Goal: Task Accomplishment & Management: Manage account settings

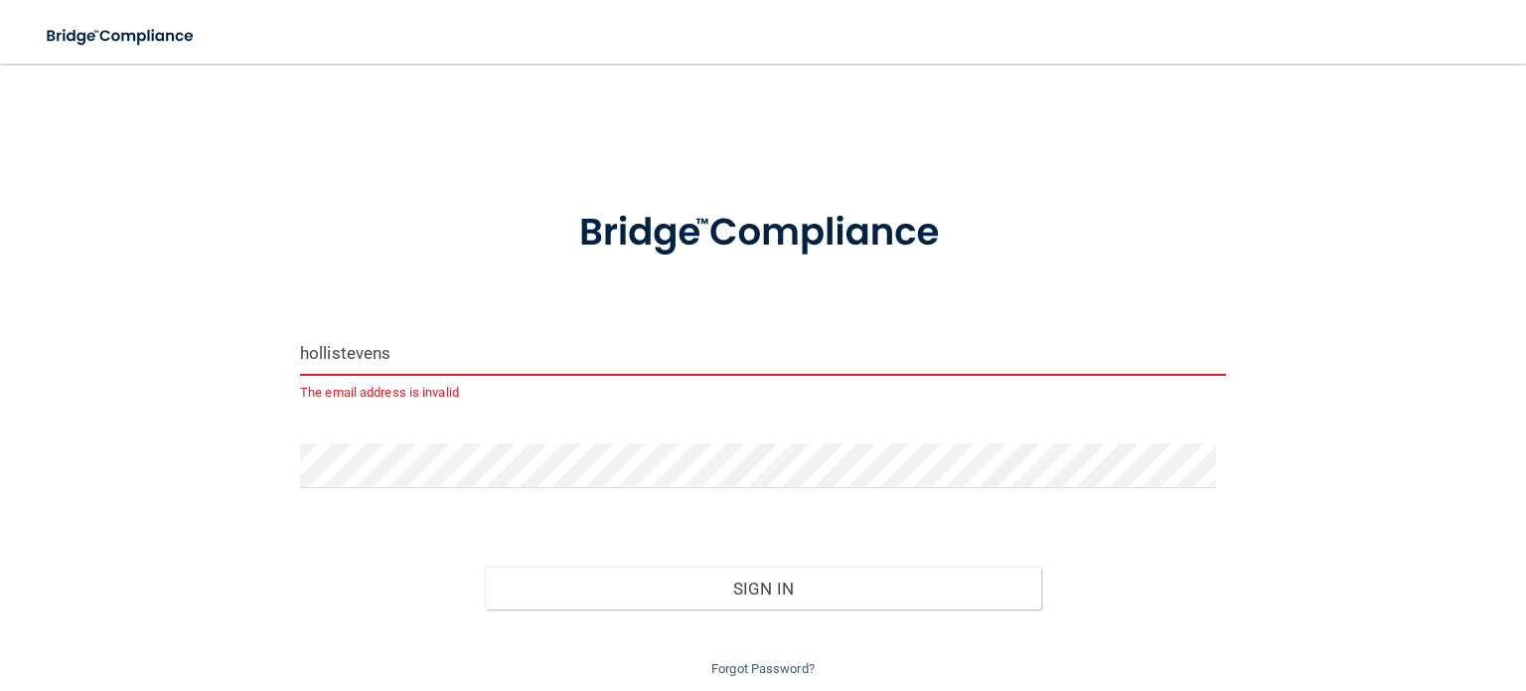
type input "[EMAIL_ADDRESS][DOMAIN_NAME]"
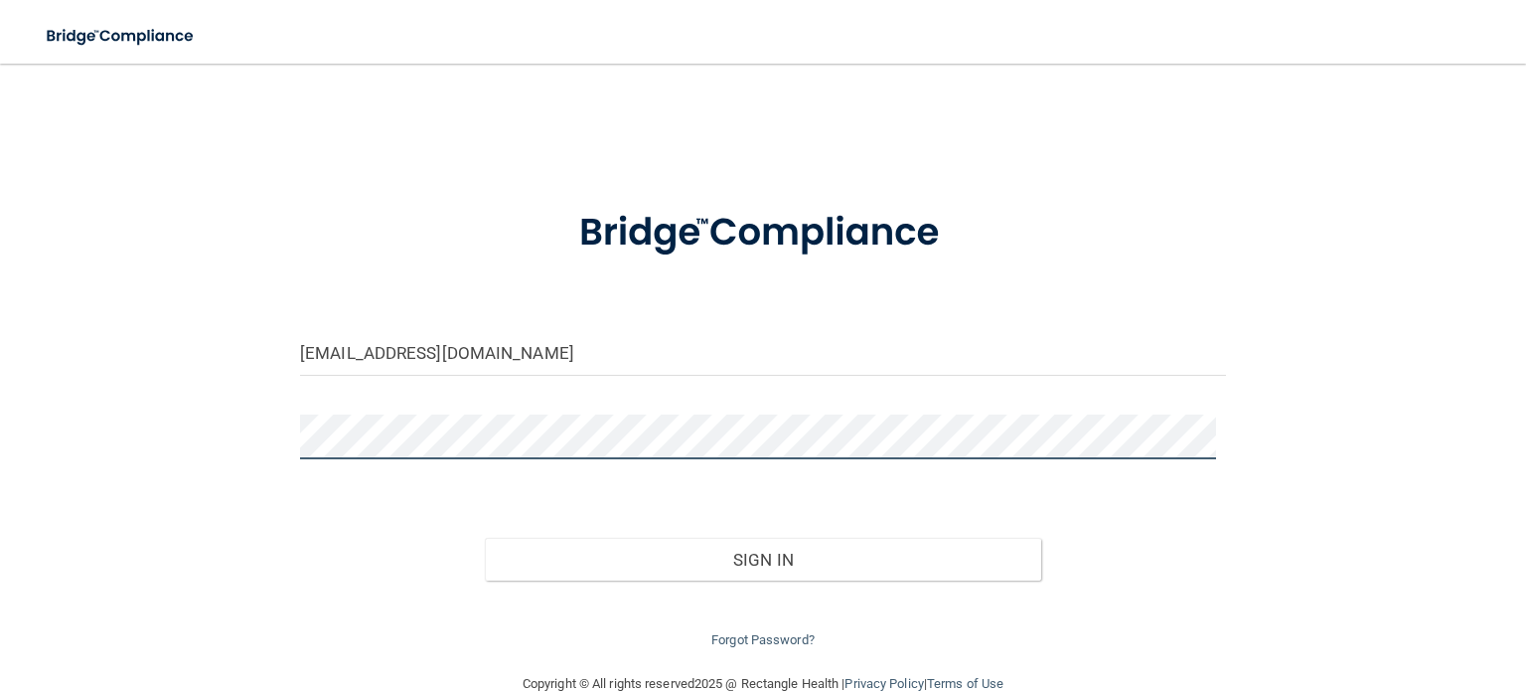
click at [194, 458] on div "[EMAIL_ADDRESS][DOMAIN_NAME] Invalid email/password. You don't have permission …" at bounding box center [763, 367] width 1447 height 568
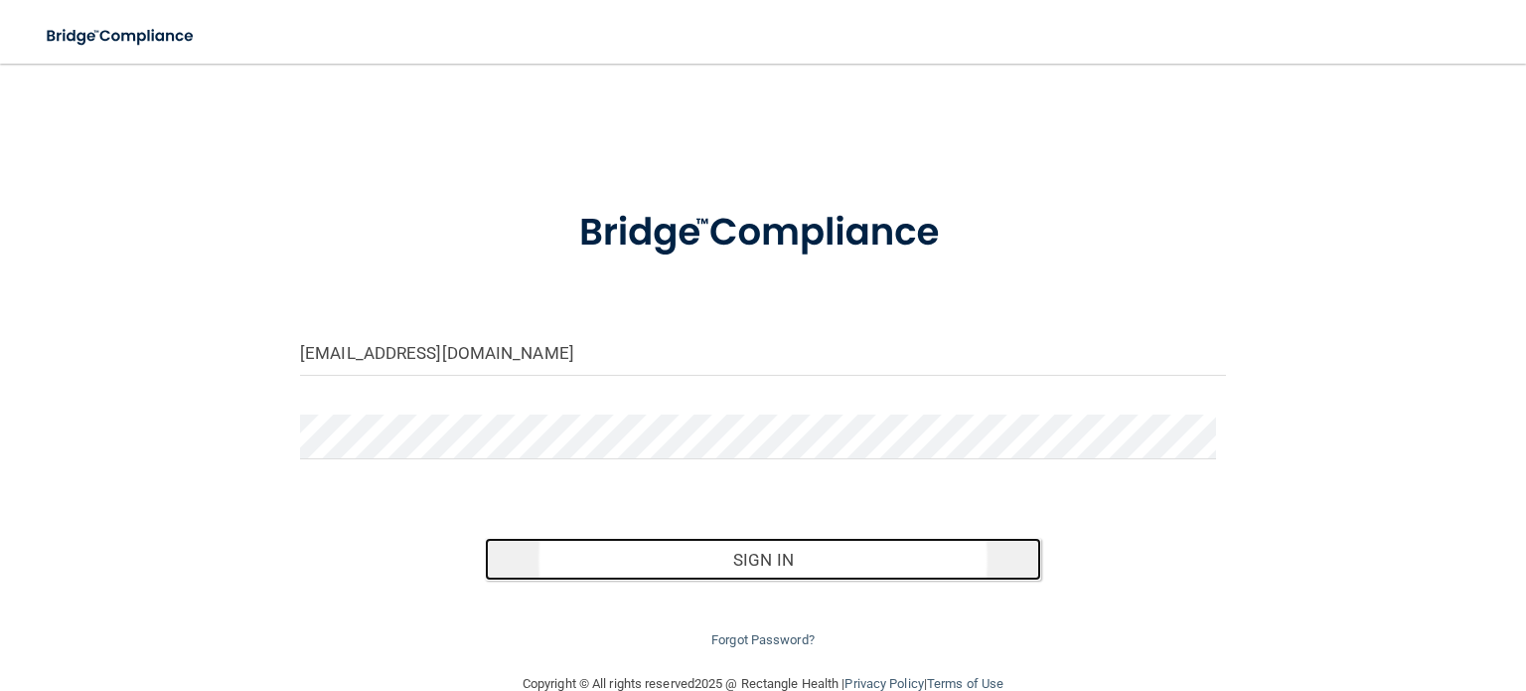
click at [764, 559] on button "Sign In" at bounding box center [763, 560] width 556 height 44
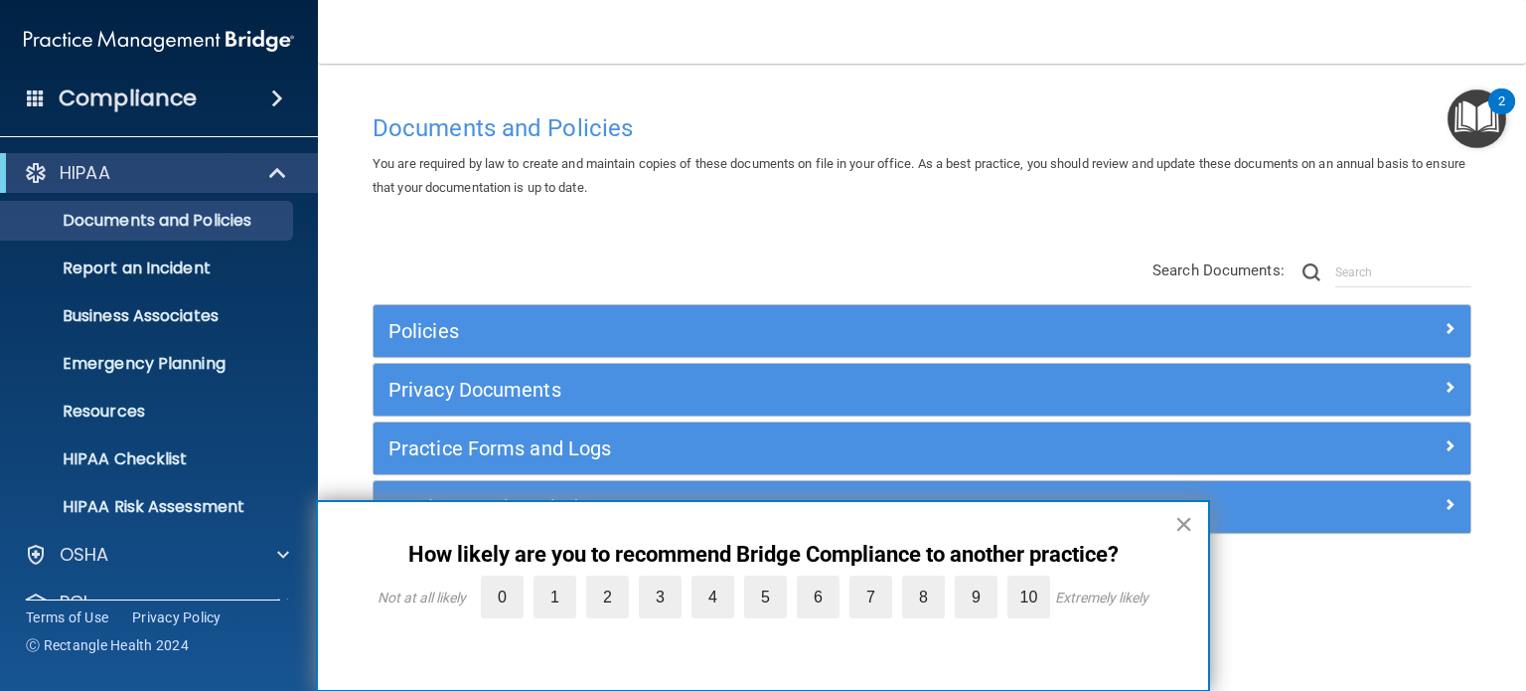
click at [1187, 521] on button "×" at bounding box center [1184, 524] width 19 height 32
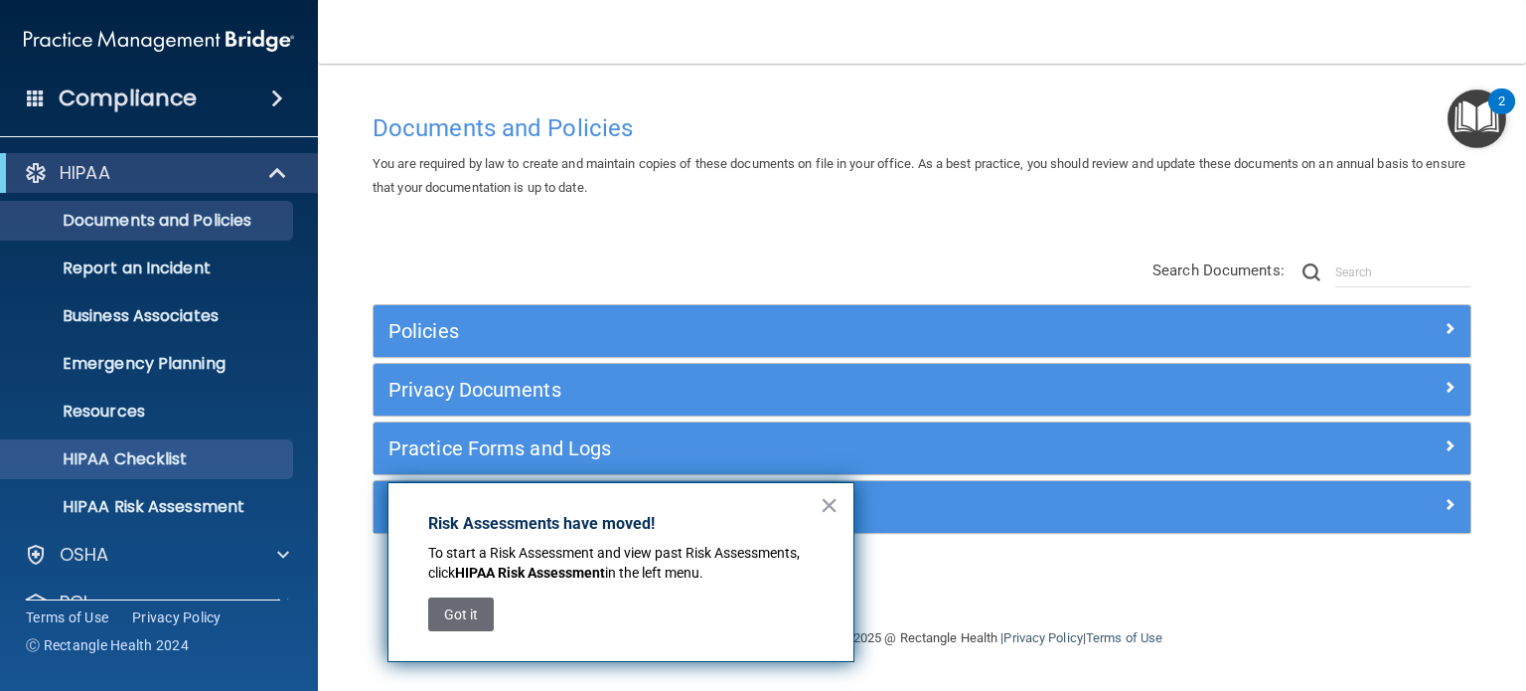
scroll to position [133, 0]
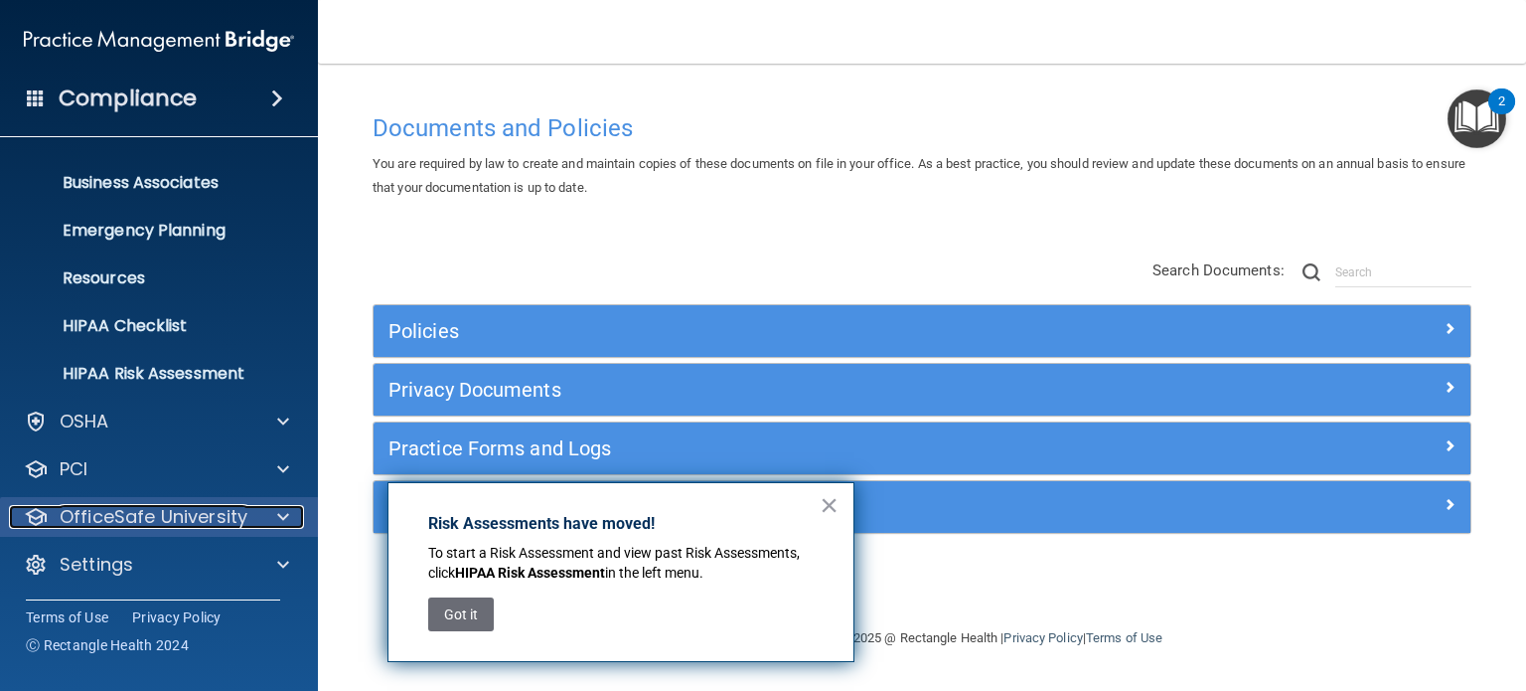
click at [248, 516] on div "OfficeSafe University" at bounding box center [132, 517] width 246 height 24
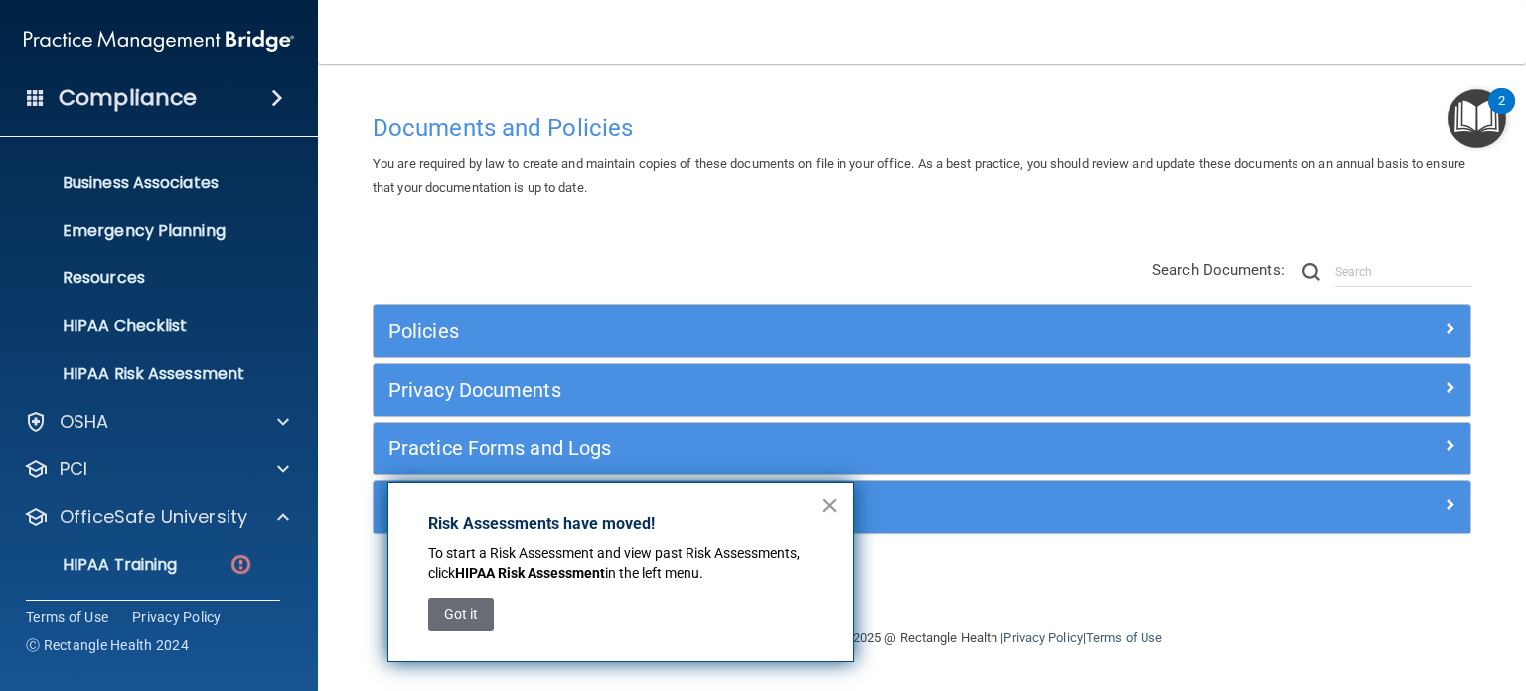
click at [822, 505] on button "×" at bounding box center [829, 505] width 19 height 32
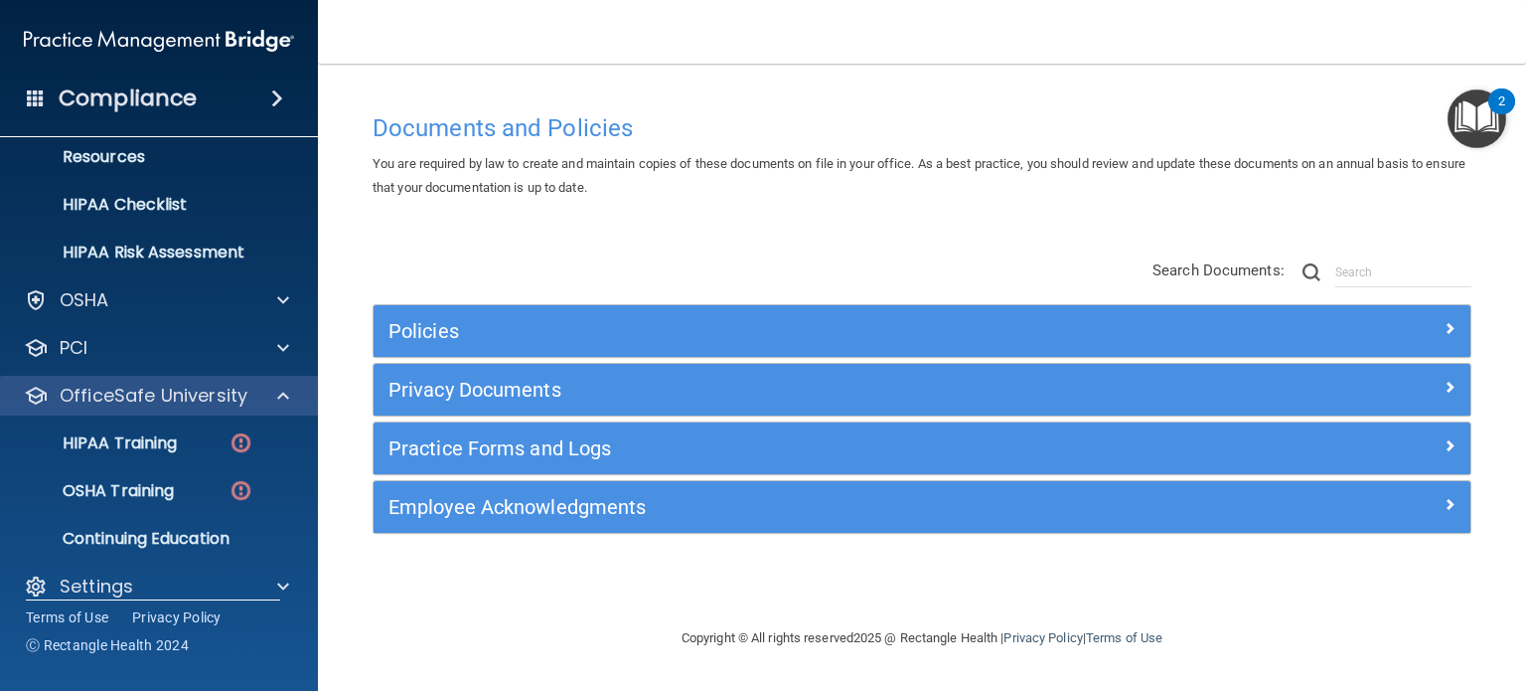
scroll to position [276, 0]
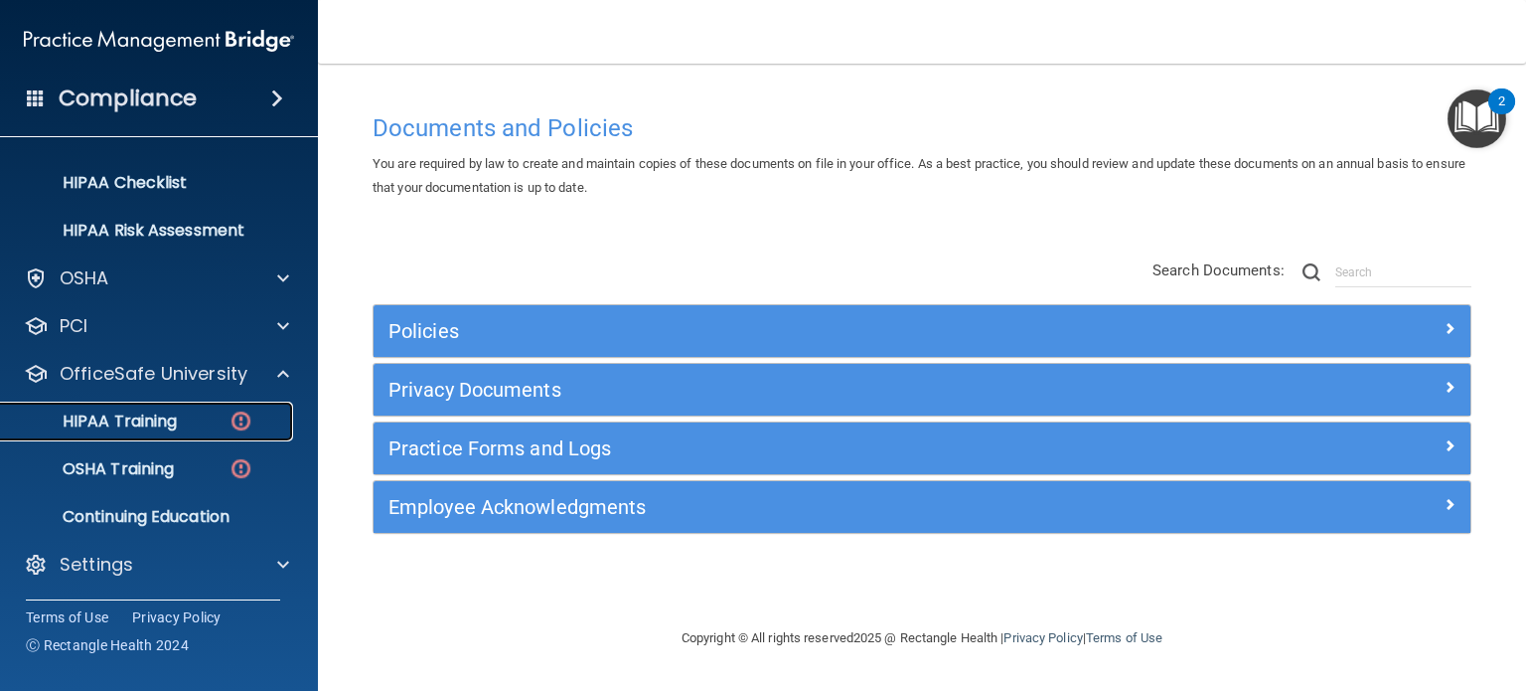
click at [166, 416] on p "HIPAA Training" at bounding box center [95, 421] width 164 height 20
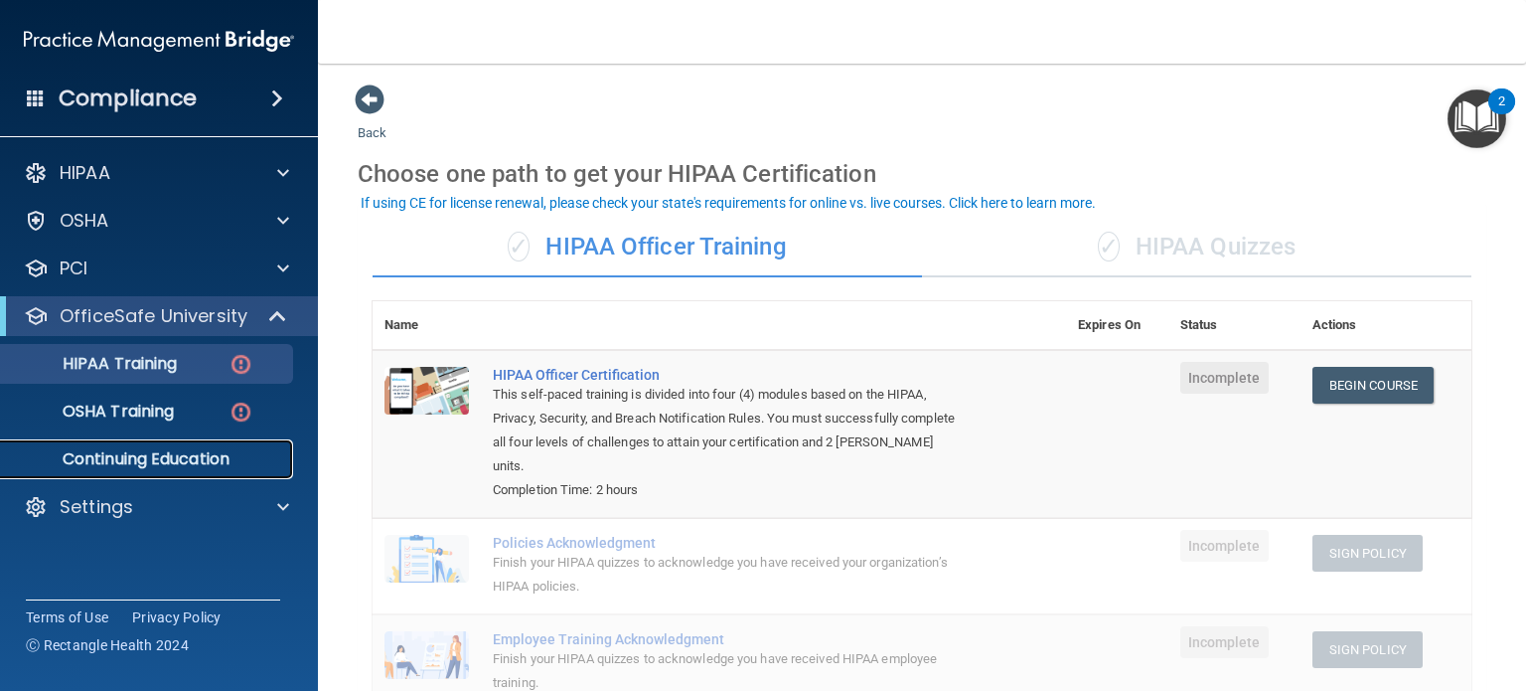
click at [156, 453] on p "Continuing Education" at bounding box center [148, 459] width 271 height 20
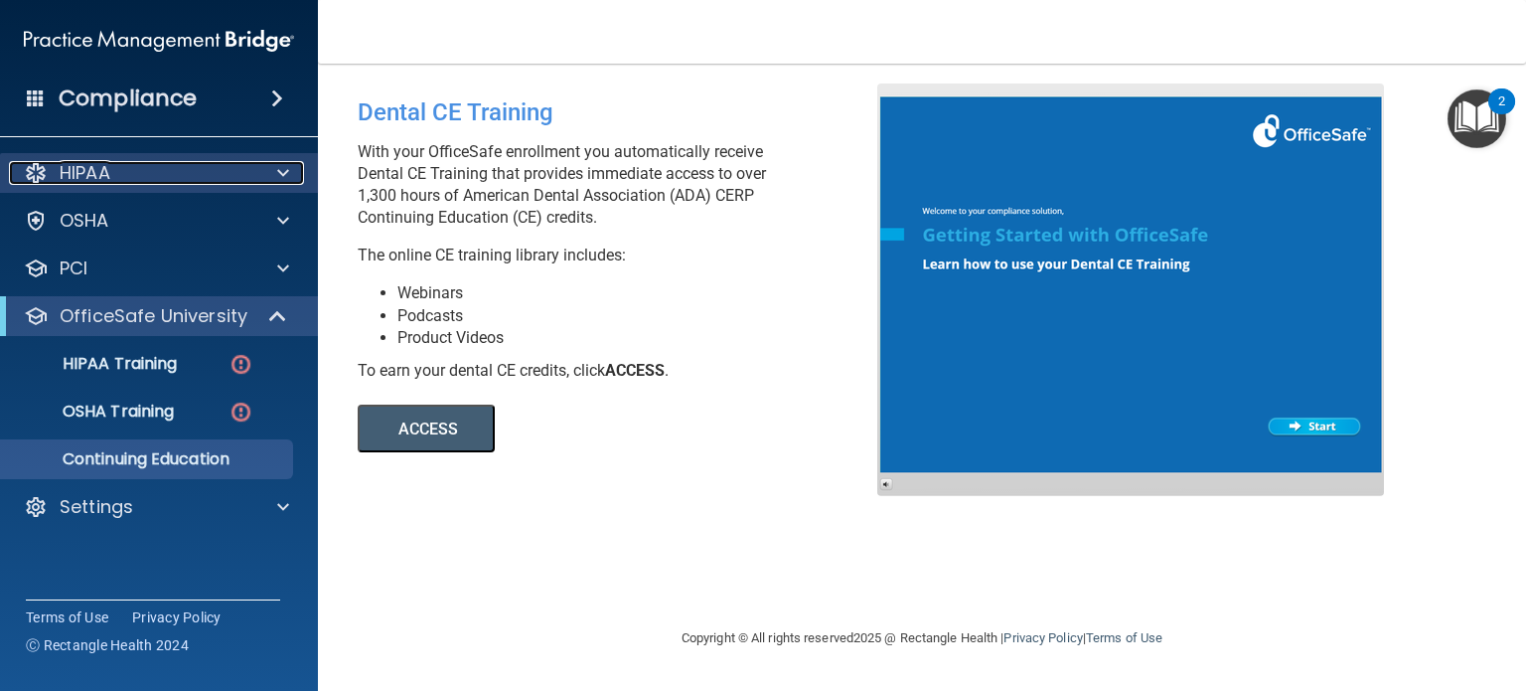
click at [253, 167] on div "HIPAA" at bounding box center [132, 173] width 246 height 24
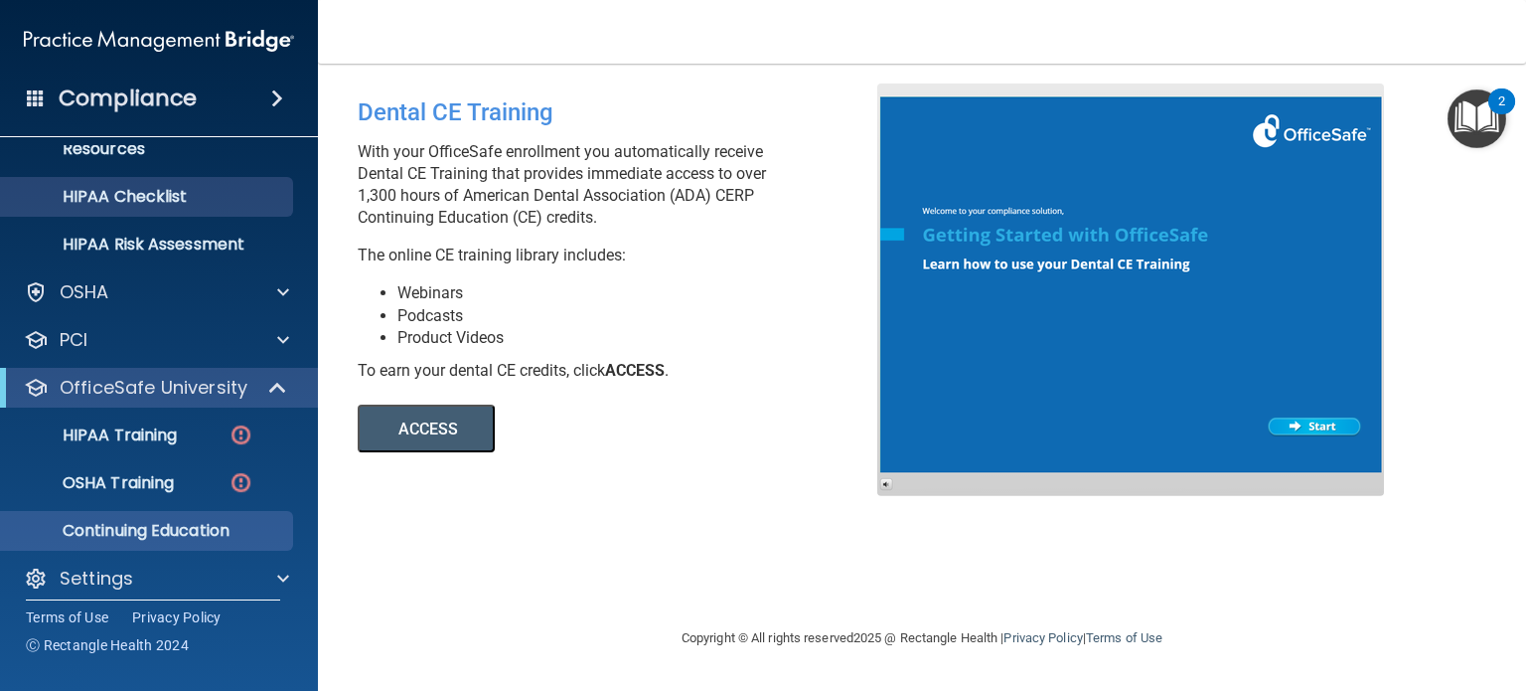
scroll to position [276, 0]
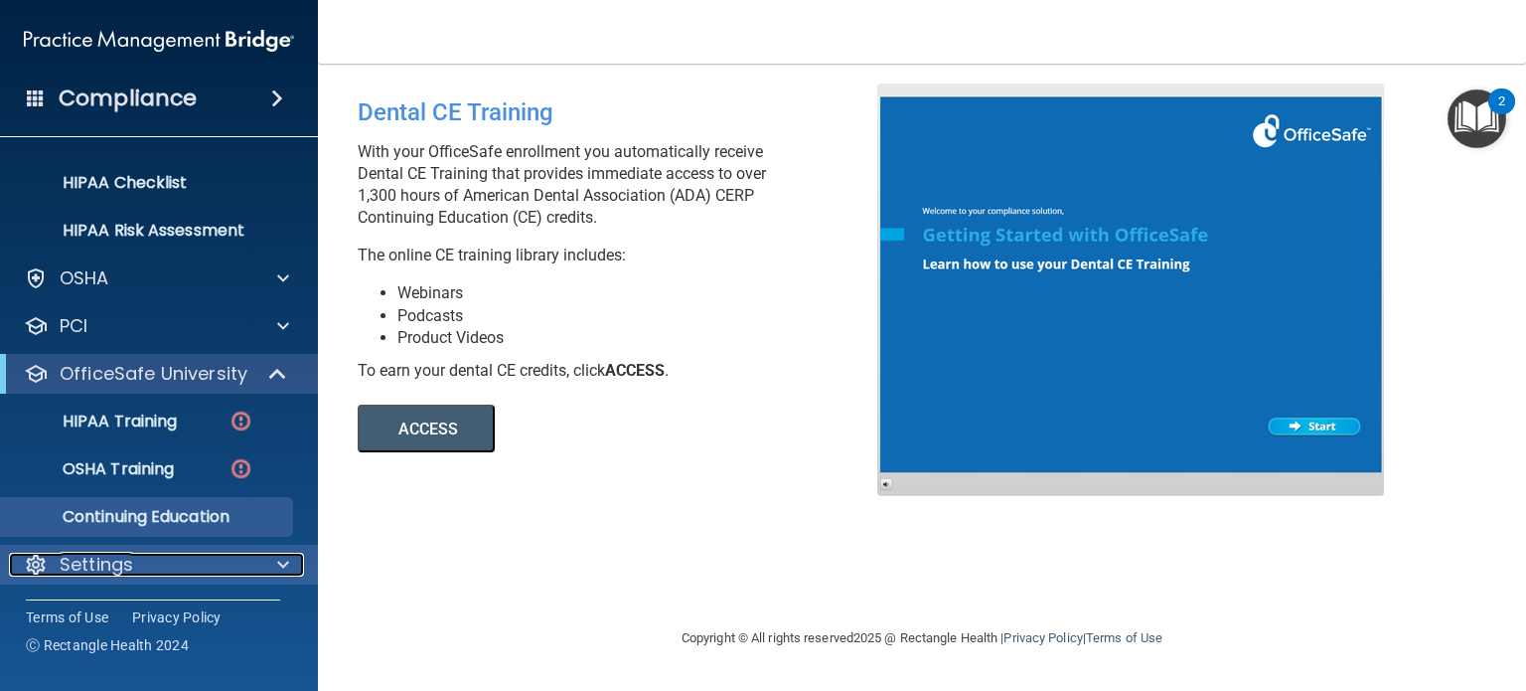
click at [234, 567] on div "Settings" at bounding box center [132, 565] width 246 height 24
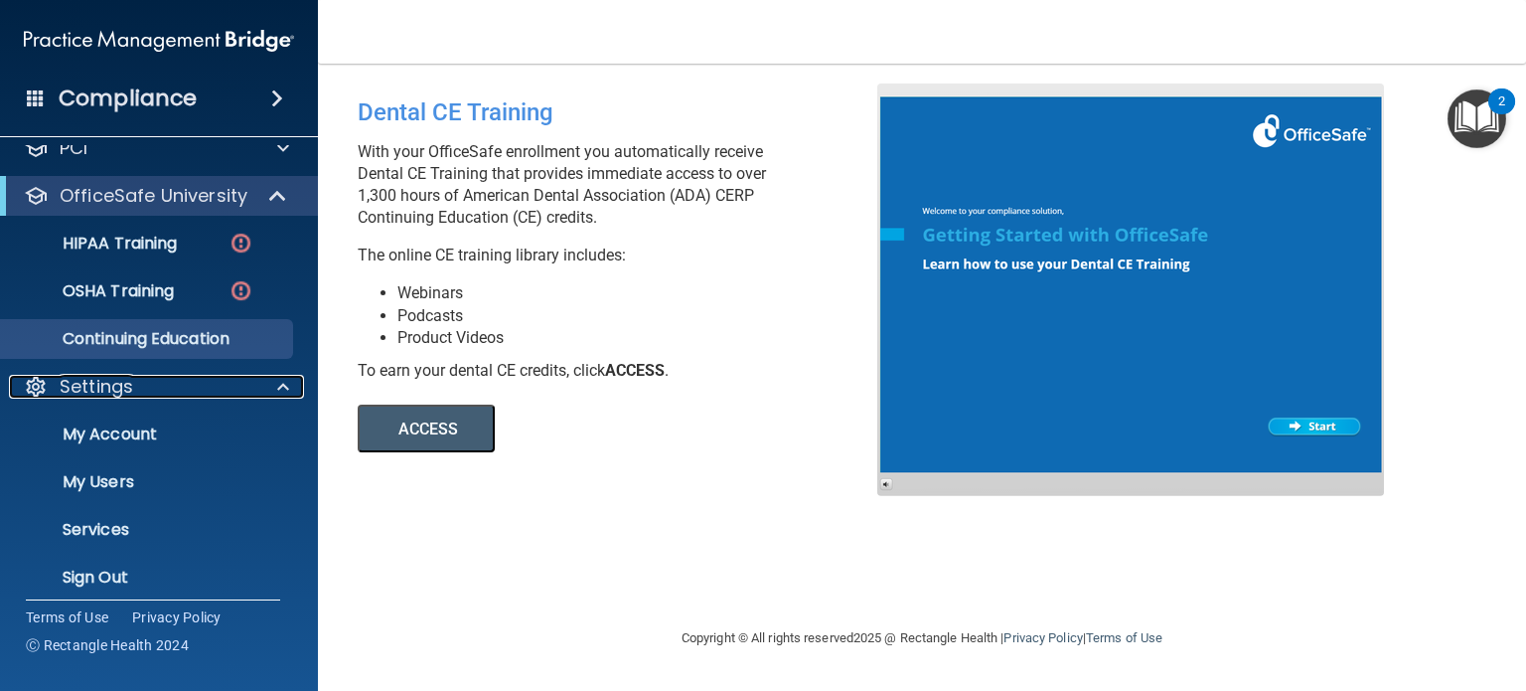
scroll to position [467, 0]
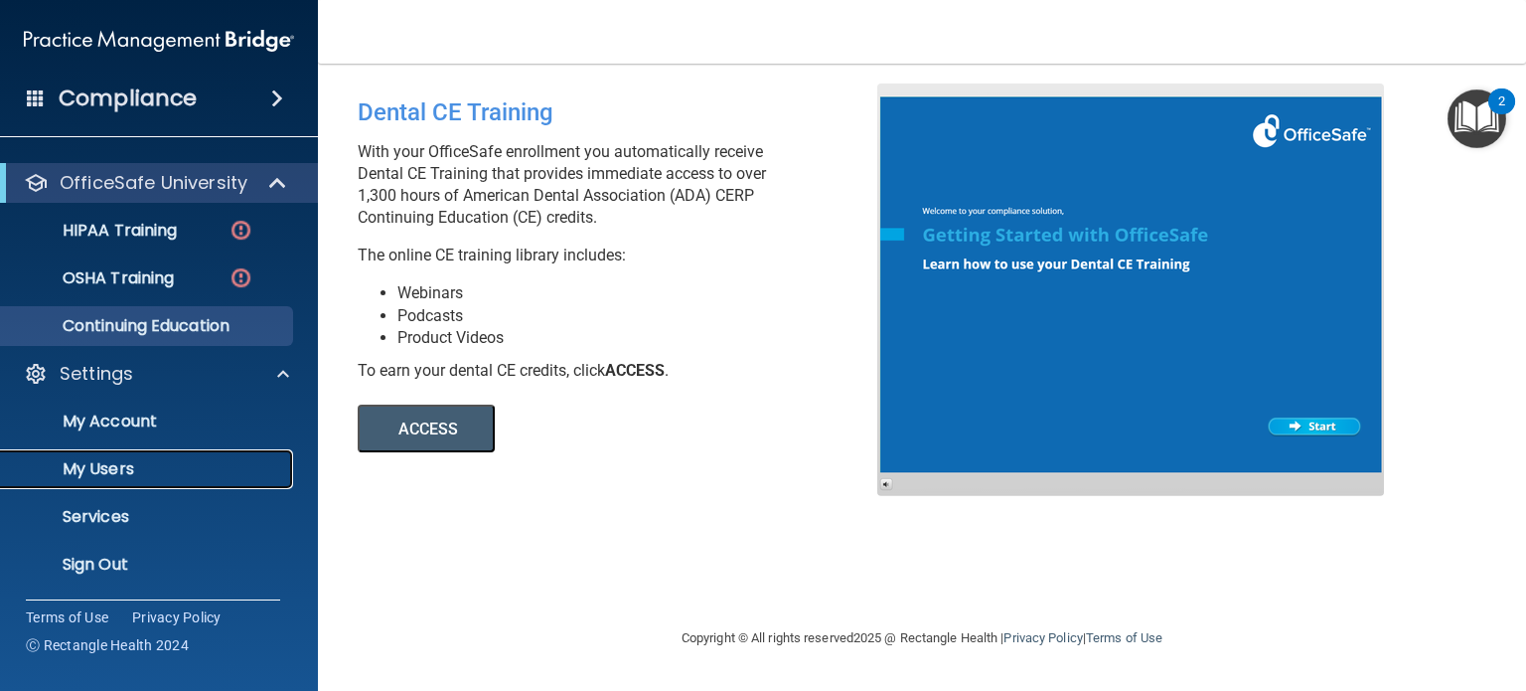
click at [121, 464] on p "My Users" at bounding box center [148, 469] width 271 height 20
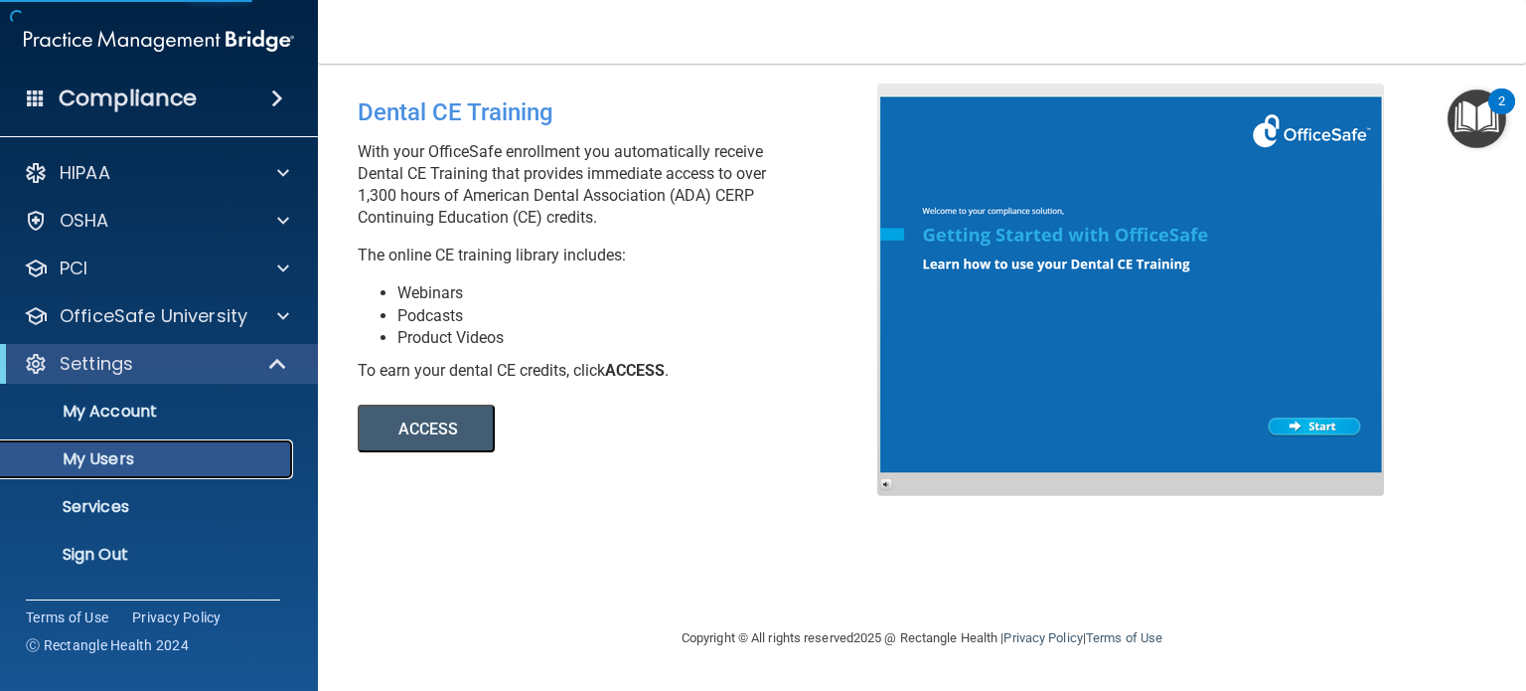
select select "20"
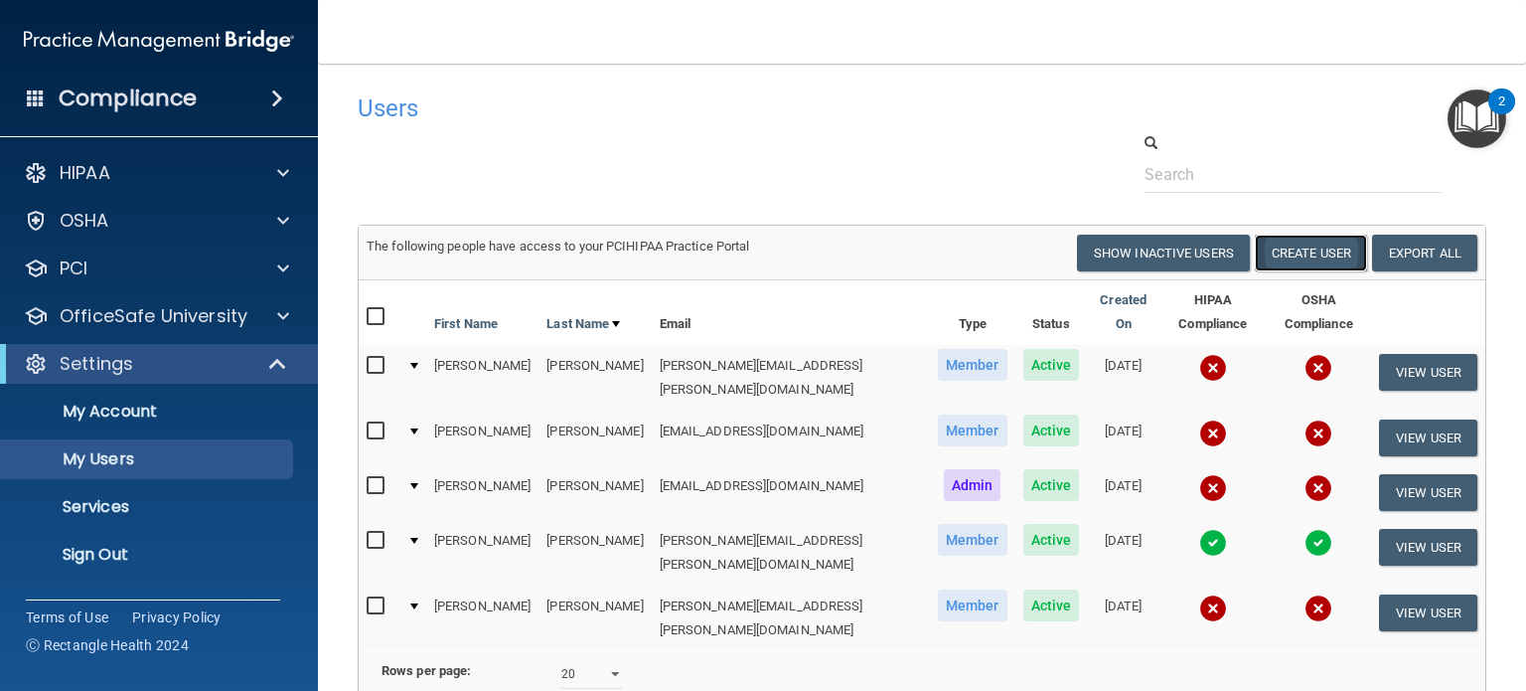
click at [1279, 244] on button "Create User" at bounding box center [1311, 253] width 112 height 37
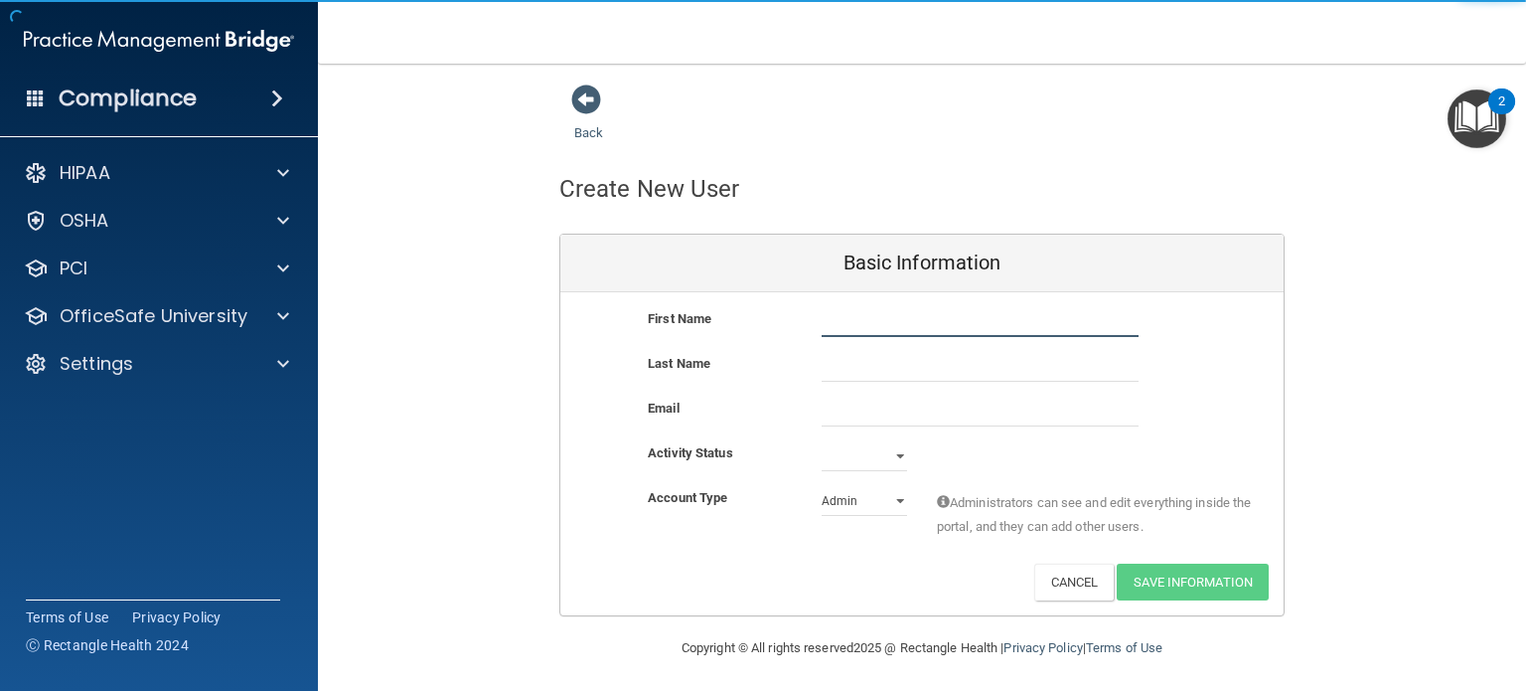
click at [977, 309] on input "text" at bounding box center [980, 322] width 317 height 30
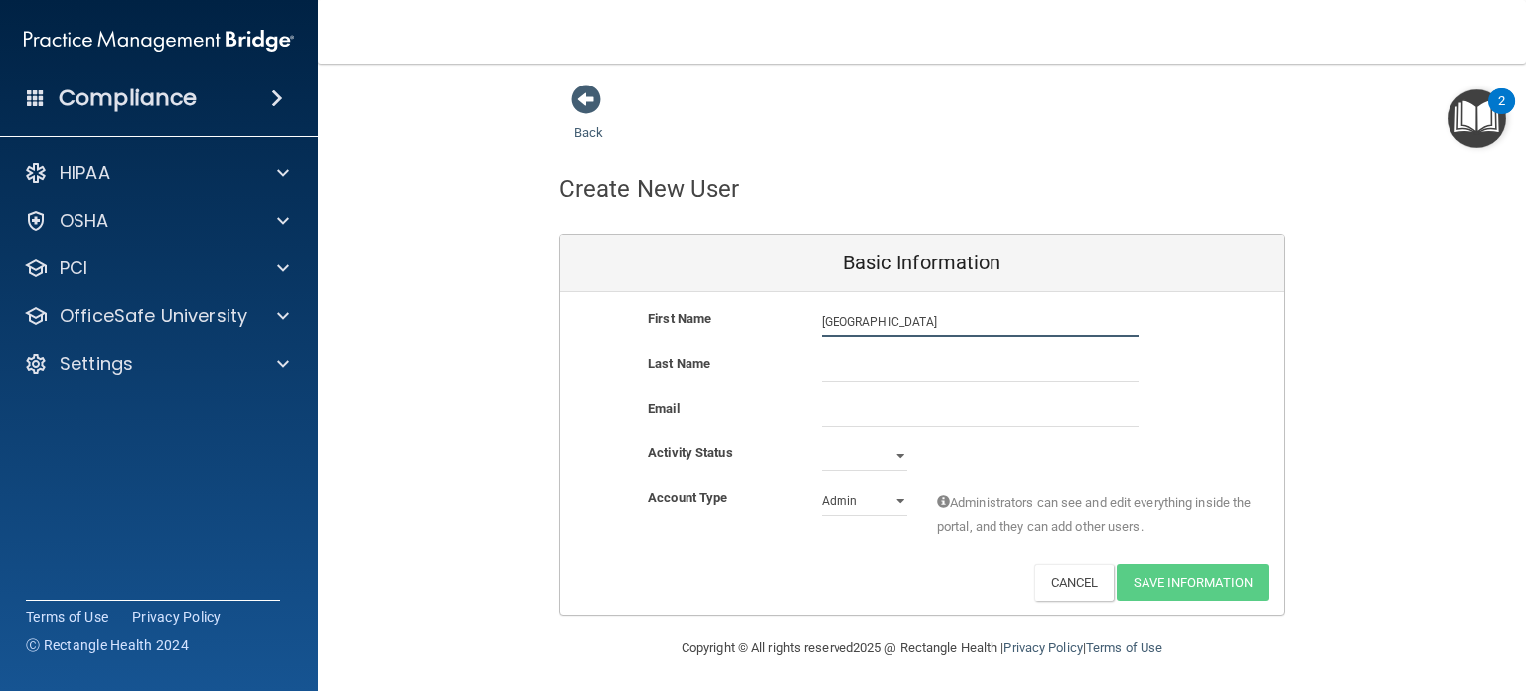
type input "[GEOGRAPHIC_DATA]"
click at [964, 367] on input "text" at bounding box center [980, 367] width 317 height 30
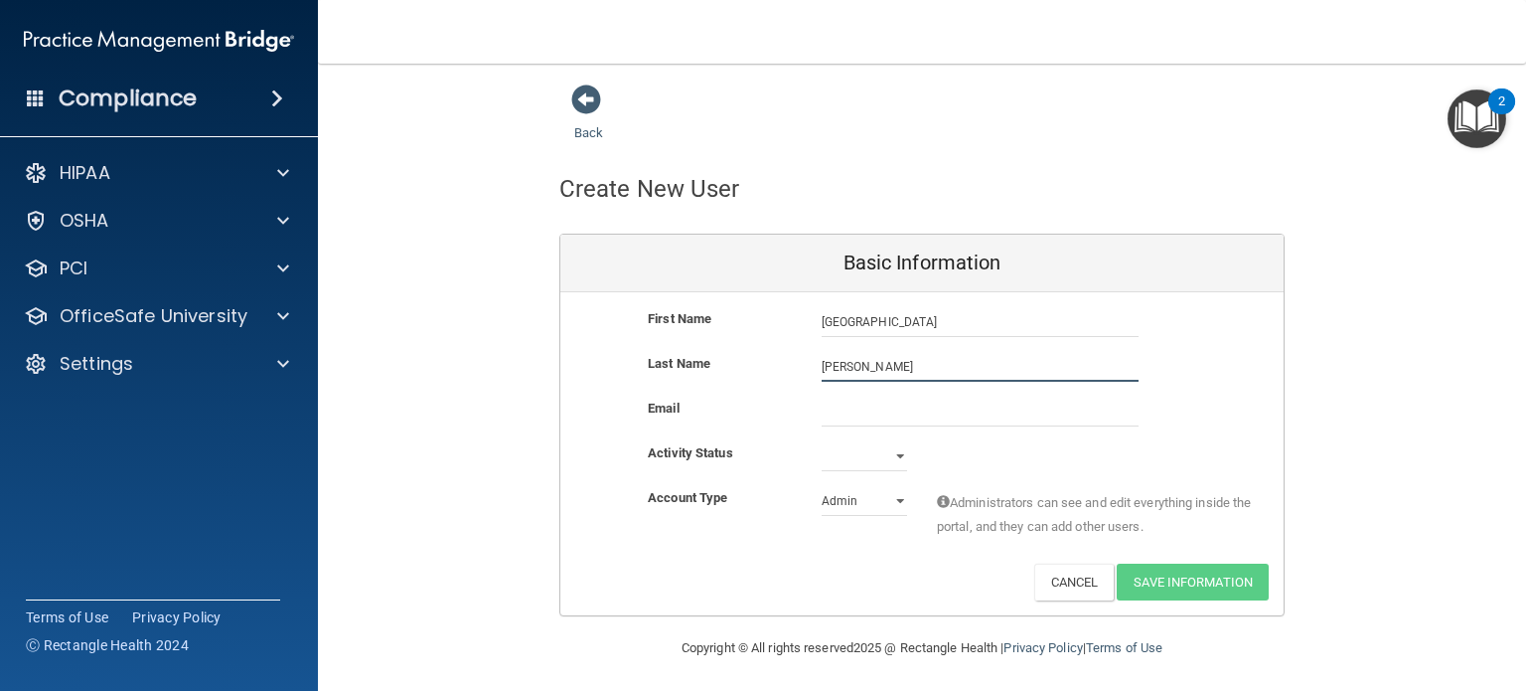
type input "[PERSON_NAME]"
click at [947, 416] on input "email" at bounding box center [980, 412] width 317 height 30
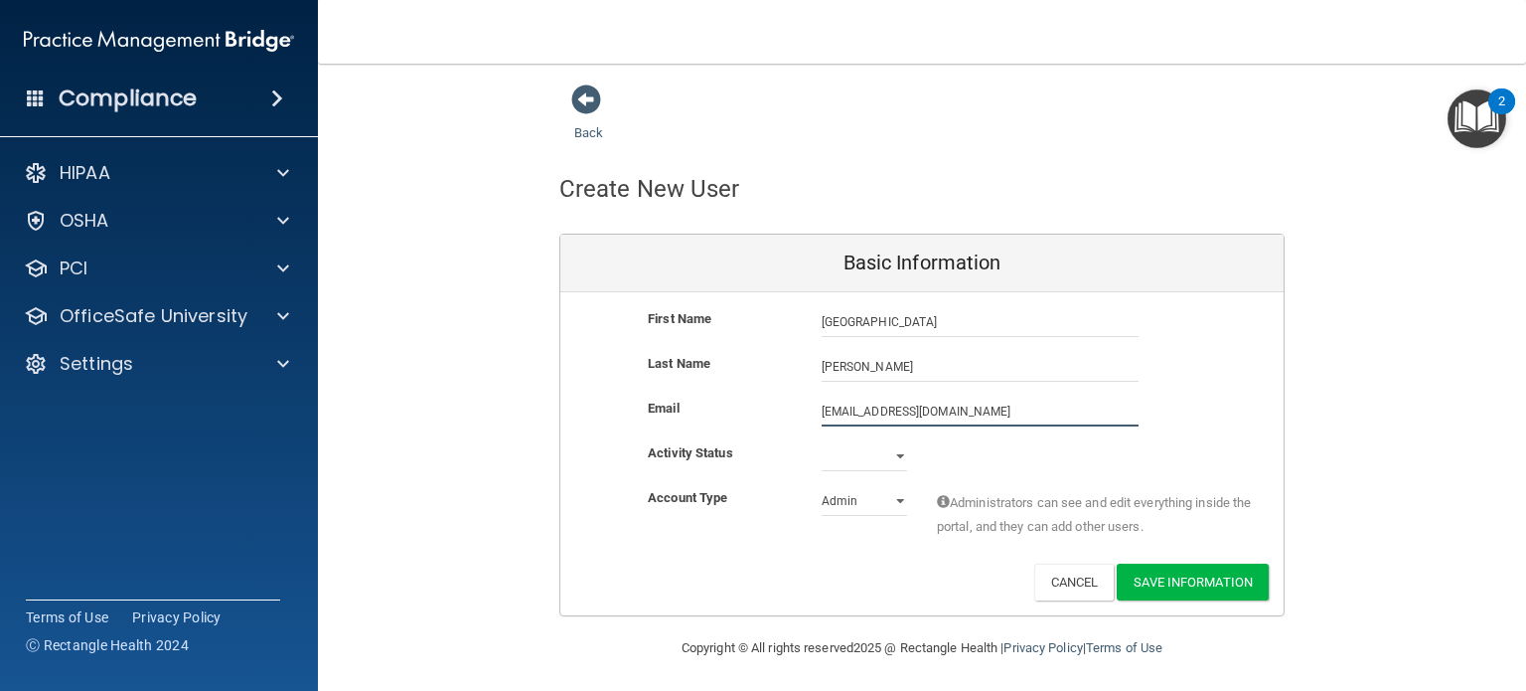
scroll to position [4, 0]
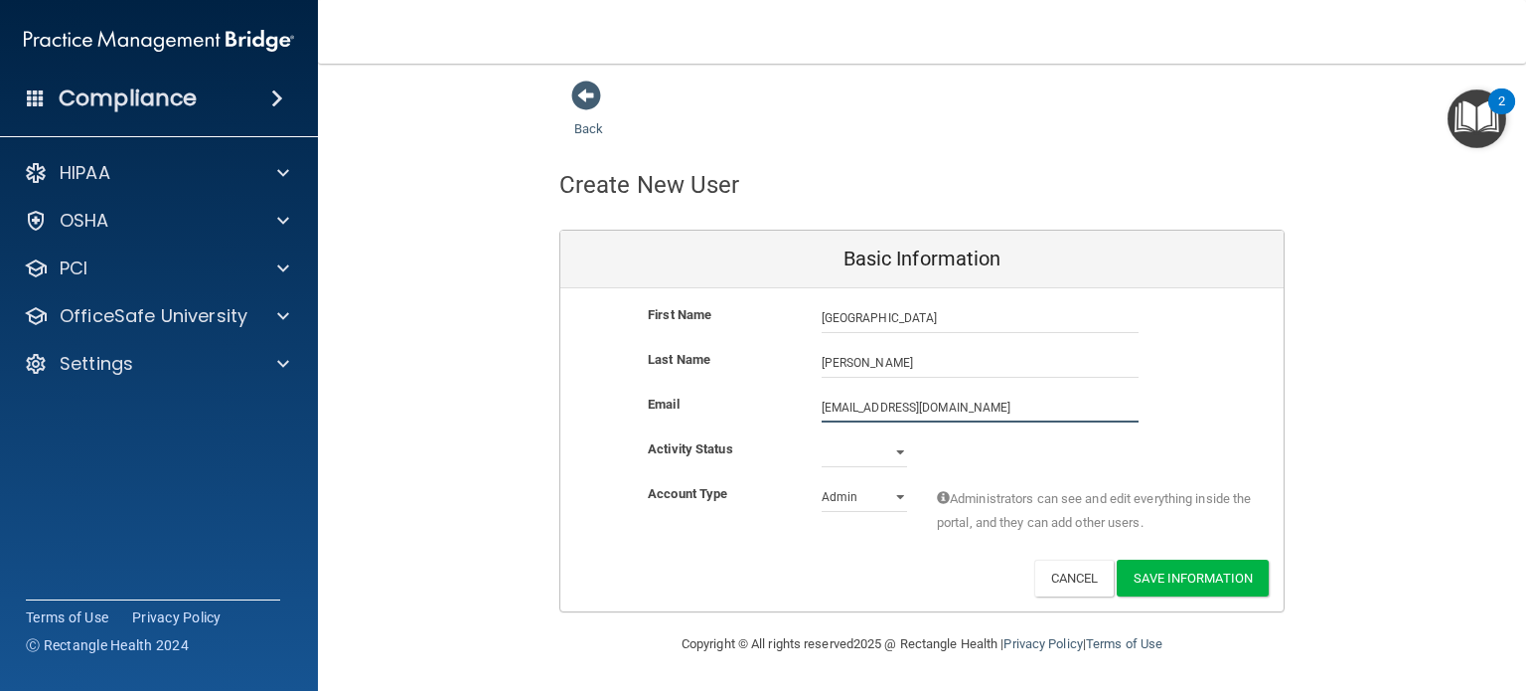
type input "[EMAIL_ADDRESS][DOMAIN_NAME]"
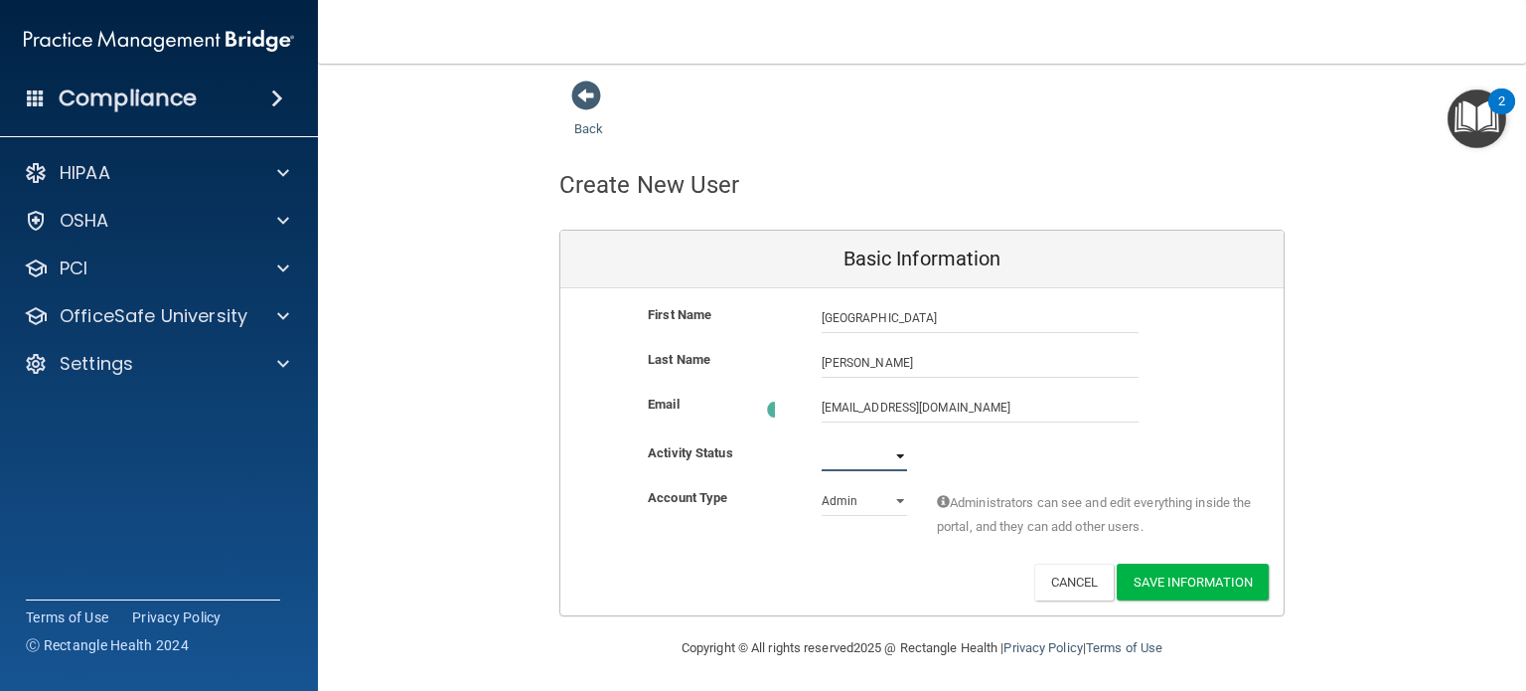
click at [891, 453] on select "Active Inactive" at bounding box center [864, 456] width 85 height 30
select select "active"
click at [822, 437] on select "Active Inactive" at bounding box center [864, 452] width 85 height 30
click at [886, 499] on select "Admin Member" at bounding box center [864, 497] width 85 height 30
select select "practice_member"
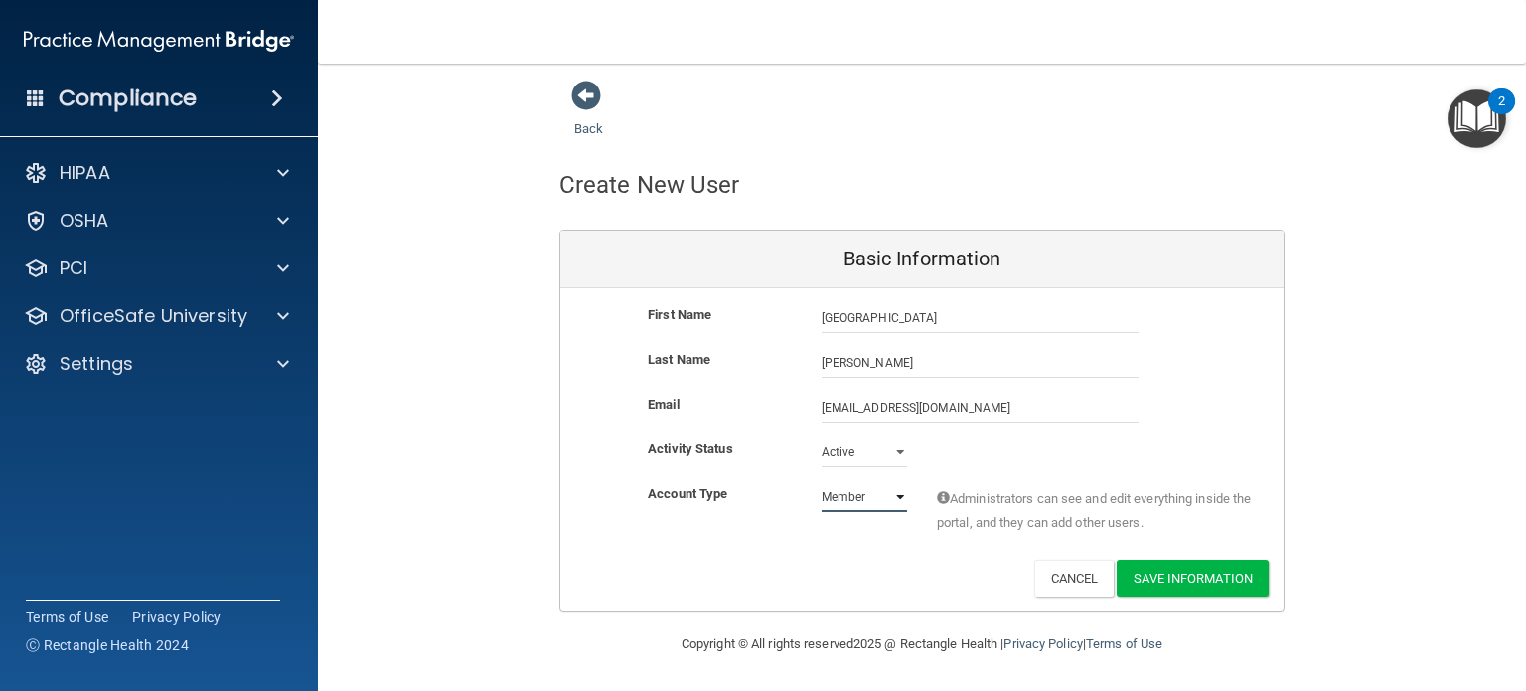
click at [822, 482] on select "Admin Member" at bounding box center [864, 497] width 85 height 30
click at [1150, 575] on button "Save Information" at bounding box center [1193, 577] width 152 height 37
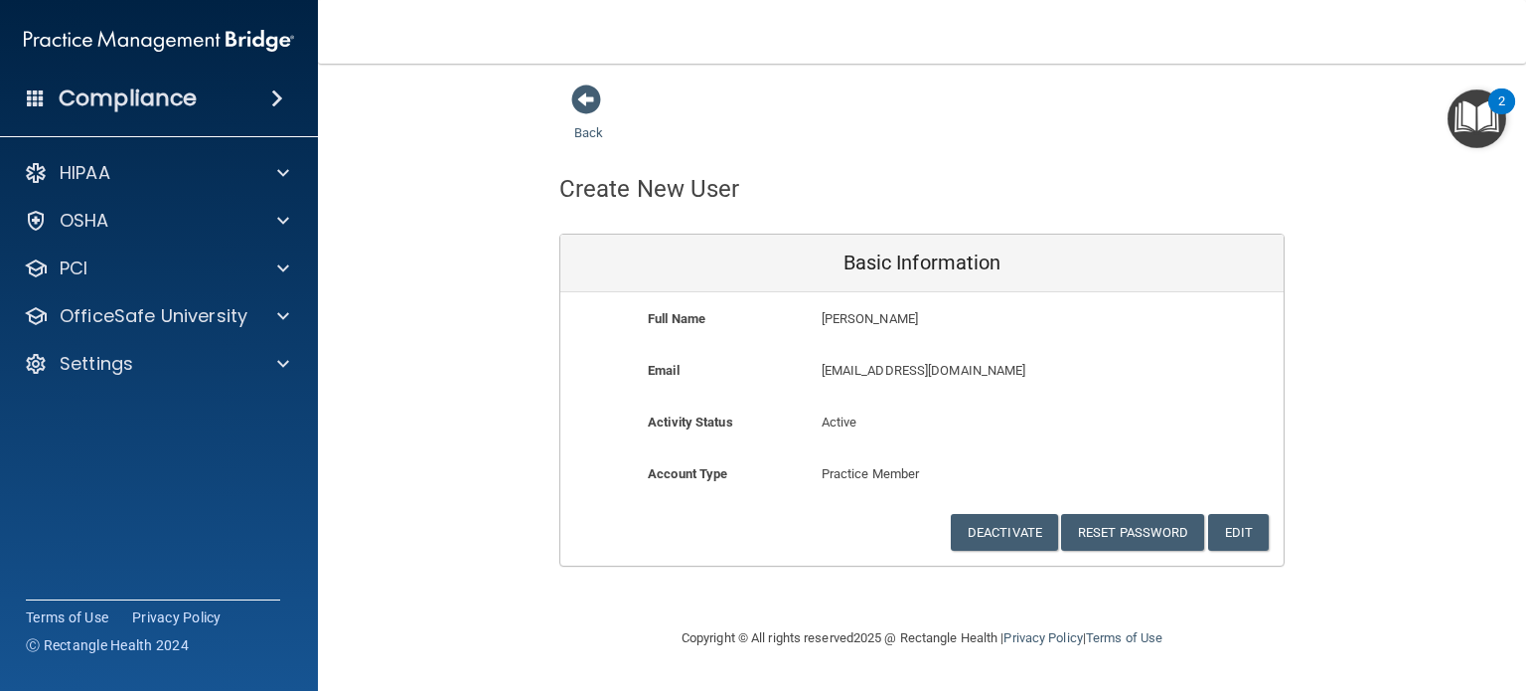
scroll to position [0, 0]
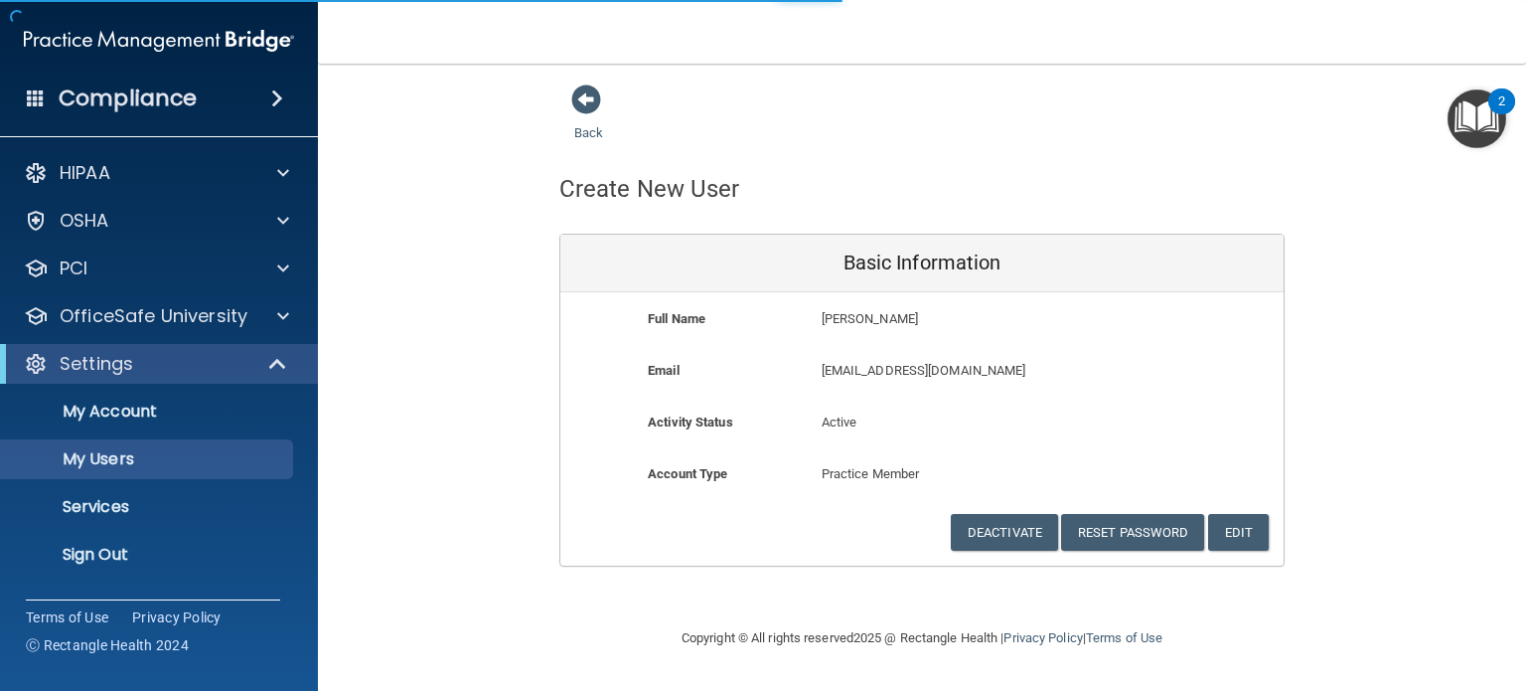
select select "20"
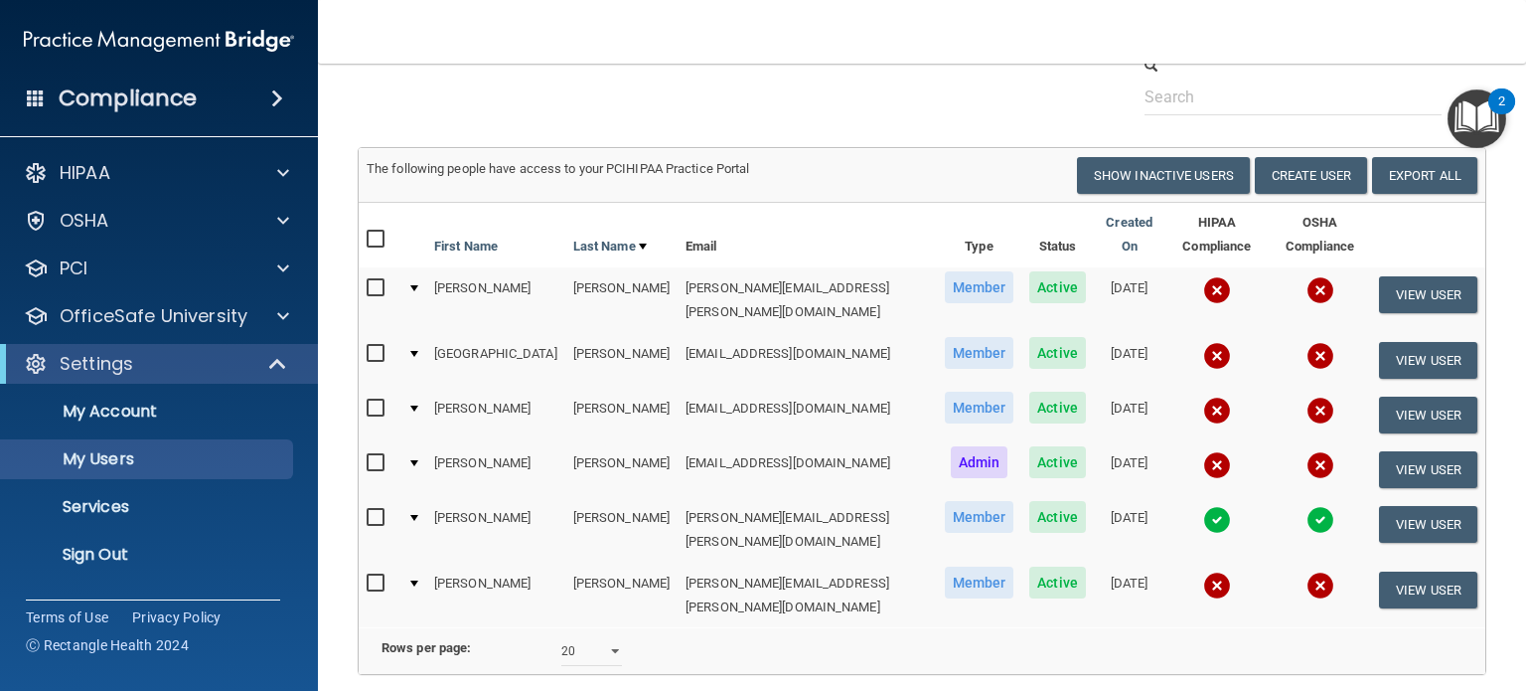
scroll to position [157, 0]
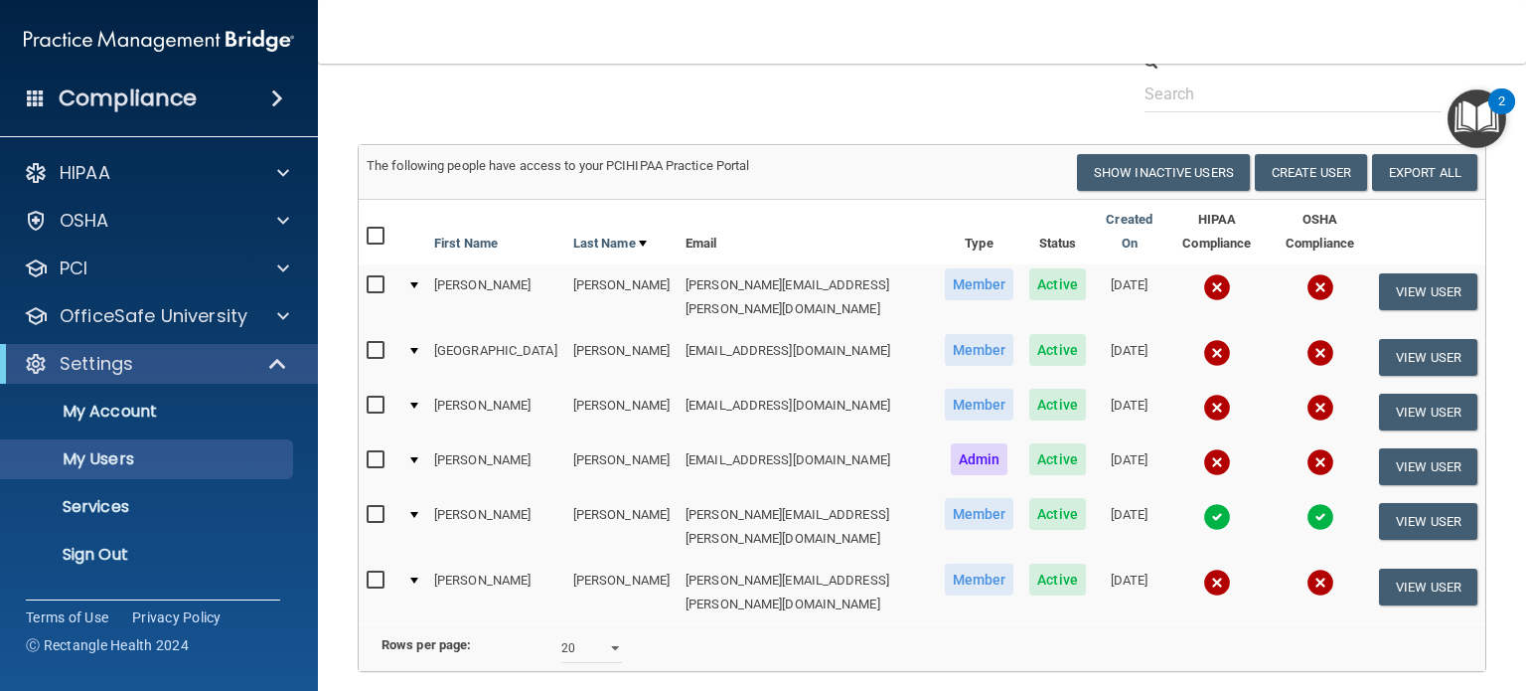
click at [374, 343] on input "checkbox" at bounding box center [378, 351] width 23 height 16
checkbox input "true"
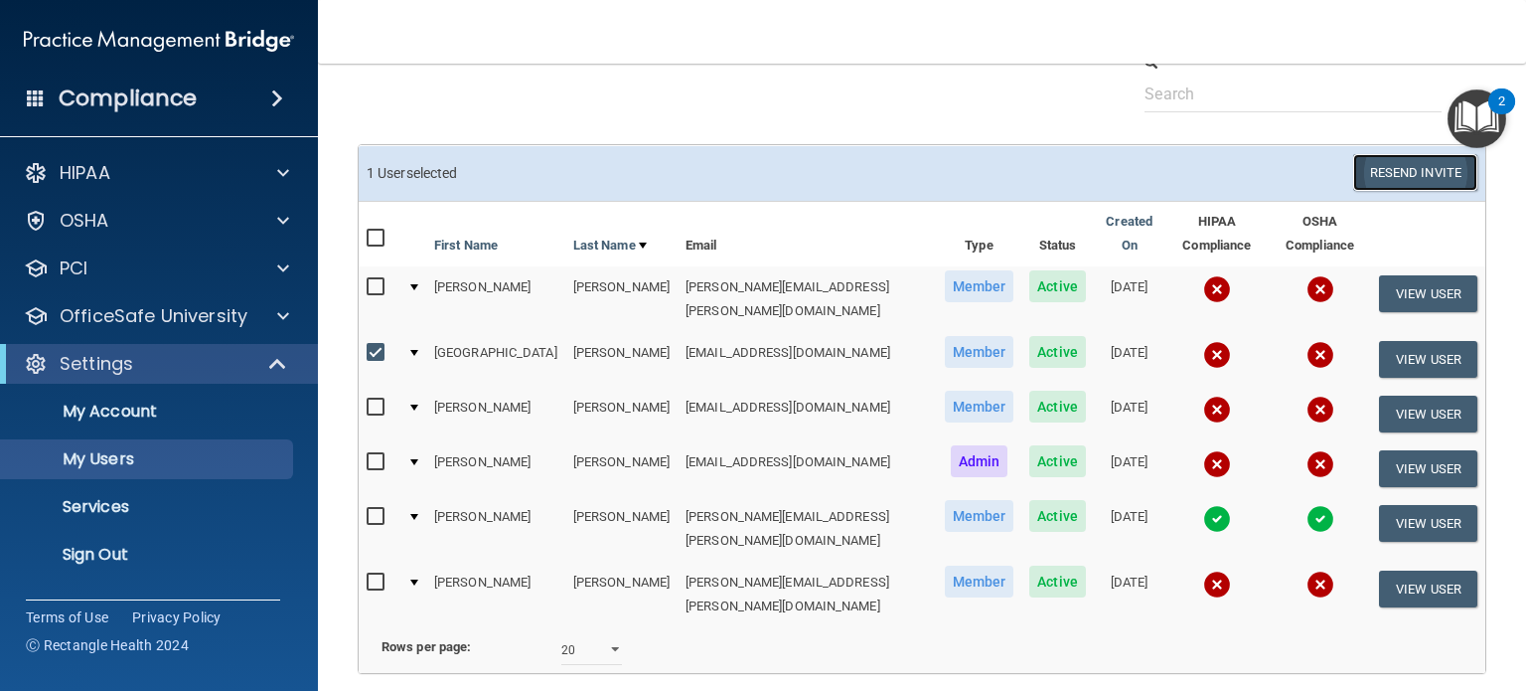
click at [1390, 168] on button "Resend Invite" at bounding box center [1416, 172] width 124 height 37
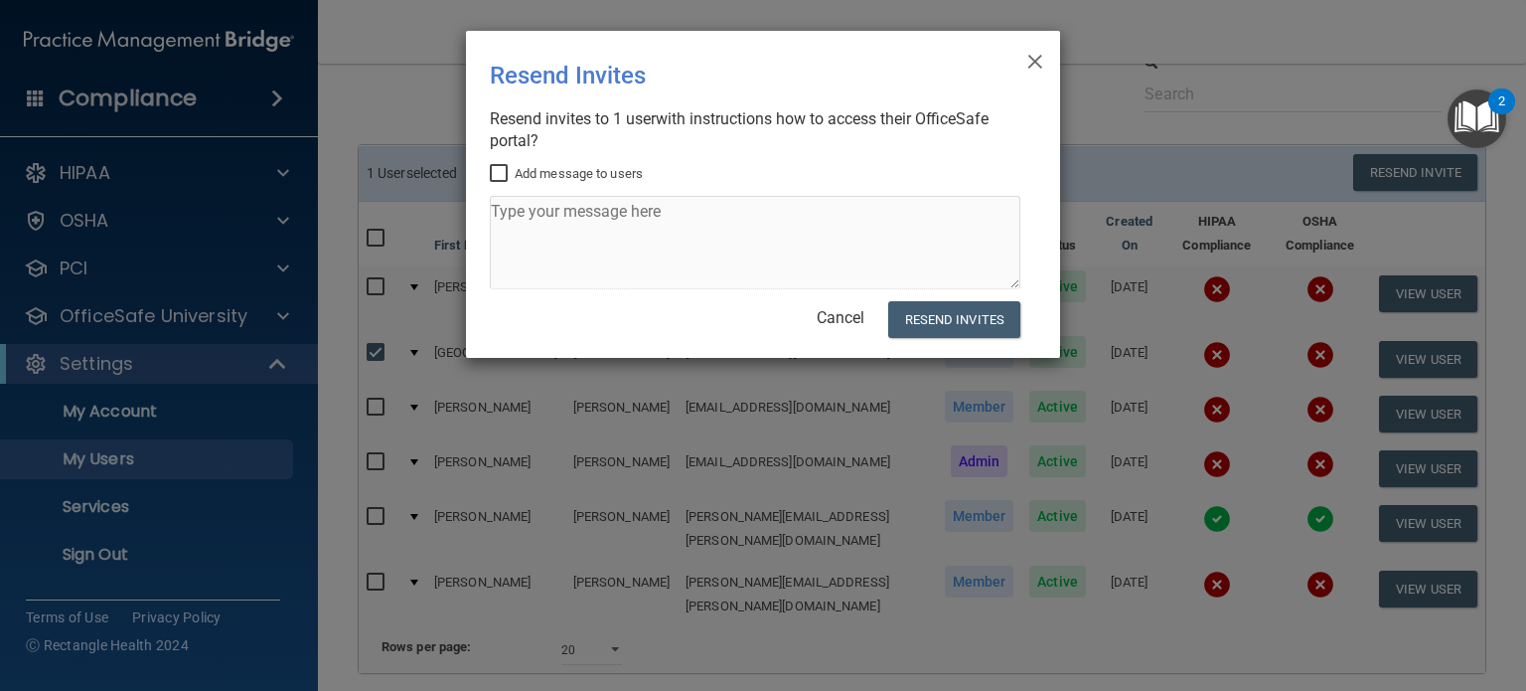
click at [495, 166] on input "Add message to users" at bounding box center [501, 174] width 23 height 16
checkbox input "true"
click at [526, 207] on textarea at bounding box center [755, 242] width 531 height 93
type textarea "J"
click at [592, 217] on textarea "Hey [PERSON_NAME]," at bounding box center [755, 242] width 531 height 93
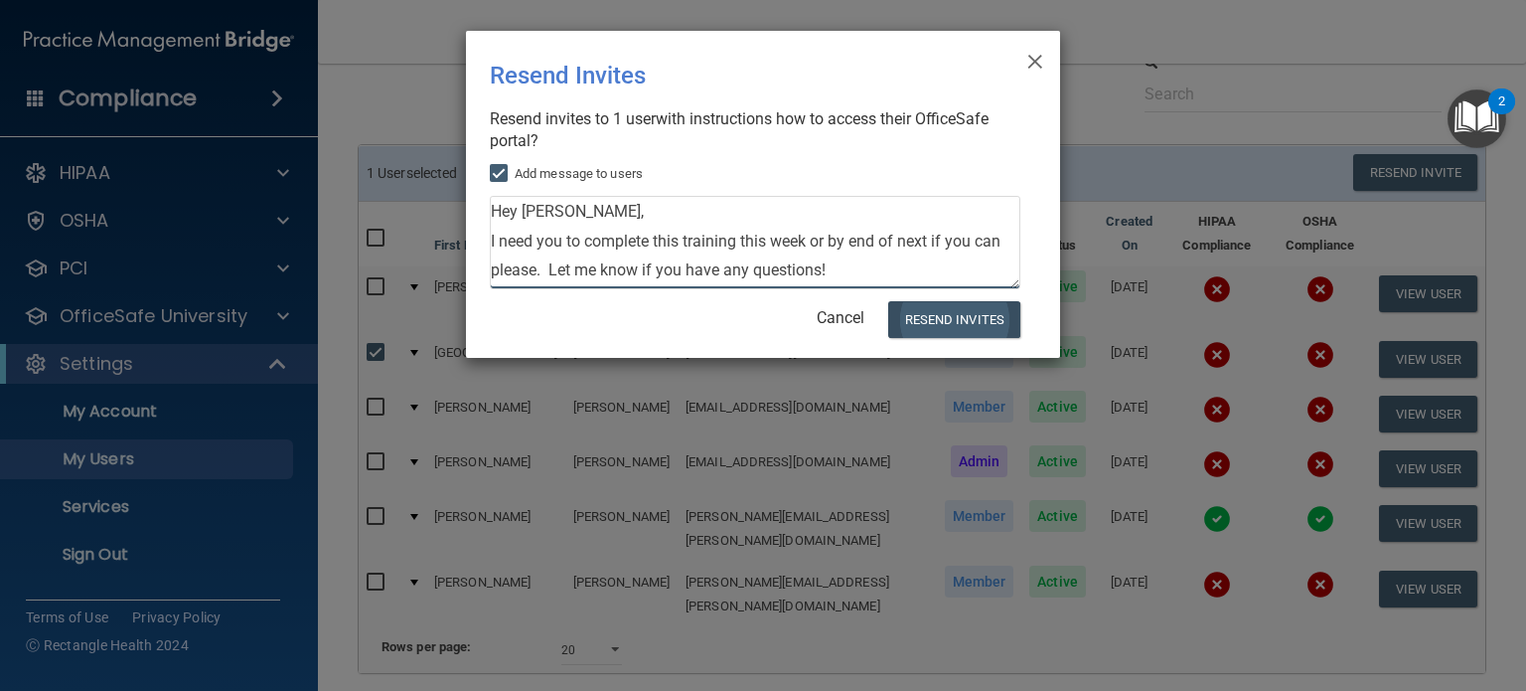
type textarea "Hey [PERSON_NAME], I need you to complete this training this week or by end of …"
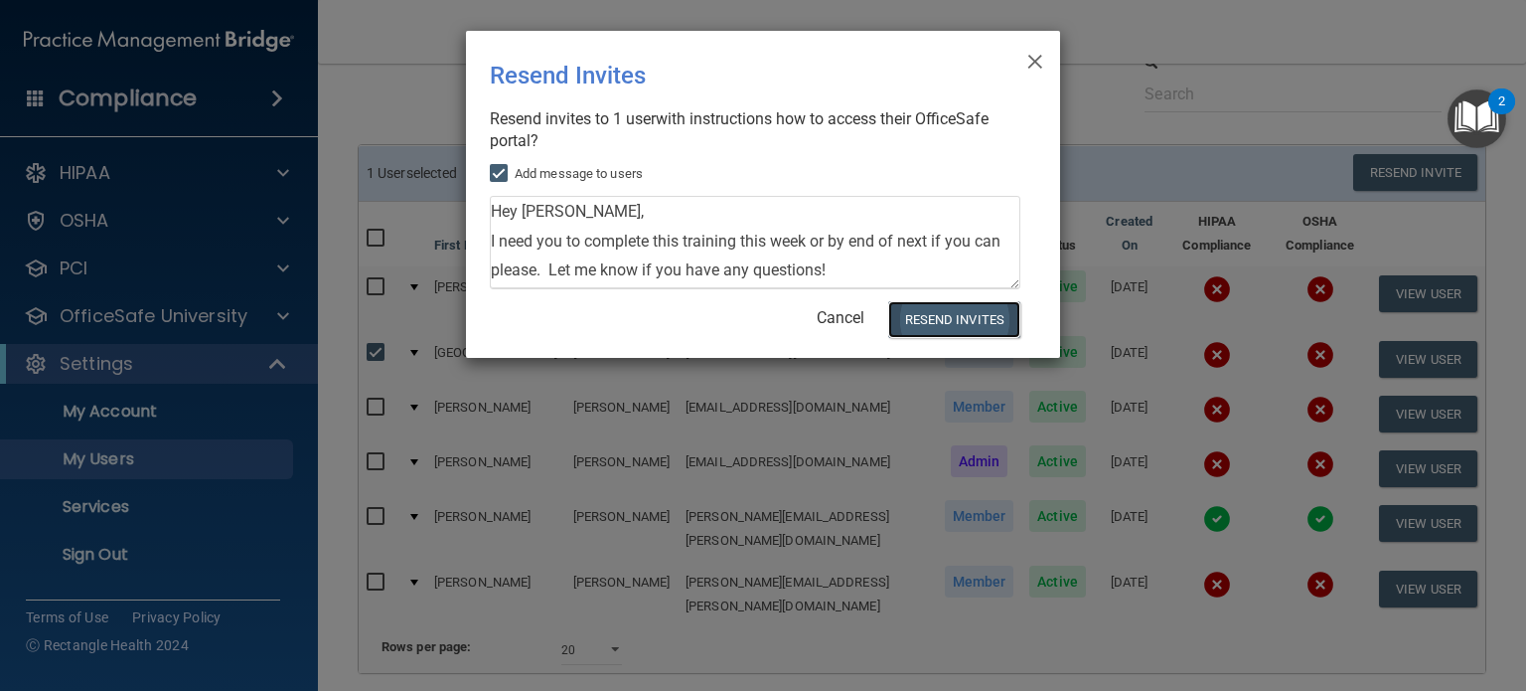
click at [970, 312] on button "Resend Invites" at bounding box center [954, 319] width 132 height 37
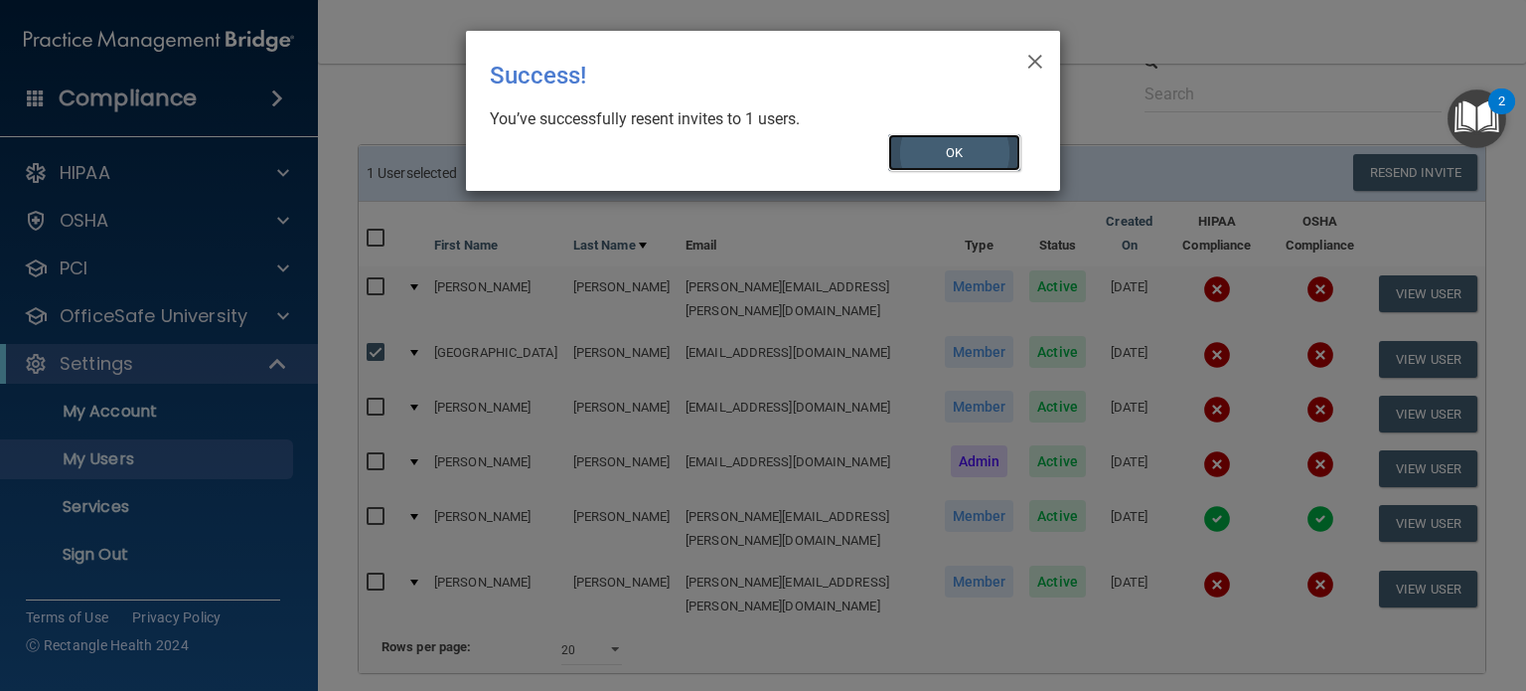
click at [965, 154] on button "OK" at bounding box center [954, 152] width 133 height 37
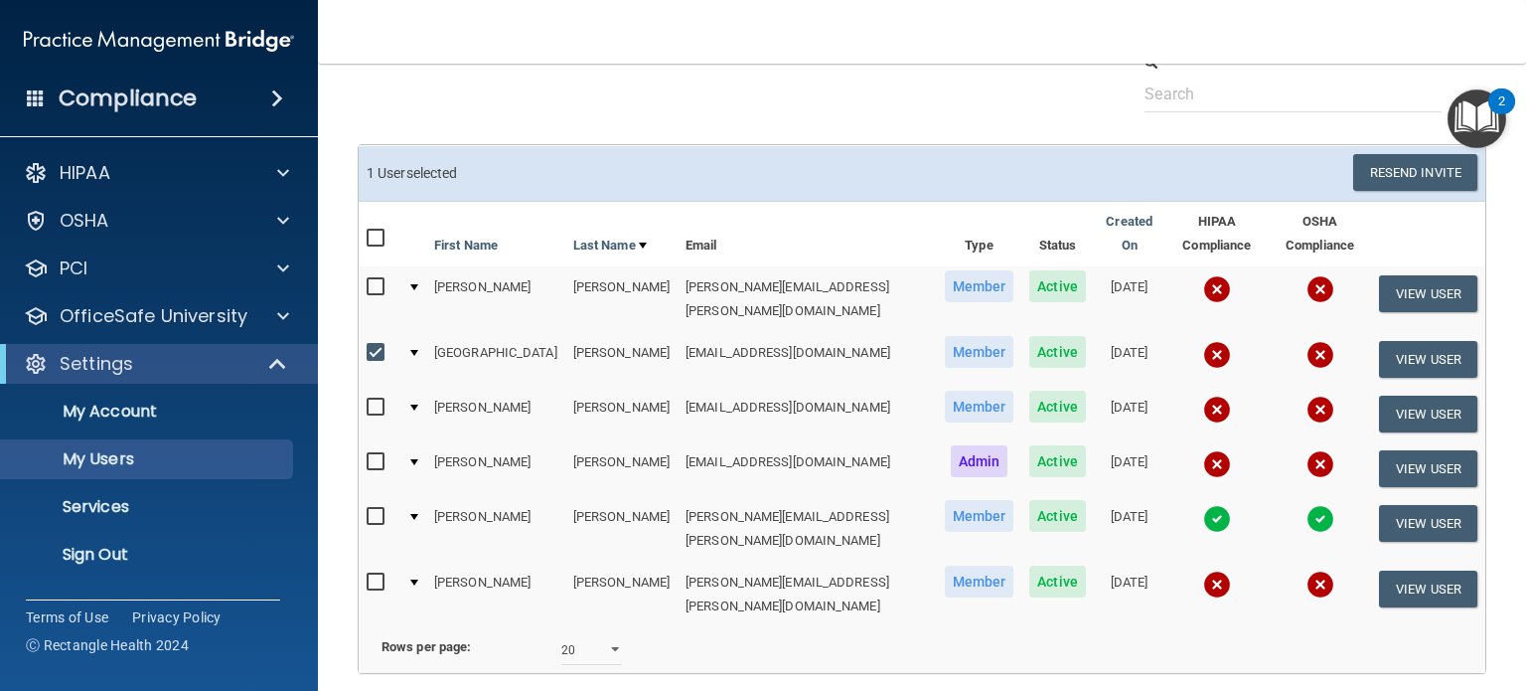
click at [370, 345] on input "checkbox" at bounding box center [378, 353] width 23 height 16
checkbox input "false"
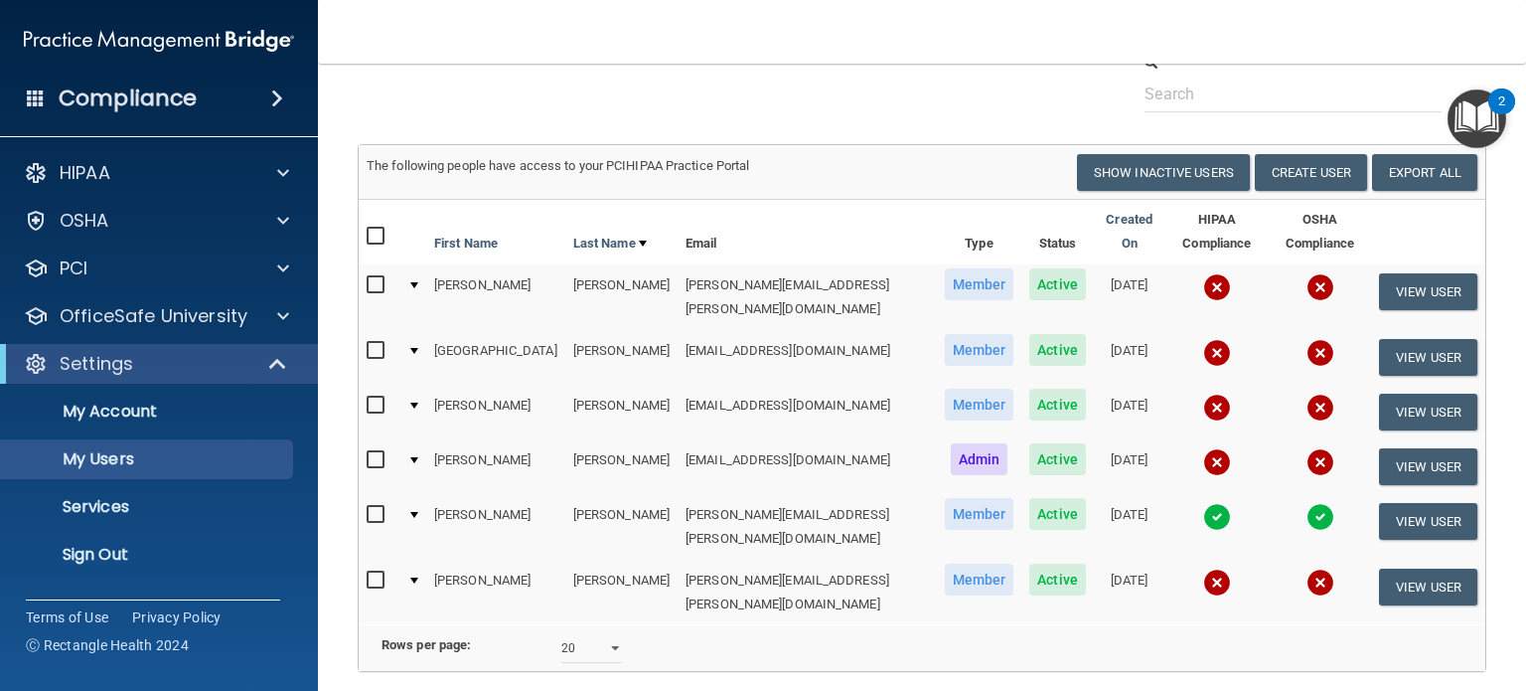
click at [378, 277] on input "checkbox" at bounding box center [378, 285] width 23 height 16
checkbox input "true"
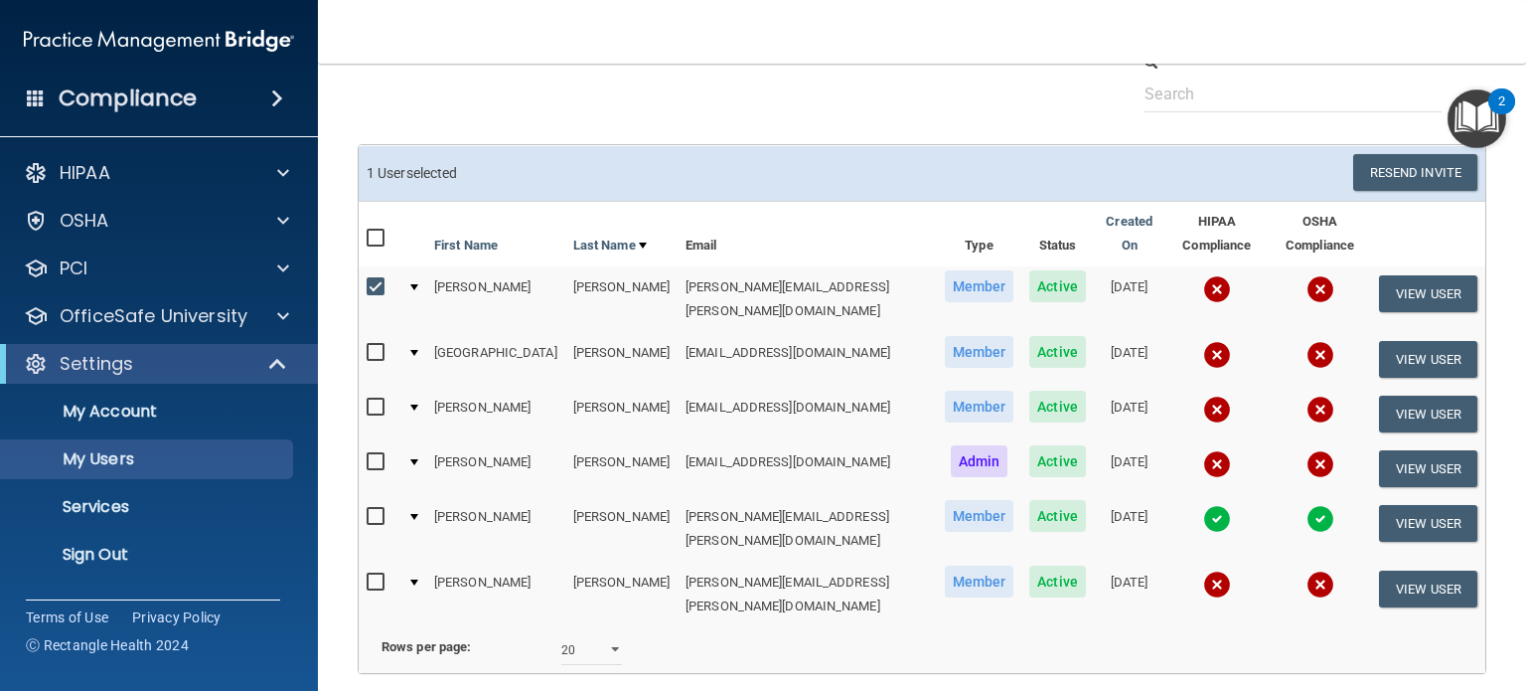
click at [374, 574] on input "checkbox" at bounding box center [378, 582] width 23 height 16
checkbox input "true"
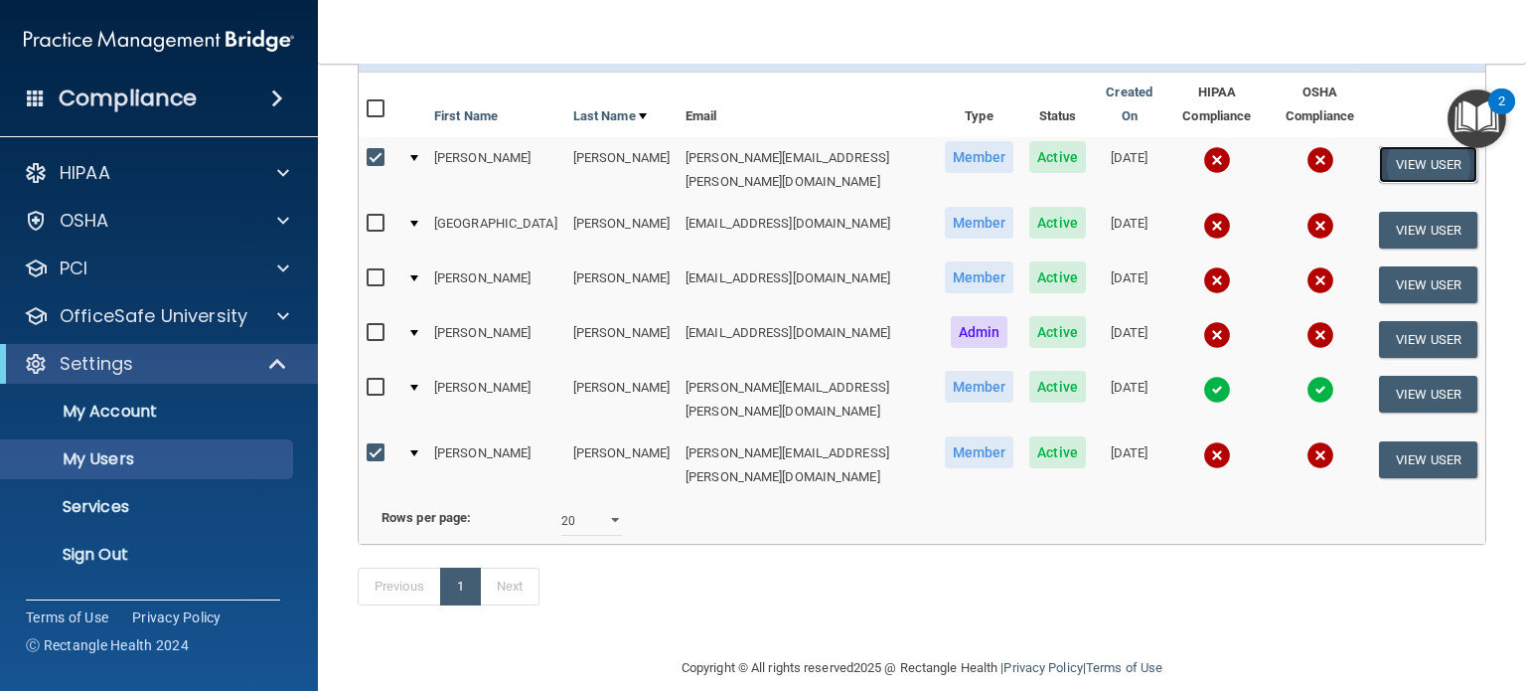
click at [1400, 146] on button "View User" at bounding box center [1428, 164] width 98 height 37
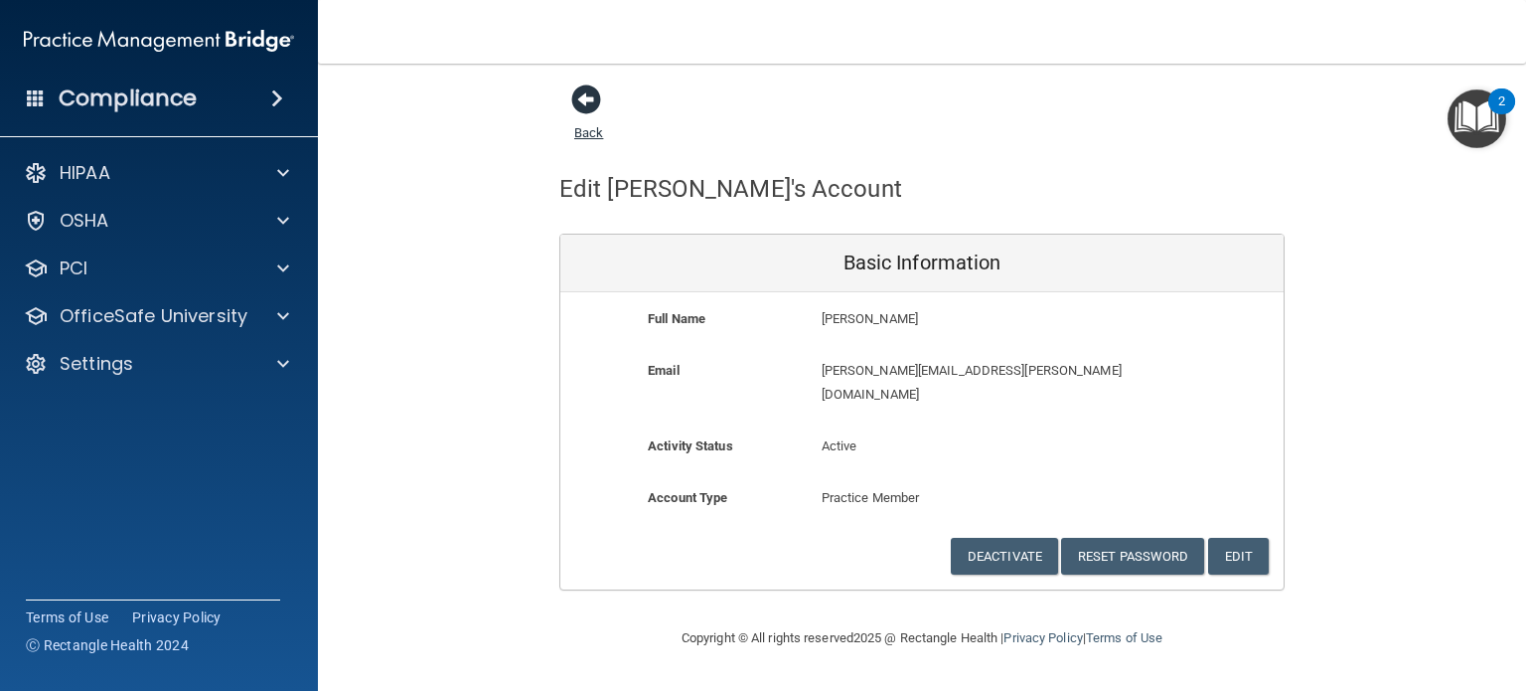
click at [592, 103] on span at bounding box center [586, 99] width 30 height 30
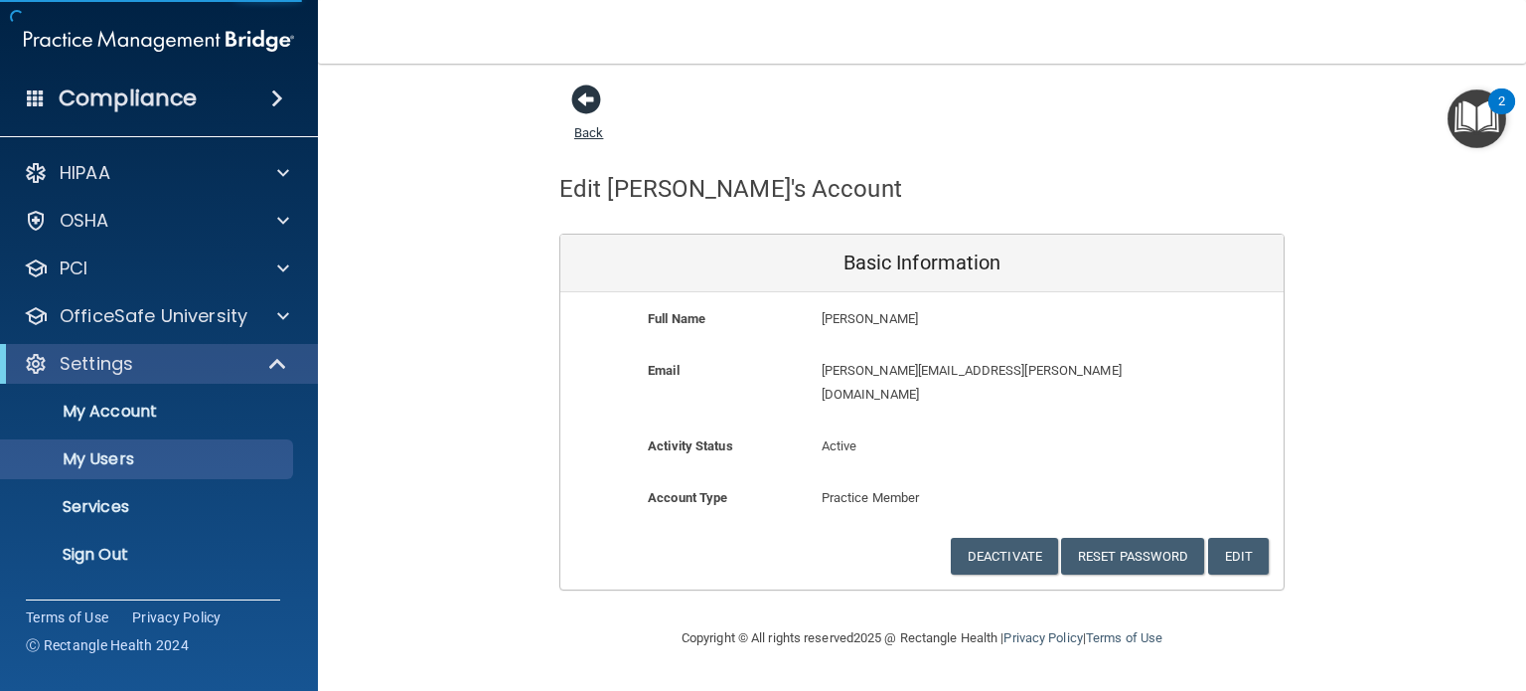
select select "20"
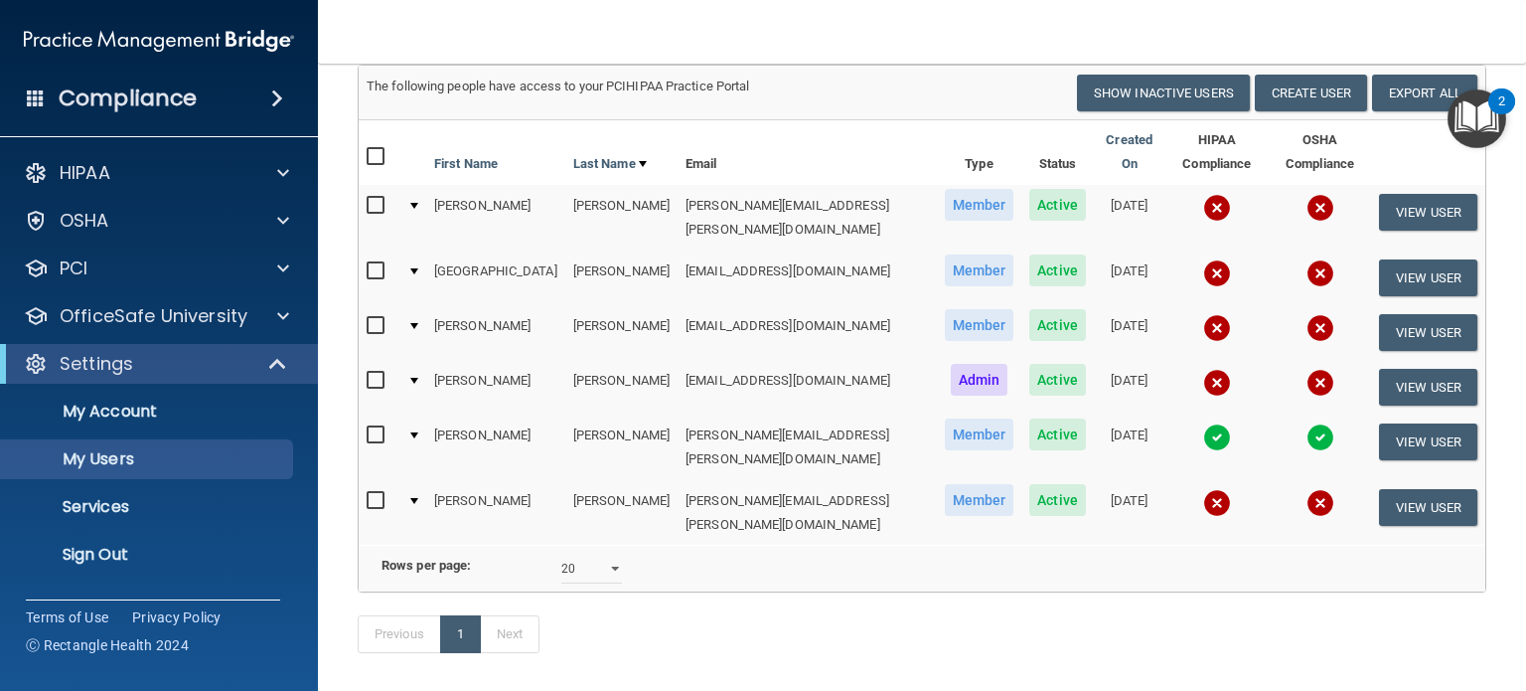
scroll to position [238, 0]
click at [376, 197] on input "checkbox" at bounding box center [378, 205] width 23 height 16
checkbox input "true"
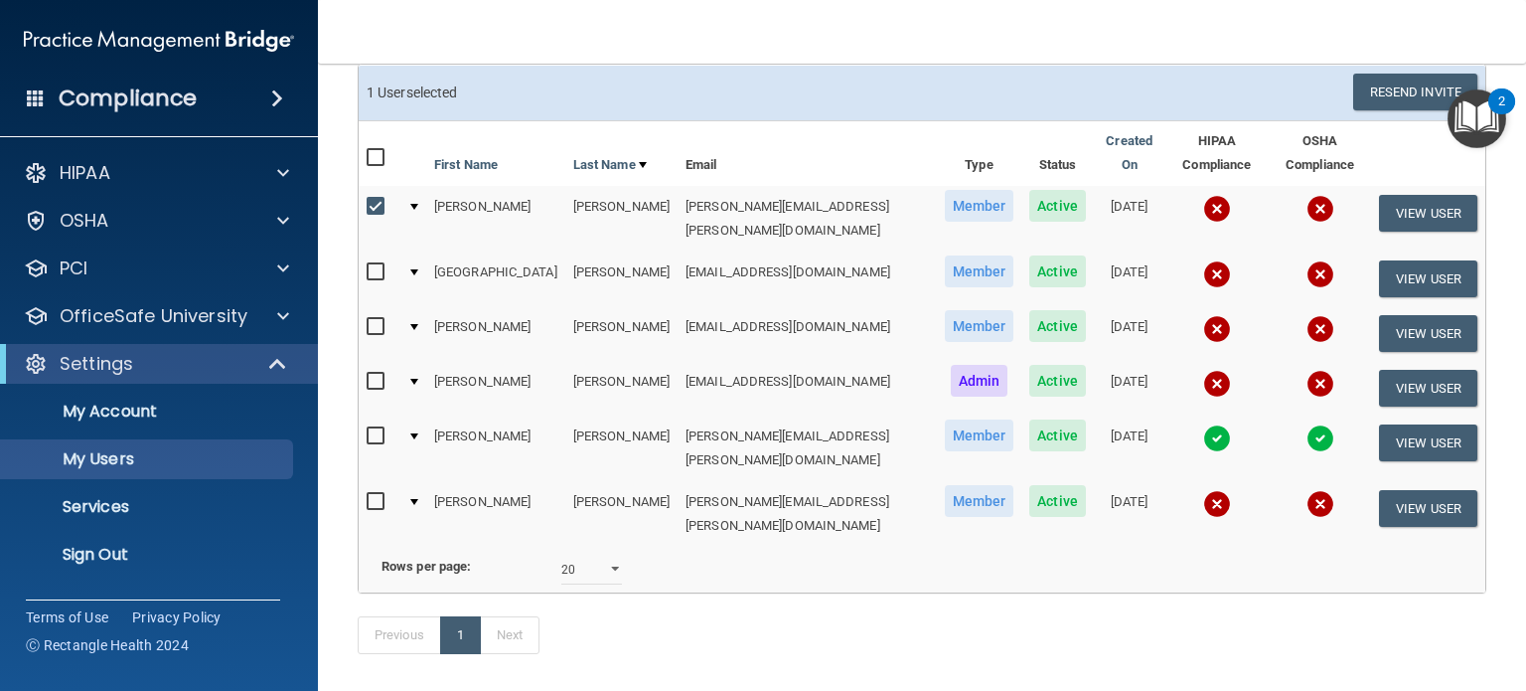
click at [370, 494] on input "checkbox" at bounding box center [378, 502] width 23 height 16
checkbox input "true"
click at [1404, 91] on button "Resend Invite" at bounding box center [1416, 92] width 124 height 37
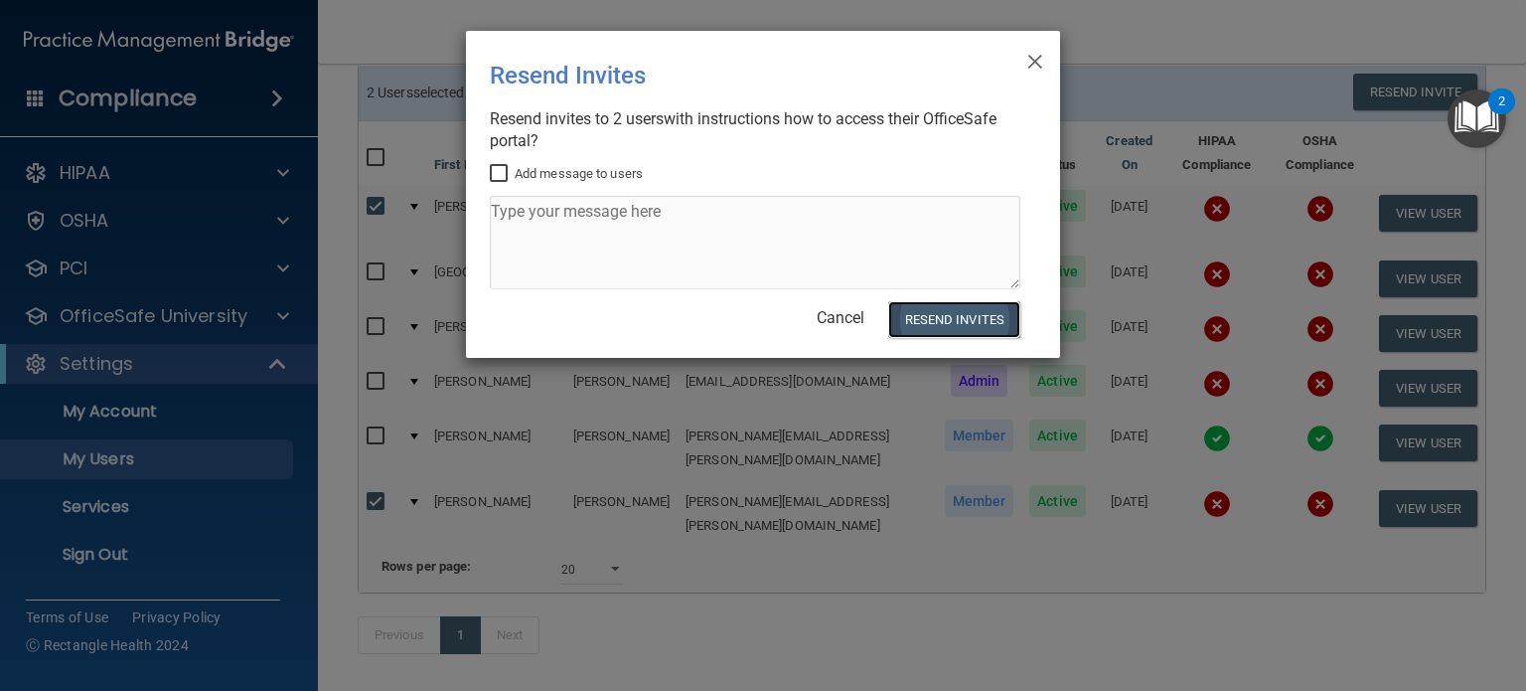
click at [953, 322] on button "Resend Invites" at bounding box center [954, 319] width 132 height 37
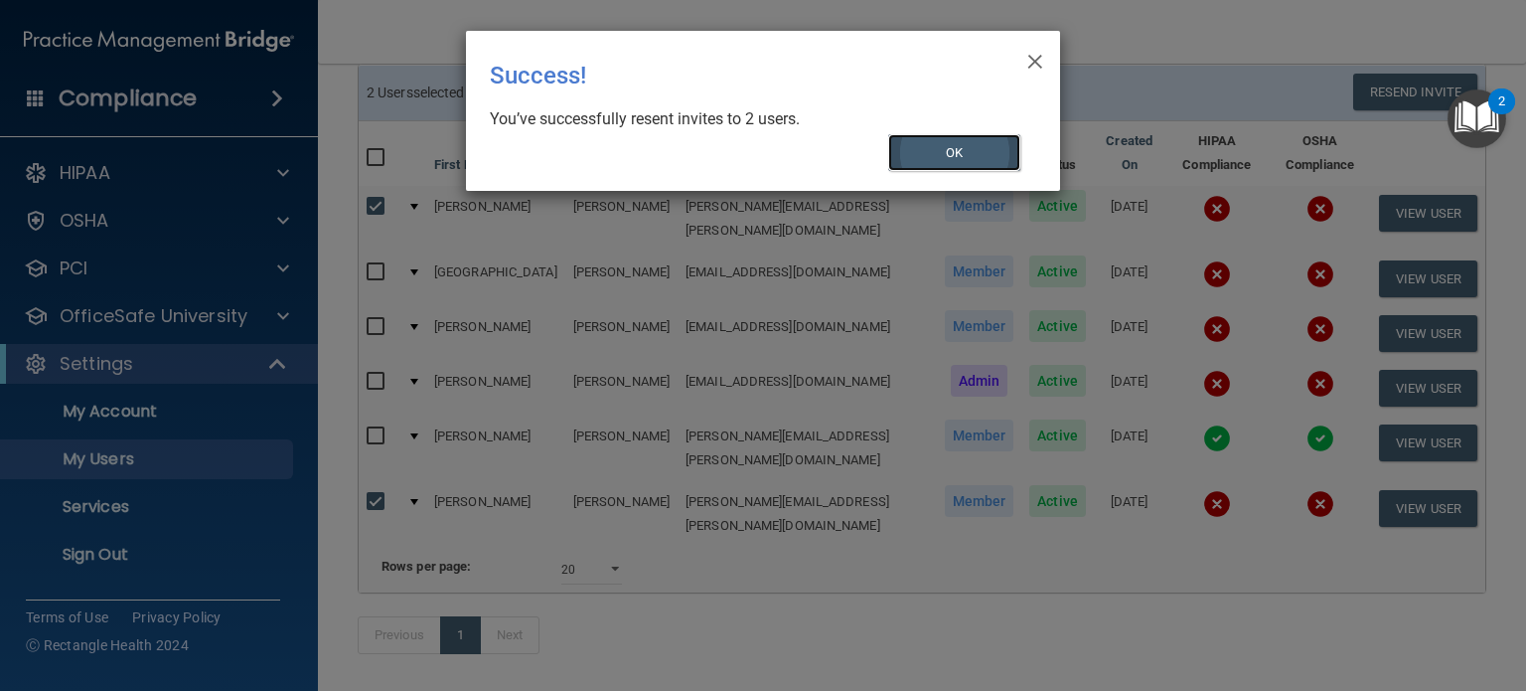
click at [954, 144] on button "OK" at bounding box center [954, 152] width 133 height 37
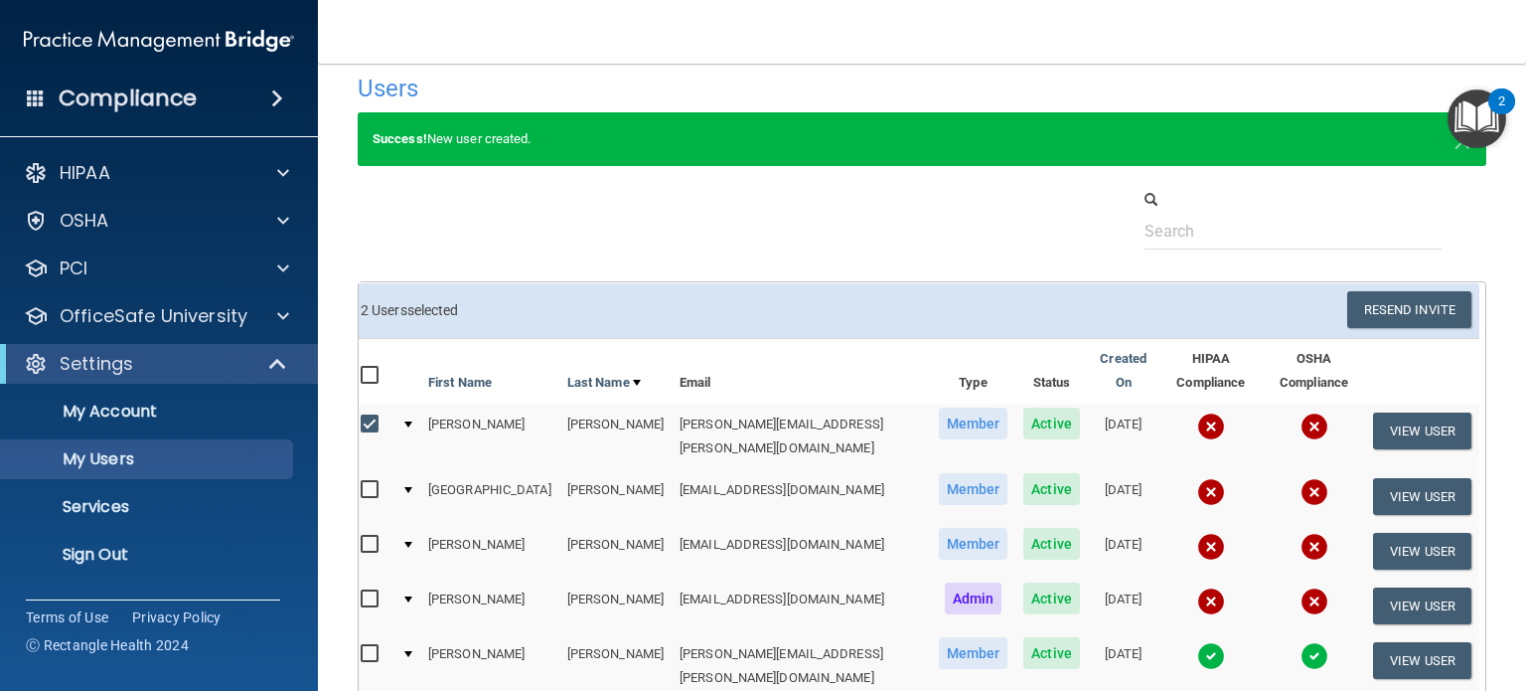
scroll to position [0, 0]
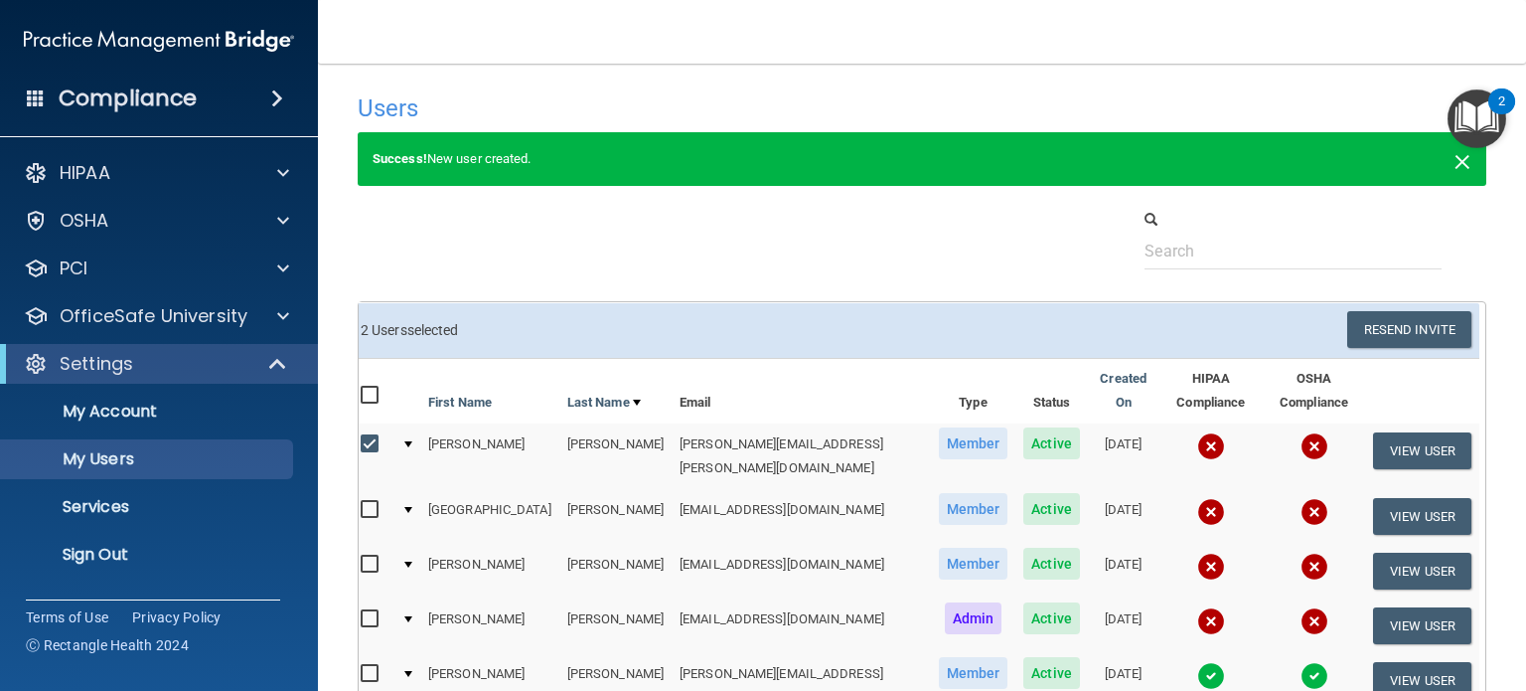
click at [1456, 158] on span "×" at bounding box center [1463, 159] width 18 height 40
select select "20"
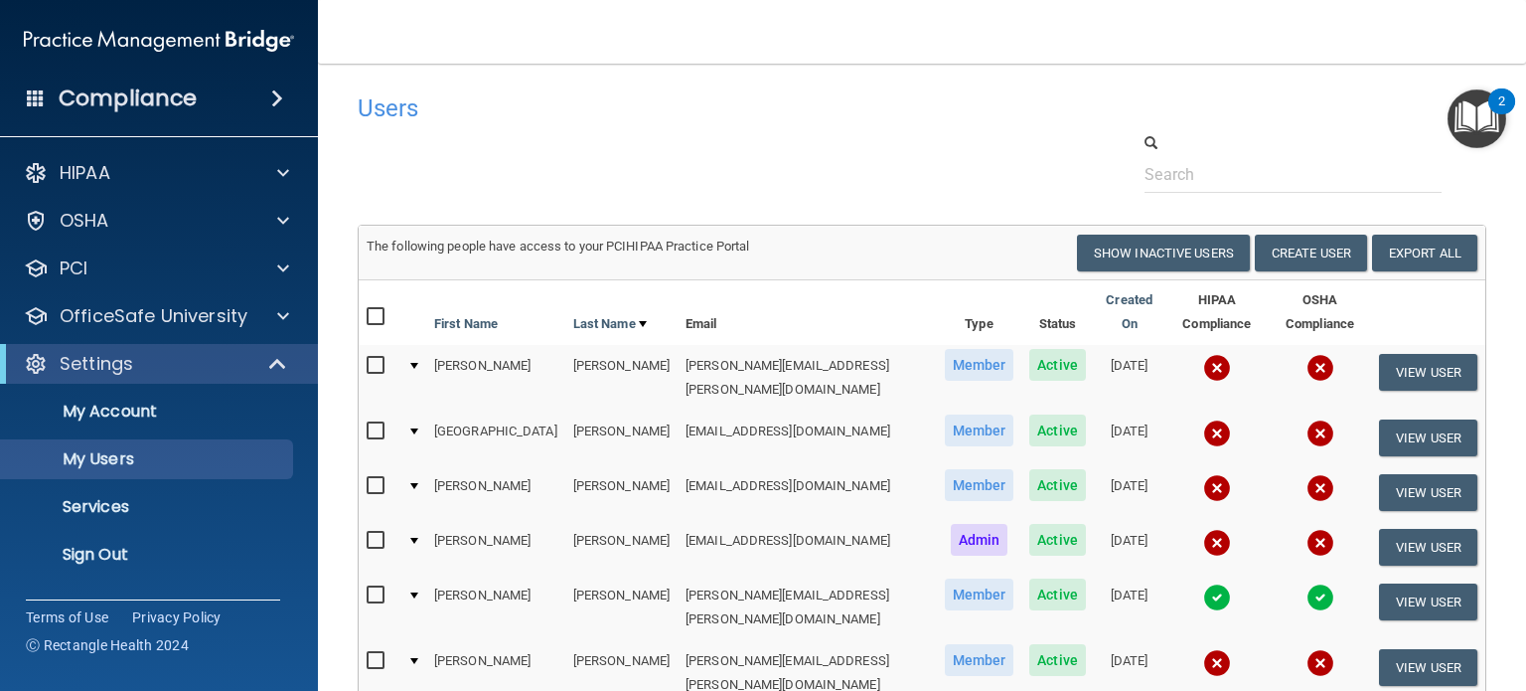
click at [920, 140] on div at bounding box center [922, 162] width 1159 height 61
click at [103, 545] on p "Sign Out" at bounding box center [148, 555] width 271 height 20
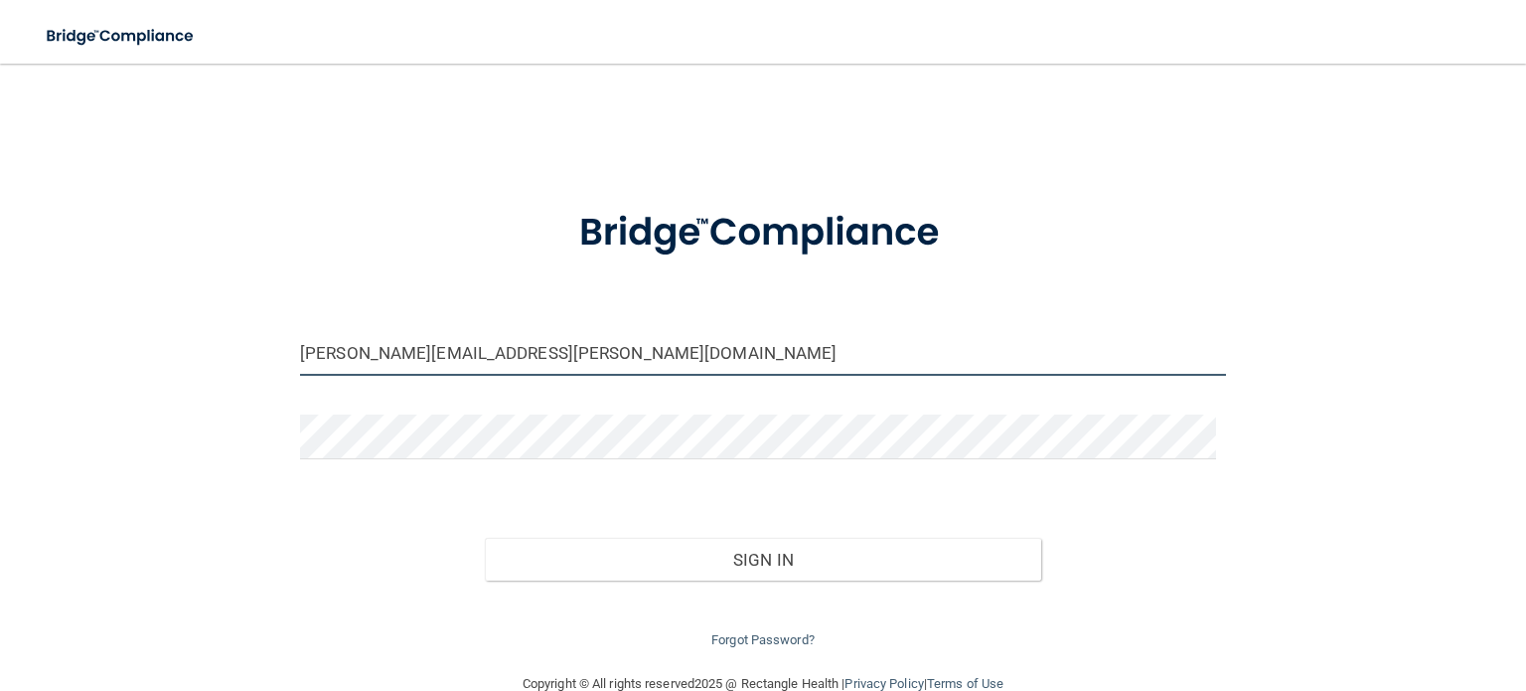
drag, startPoint x: 543, startPoint y: 342, endPoint x: 214, endPoint y: 290, distance: 333.0
click at [214, 290] on div "[PERSON_NAME][EMAIL_ADDRESS][PERSON_NAME][DOMAIN_NAME] Invalid email/password. …" at bounding box center [763, 367] width 1447 height 568
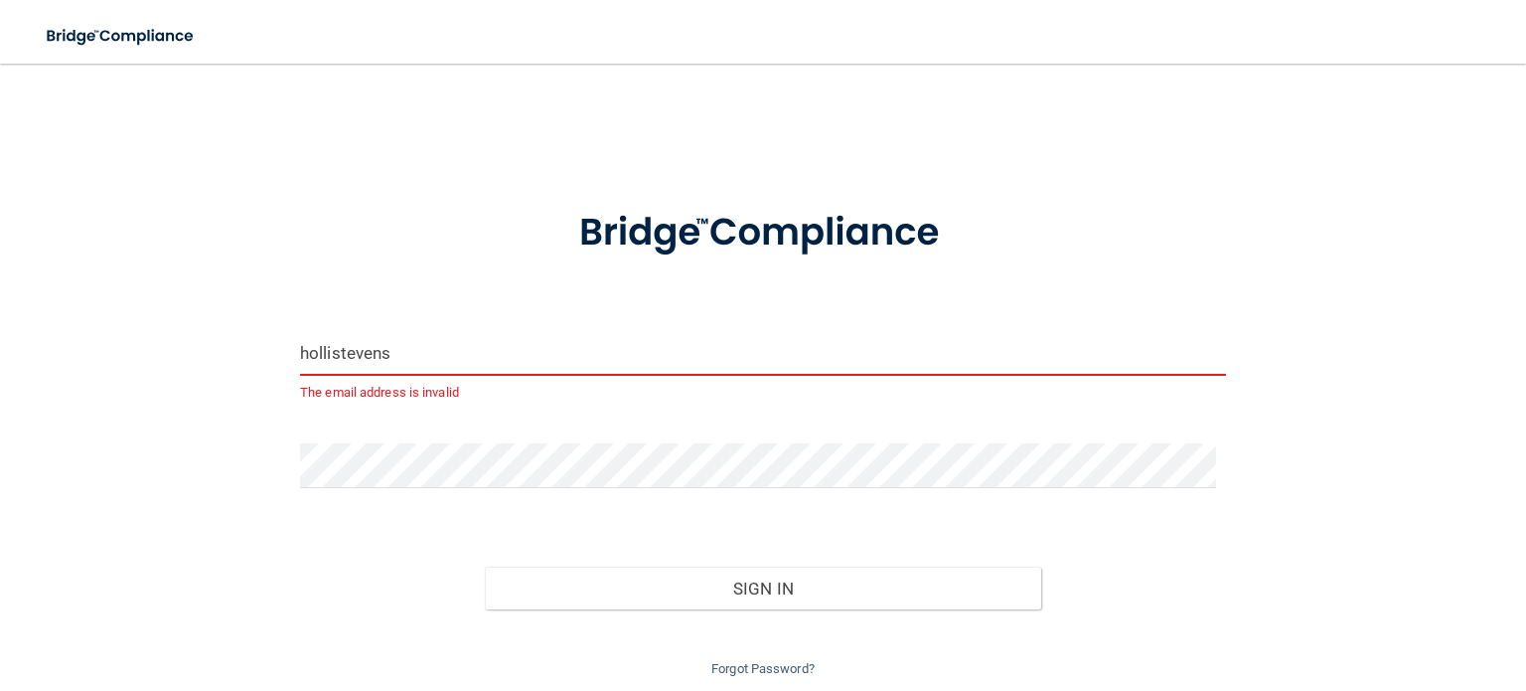
type input "[EMAIL_ADDRESS][DOMAIN_NAME]"
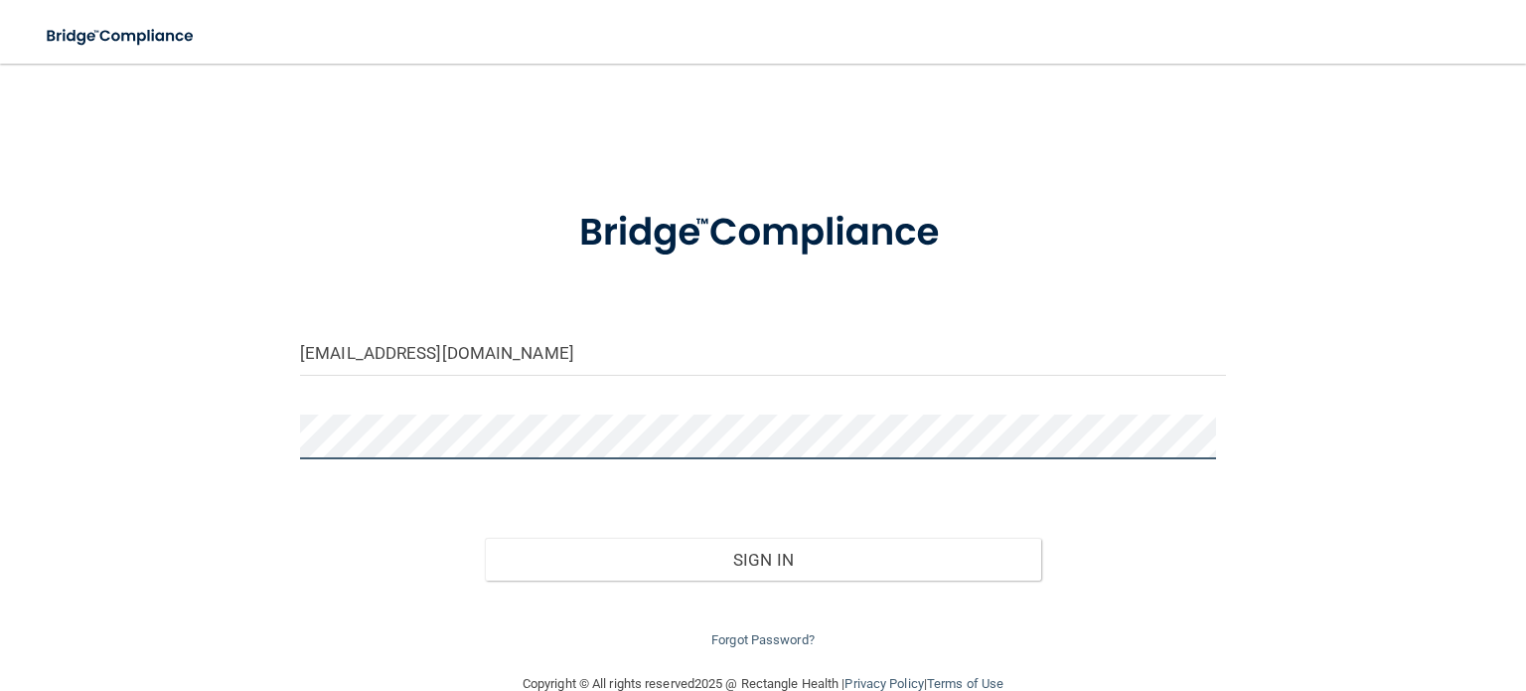
click at [135, 436] on div "[EMAIL_ADDRESS][DOMAIN_NAME] Invalid email/password. You don't have permission …" at bounding box center [763, 367] width 1447 height 568
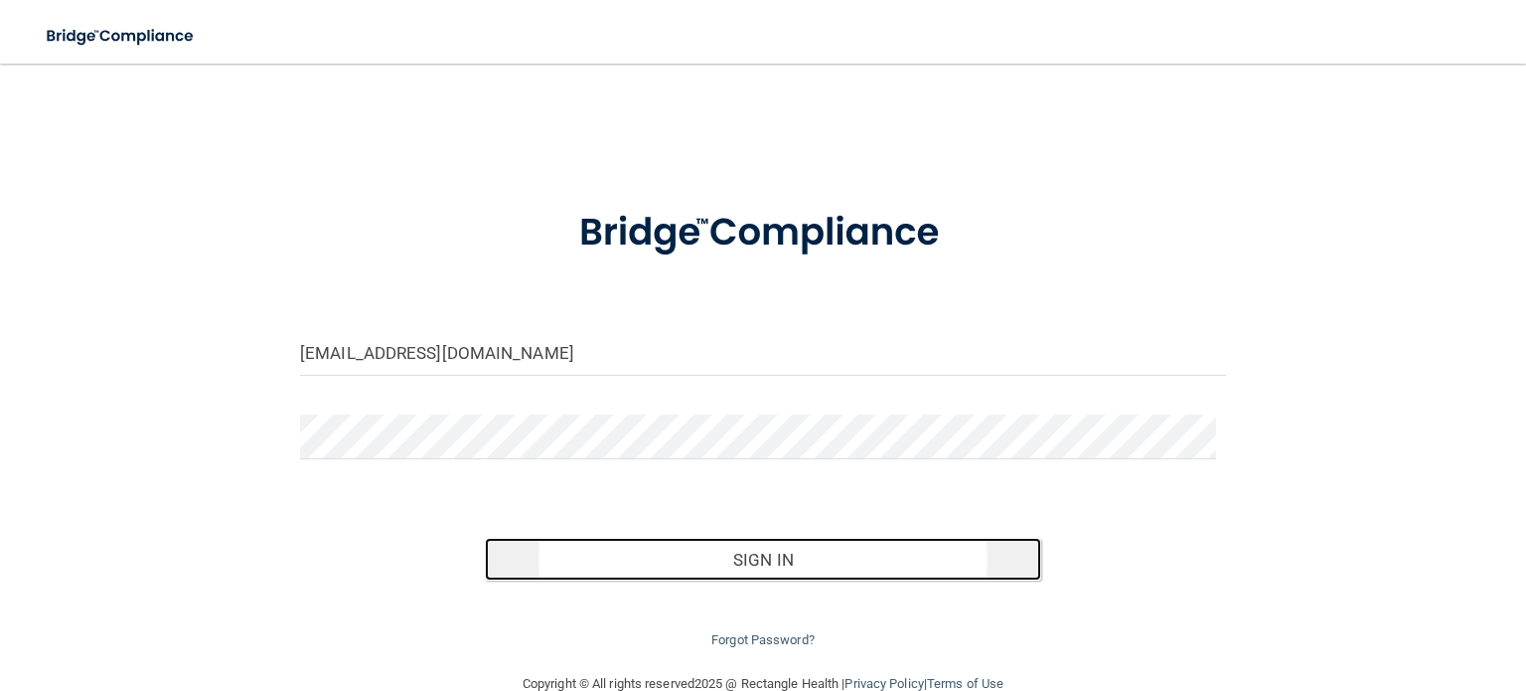
click at [668, 554] on button "Sign In" at bounding box center [763, 560] width 556 height 44
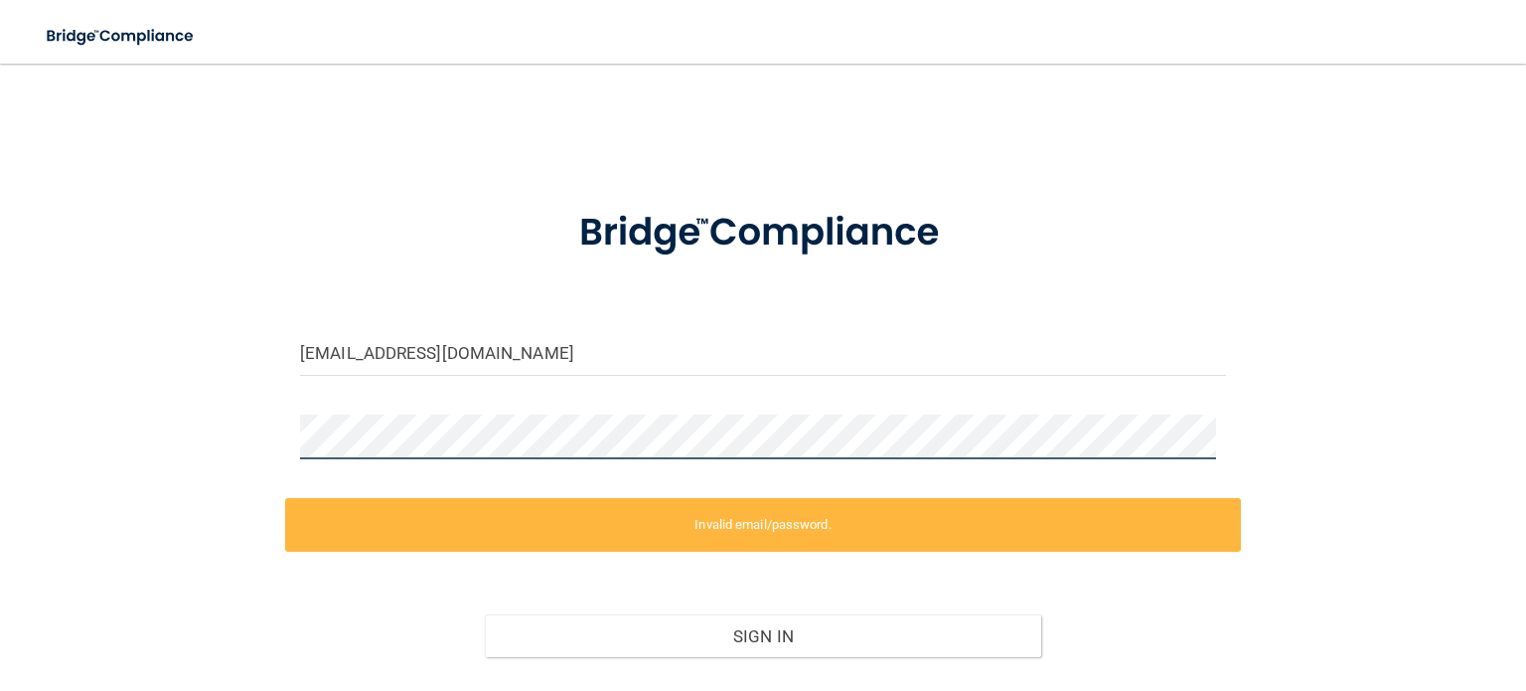
click at [136, 416] on div "[EMAIL_ADDRESS][DOMAIN_NAME] Invalid email/password. You don't have permission …" at bounding box center [763, 405] width 1447 height 645
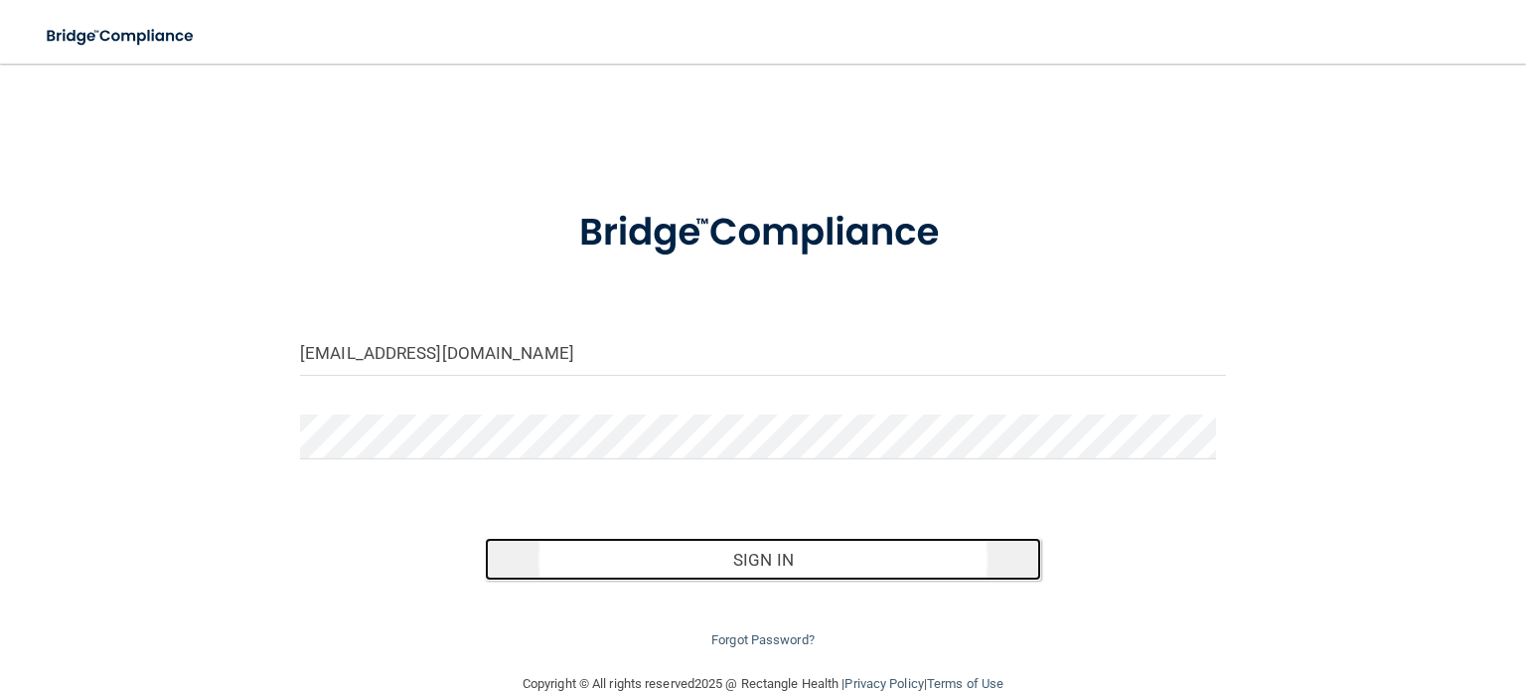
click at [816, 555] on button "Sign In" at bounding box center [763, 560] width 556 height 44
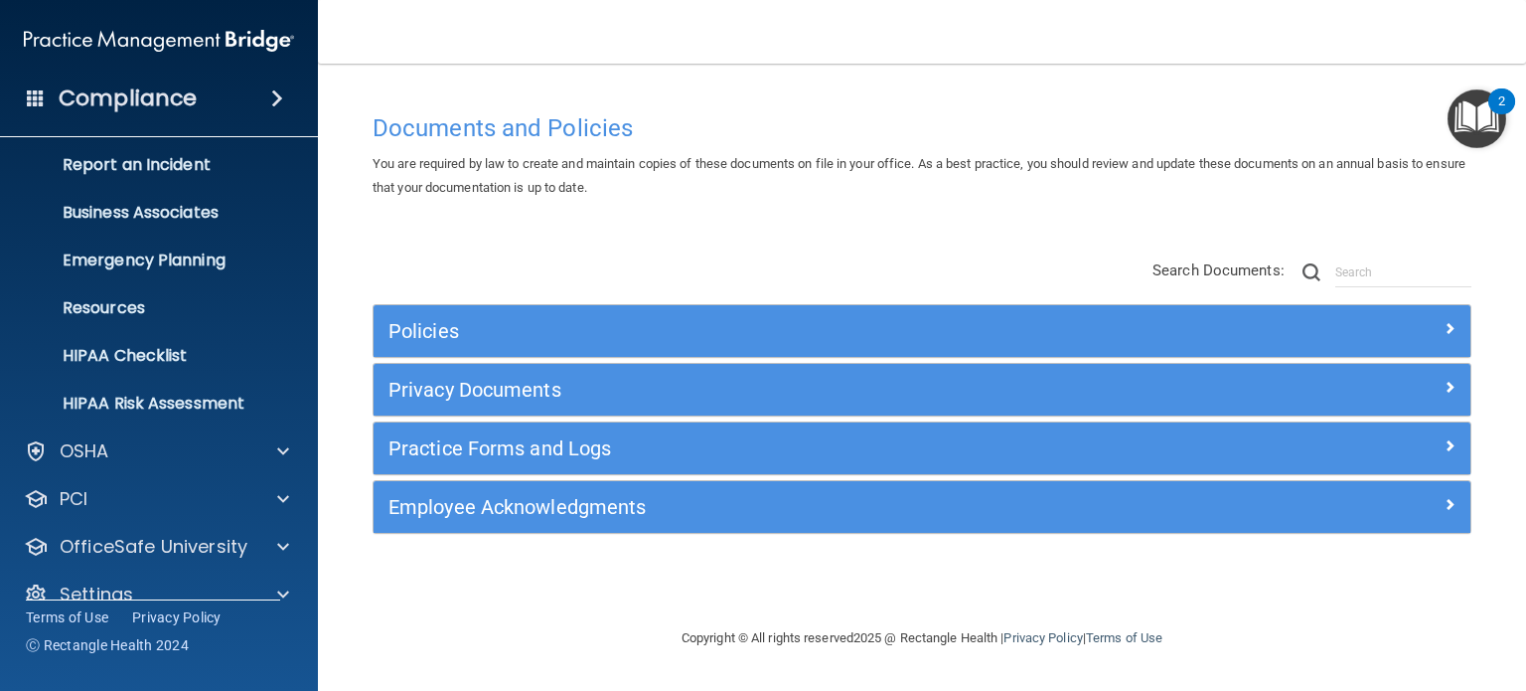
scroll to position [133, 0]
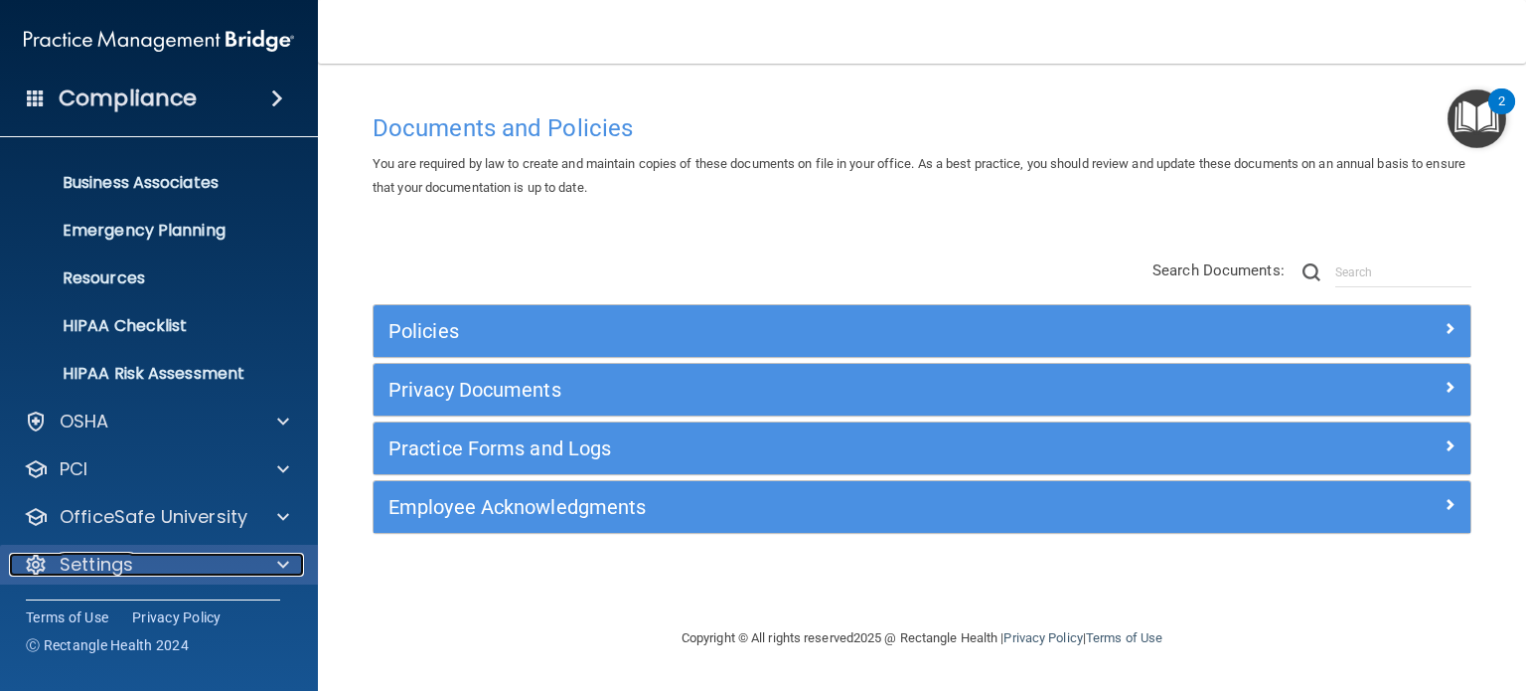
click at [235, 558] on div "Settings" at bounding box center [132, 565] width 246 height 24
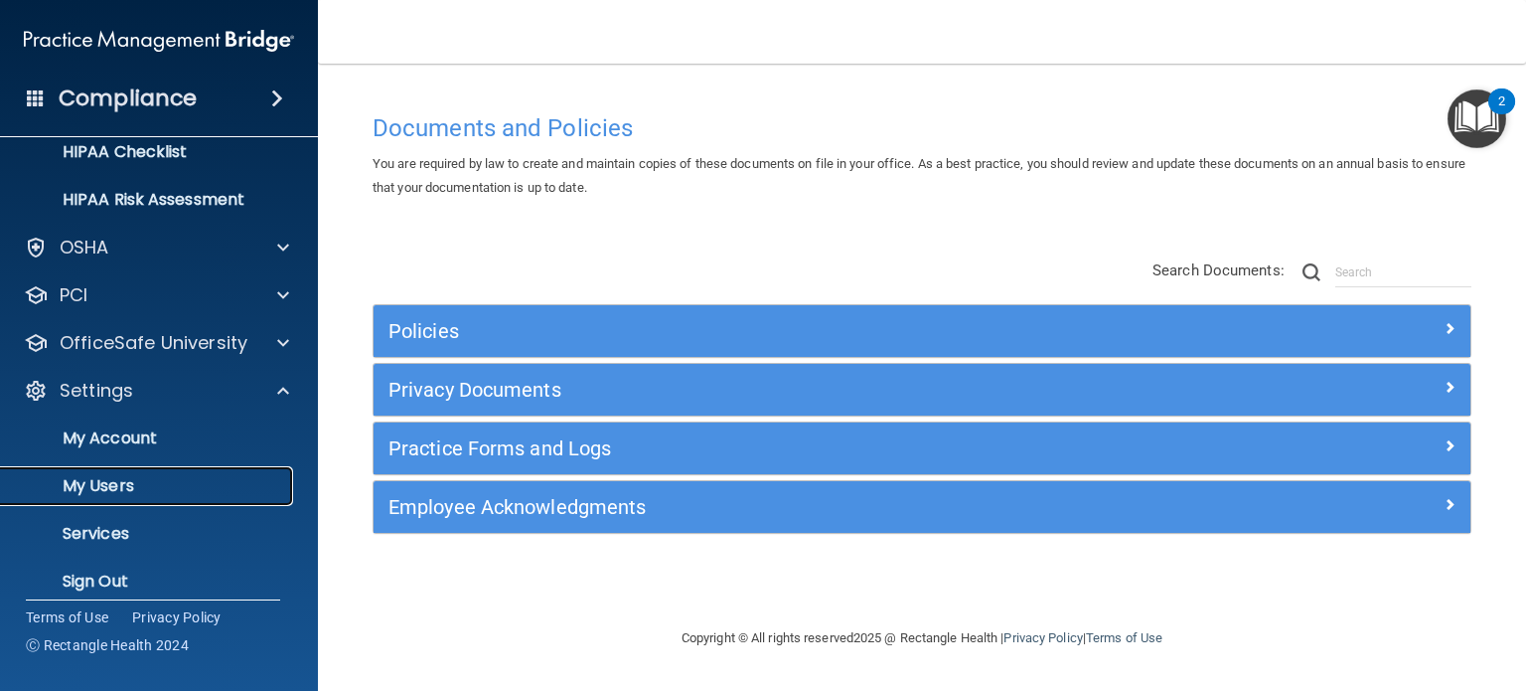
click at [119, 480] on p "My Users" at bounding box center [148, 486] width 271 height 20
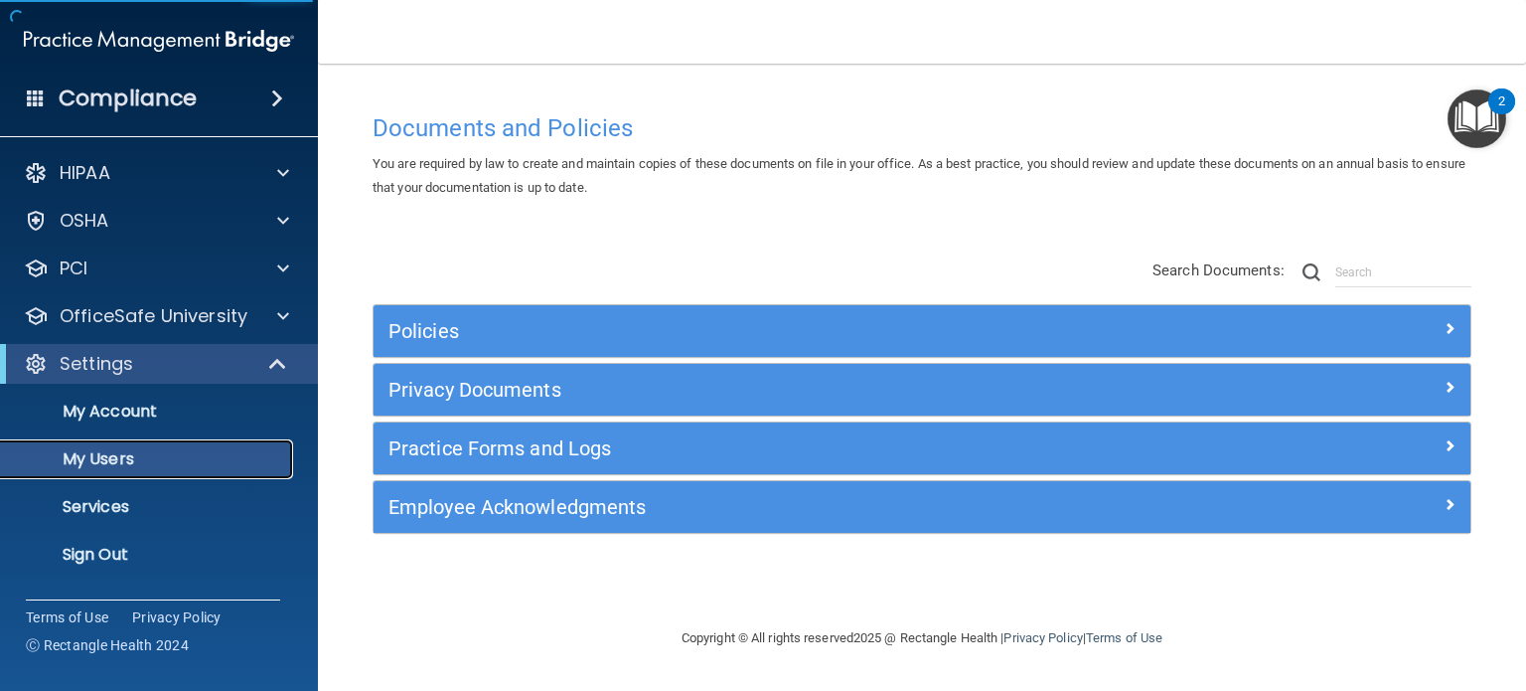
select select "20"
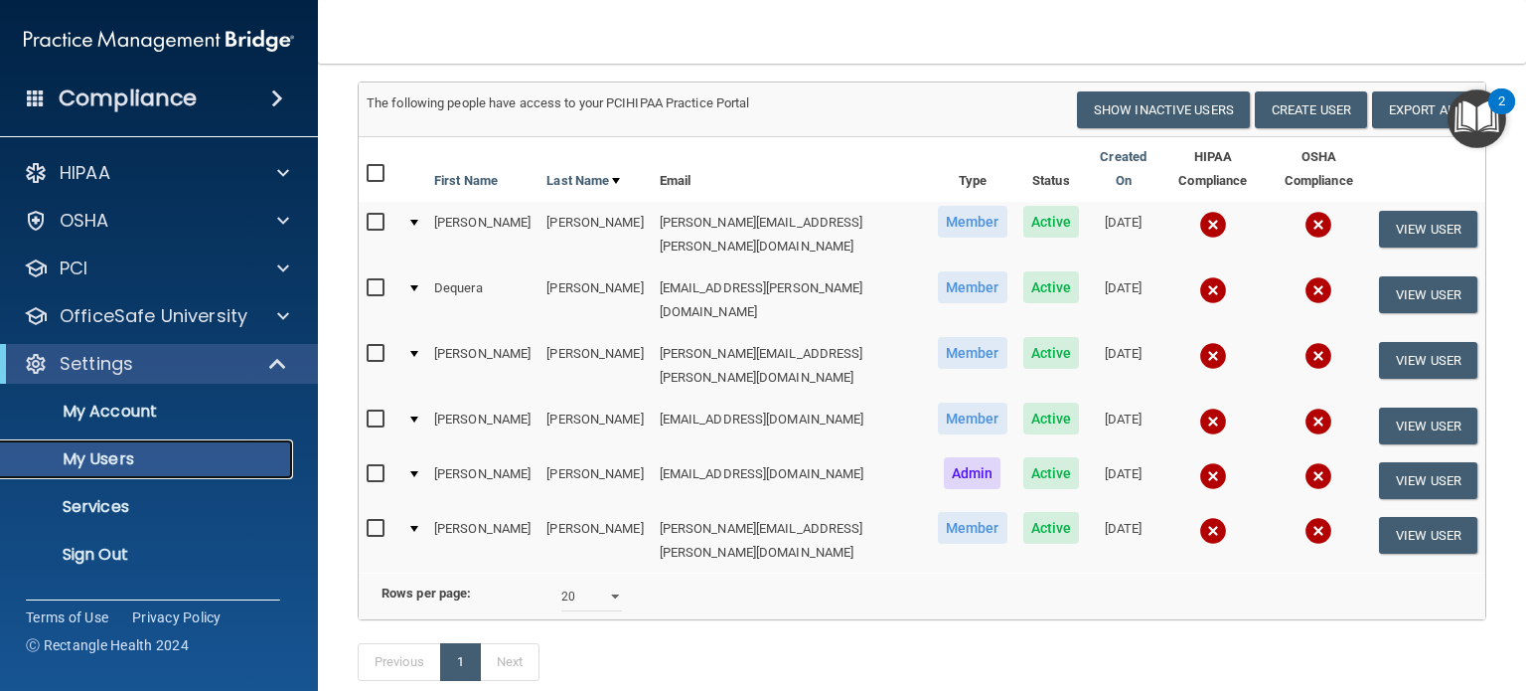
scroll to position [147, 0]
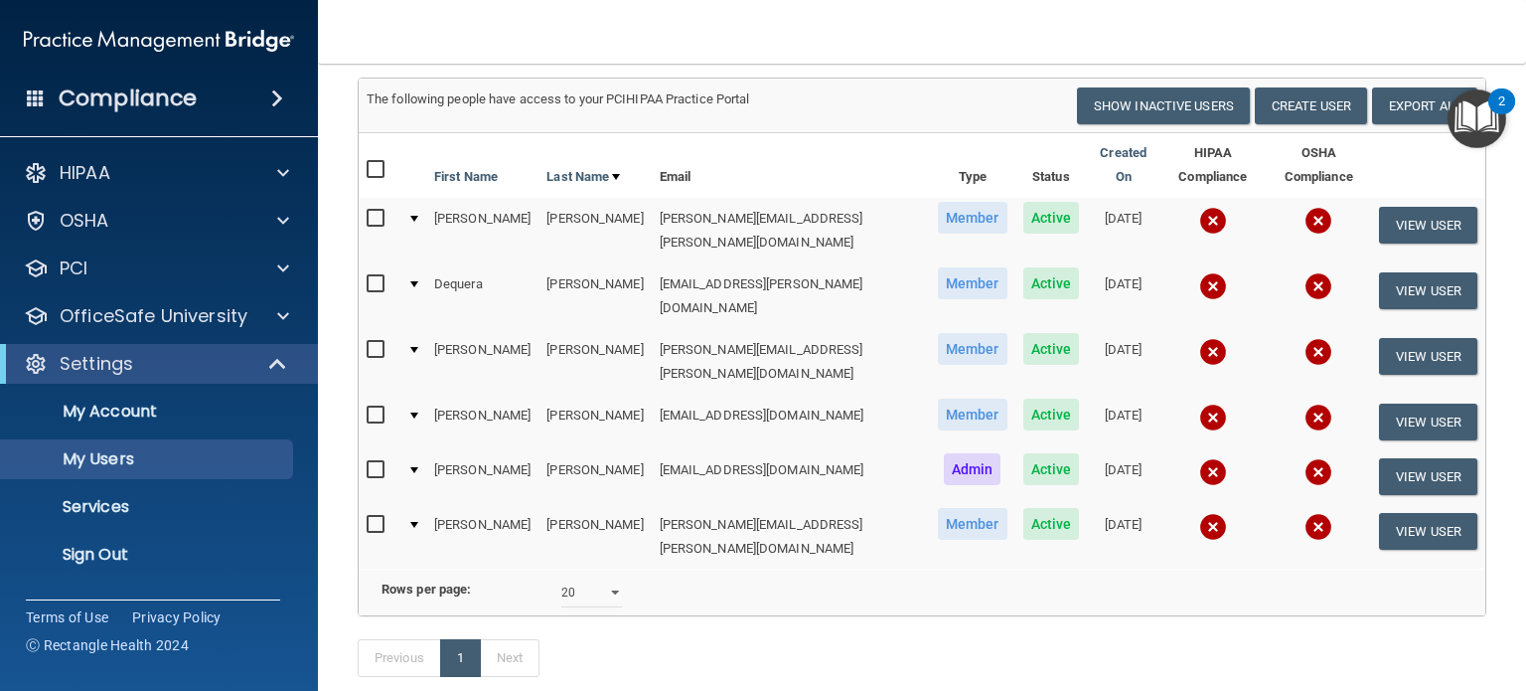
click at [376, 211] on input "checkbox" at bounding box center [378, 219] width 23 height 16
checkbox input "true"
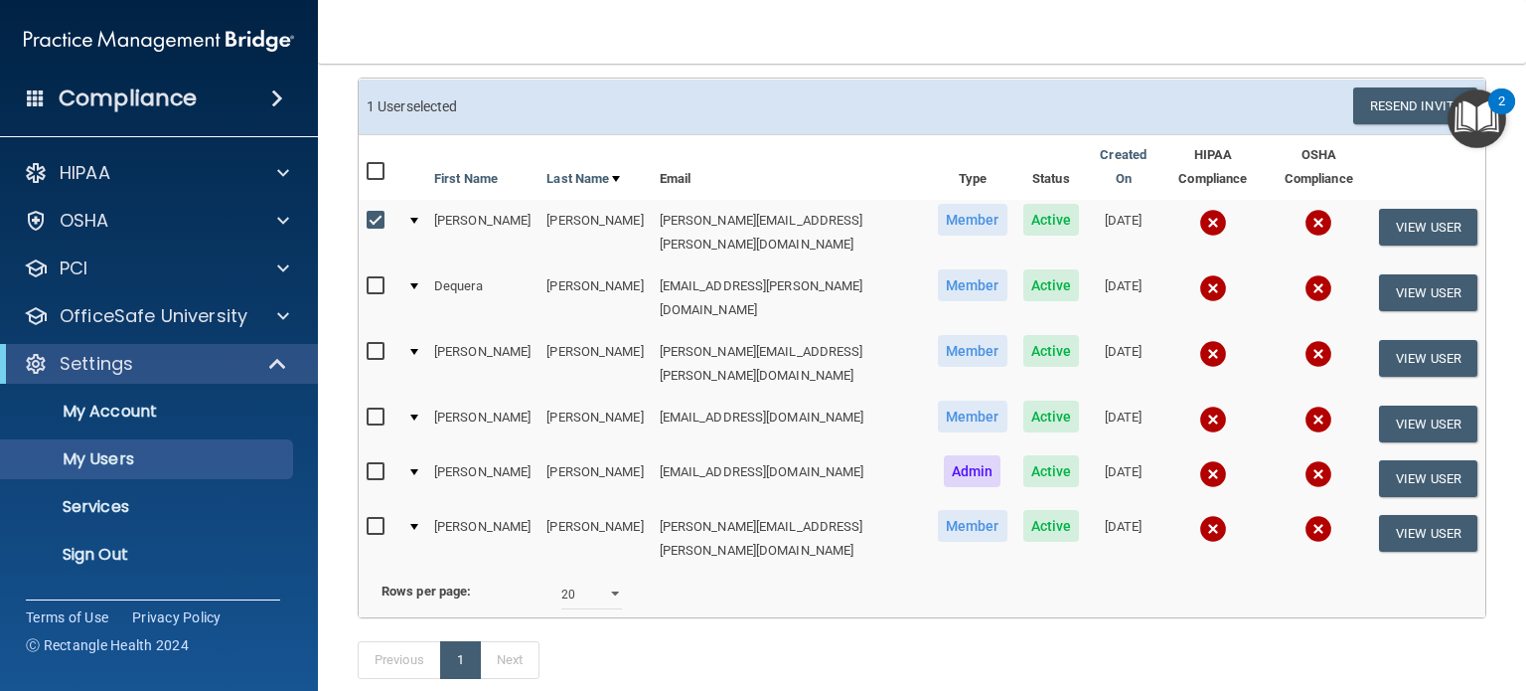
click at [378, 278] on input "checkbox" at bounding box center [378, 286] width 23 height 16
checkbox input "true"
click at [377, 344] on input "checkbox" at bounding box center [378, 352] width 23 height 16
checkbox input "true"
click at [379, 409] on input "checkbox" at bounding box center [378, 417] width 23 height 16
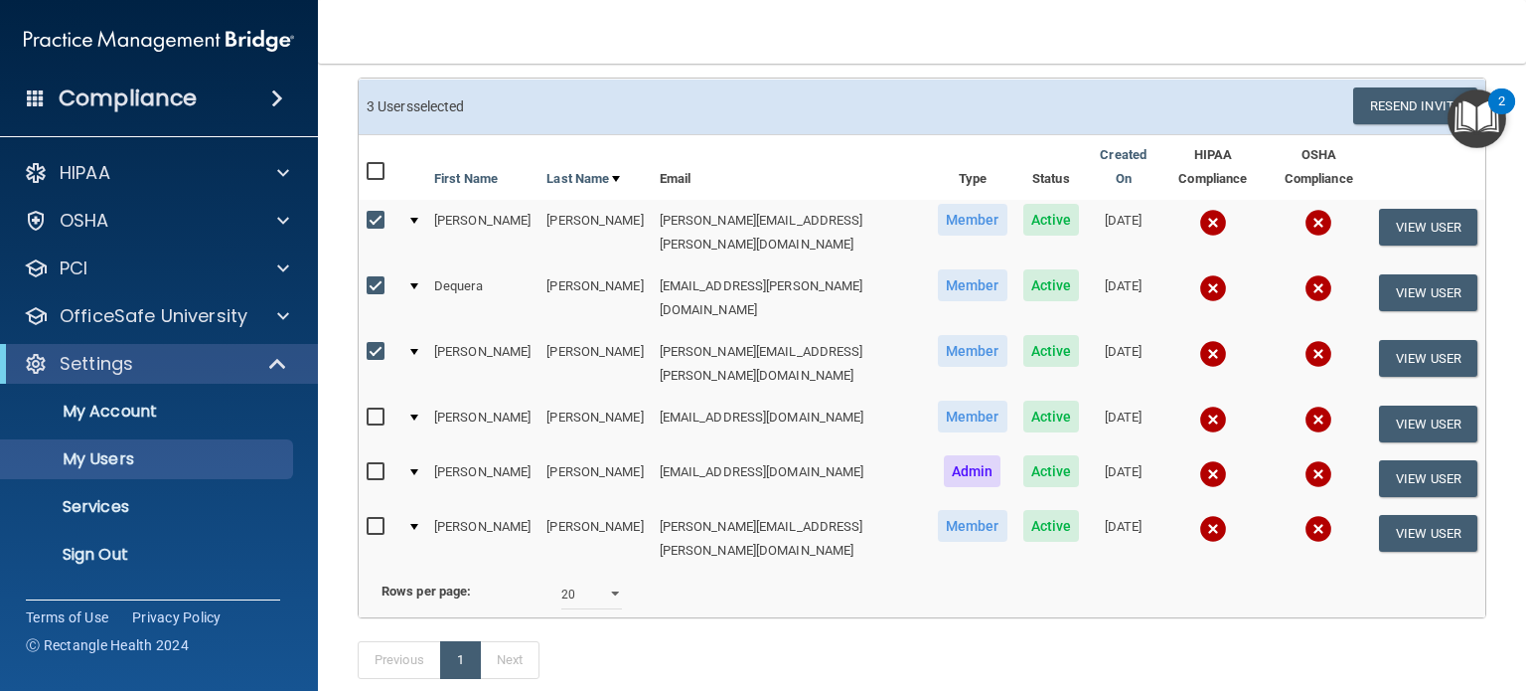
checkbox input "true"
click at [379, 519] on input "checkbox" at bounding box center [378, 527] width 23 height 16
checkbox input "true"
click at [1391, 101] on button "Resend Invite" at bounding box center [1416, 105] width 124 height 37
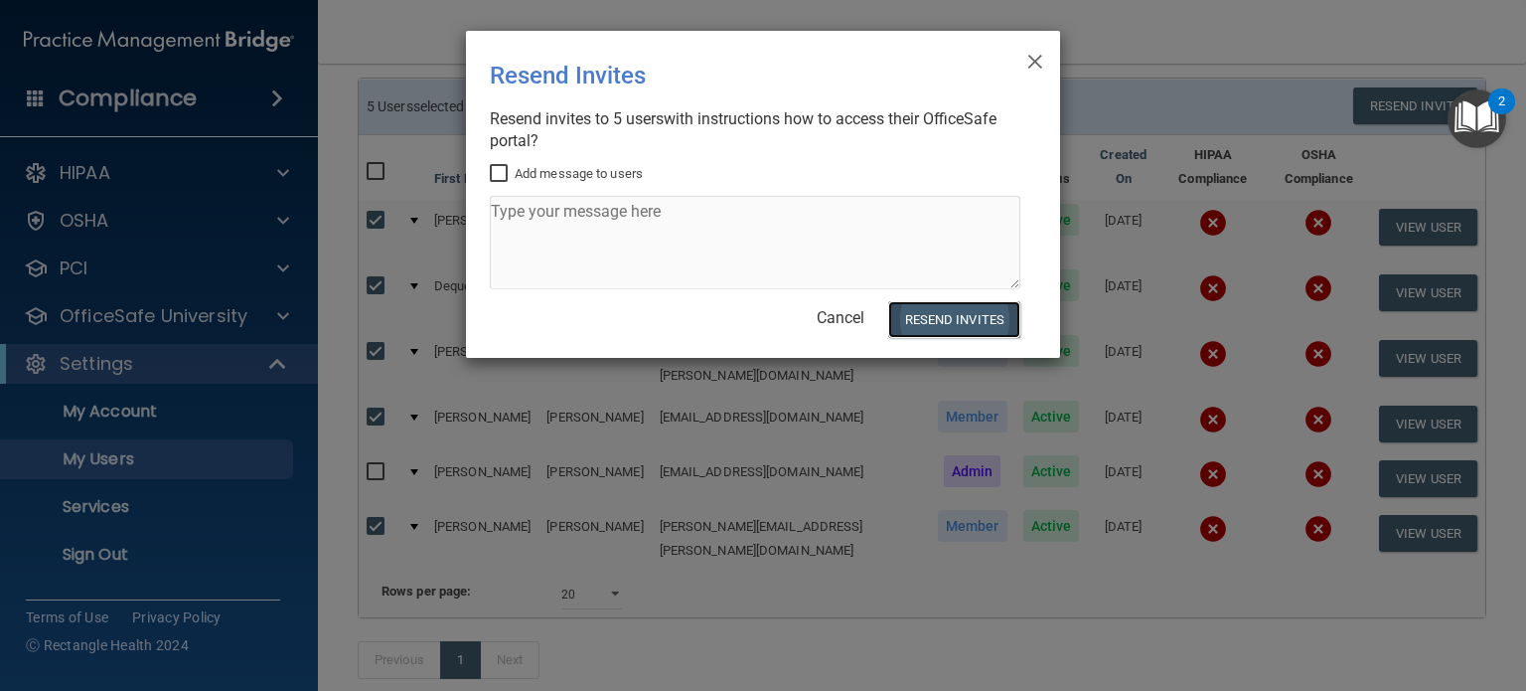
click at [935, 313] on button "Resend Invites" at bounding box center [954, 319] width 132 height 37
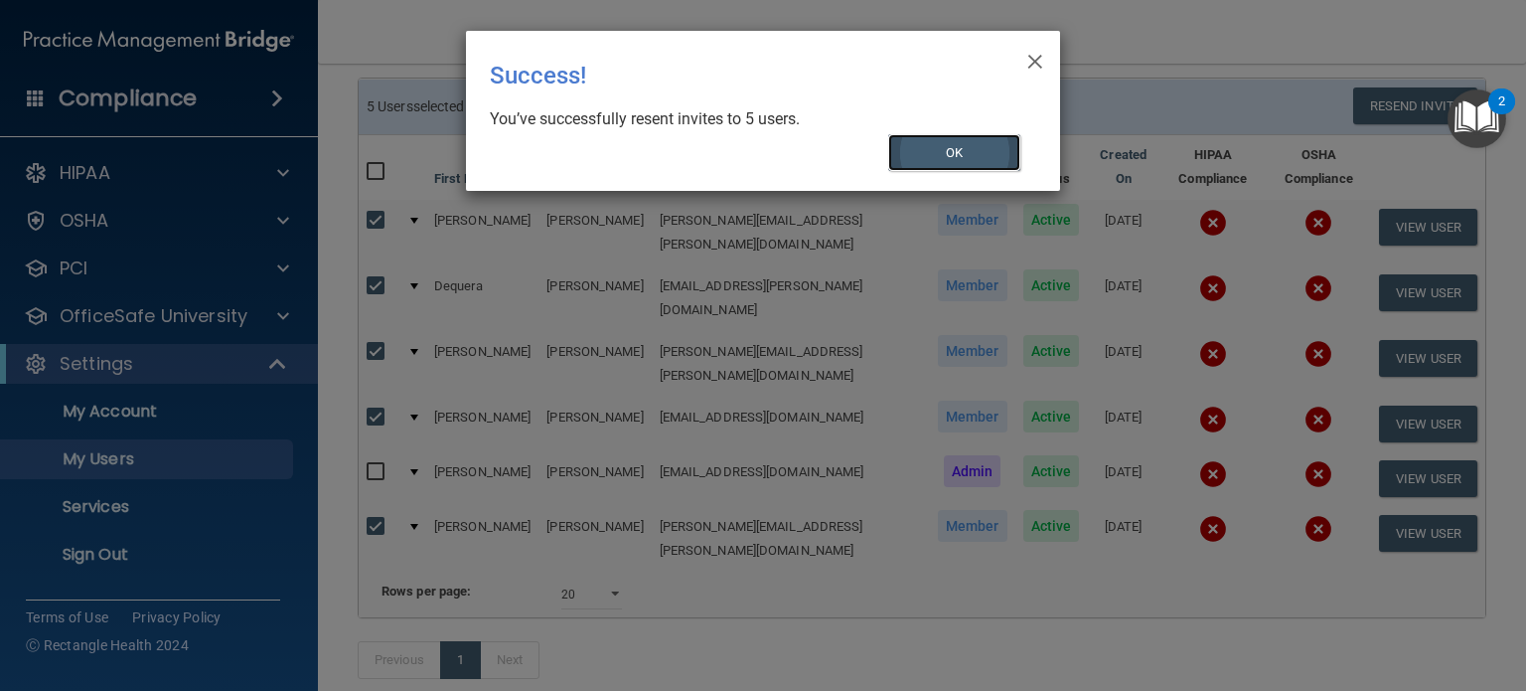
click at [943, 154] on button "OK" at bounding box center [954, 152] width 133 height 37
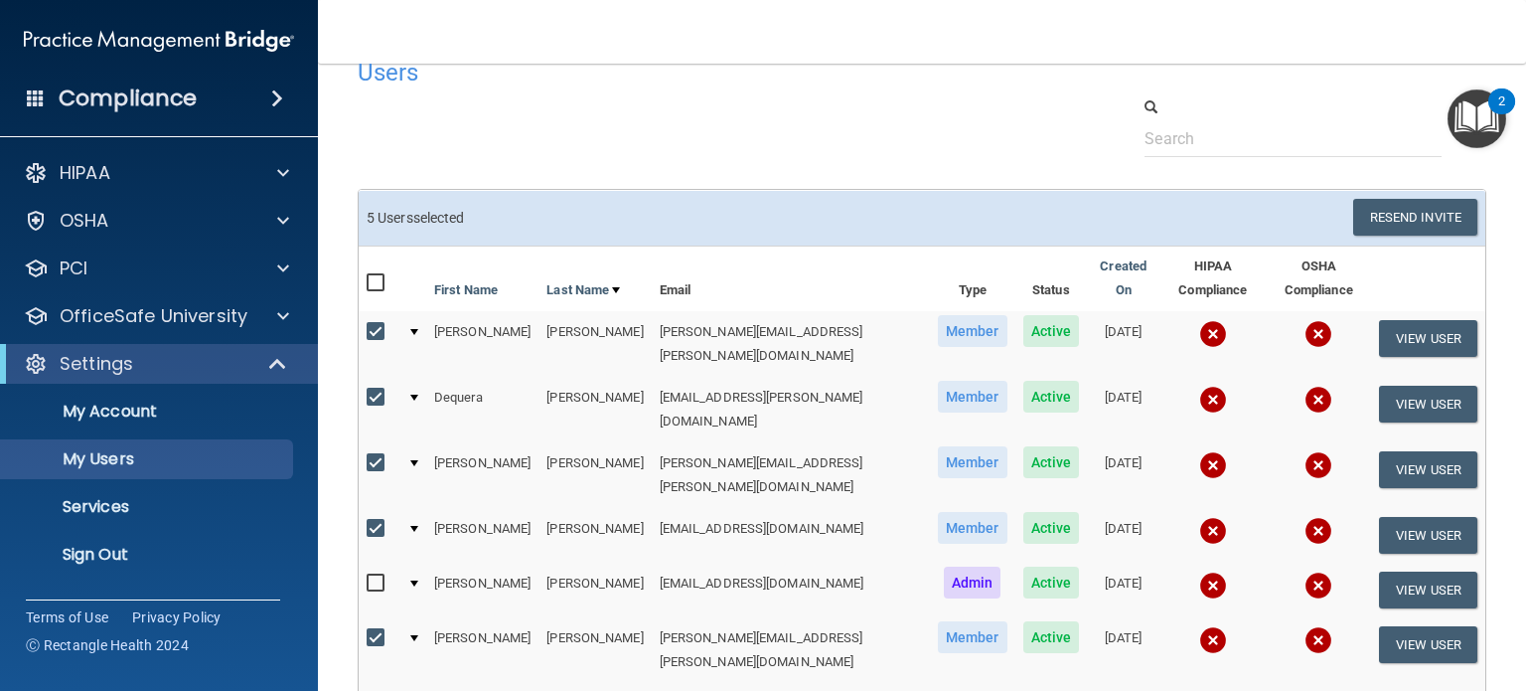
scroll to position [0, 0]
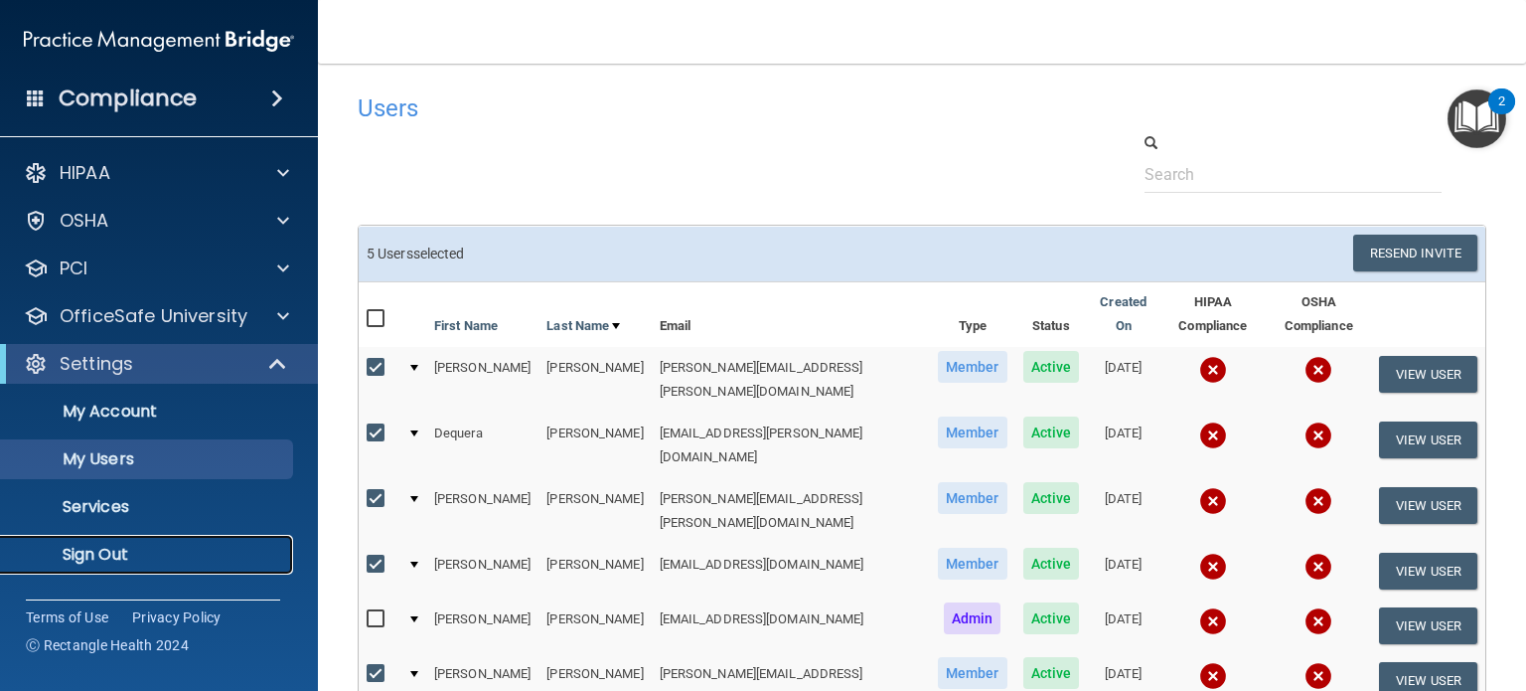
click at [106, 540] on link "Sign Out" at bounding box center [136, 555] width 313 height 40
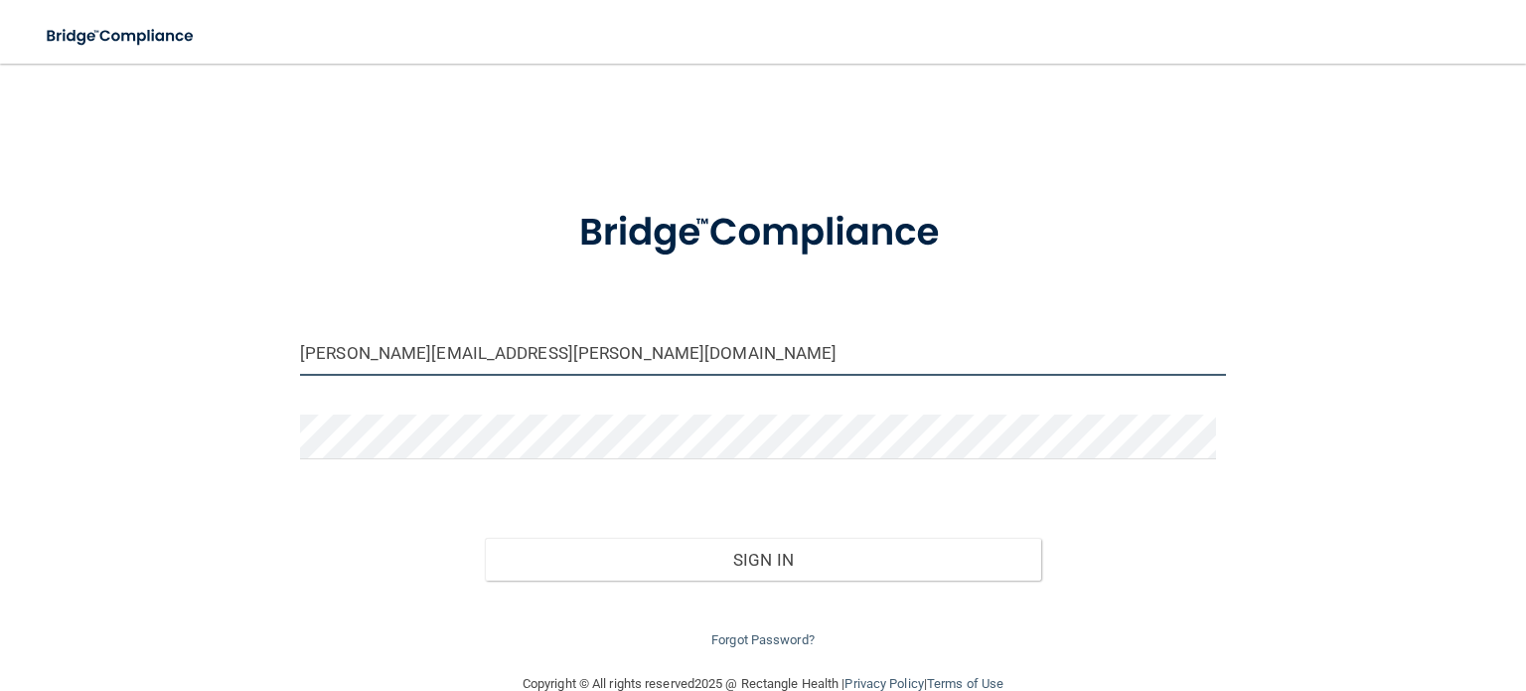
drag, startPoint x: 517, startPoint y: 359, endPoint x: 119, endPoint y: 302, distance: 401.5
click at [119, 302] on div "[PERSON_NAME][EMAIL_ADDRESS][PERSON_NAME][DOMAIN_NAME] Invalid email/password. …" at bounding box center [763, 367] width 1447 height 568
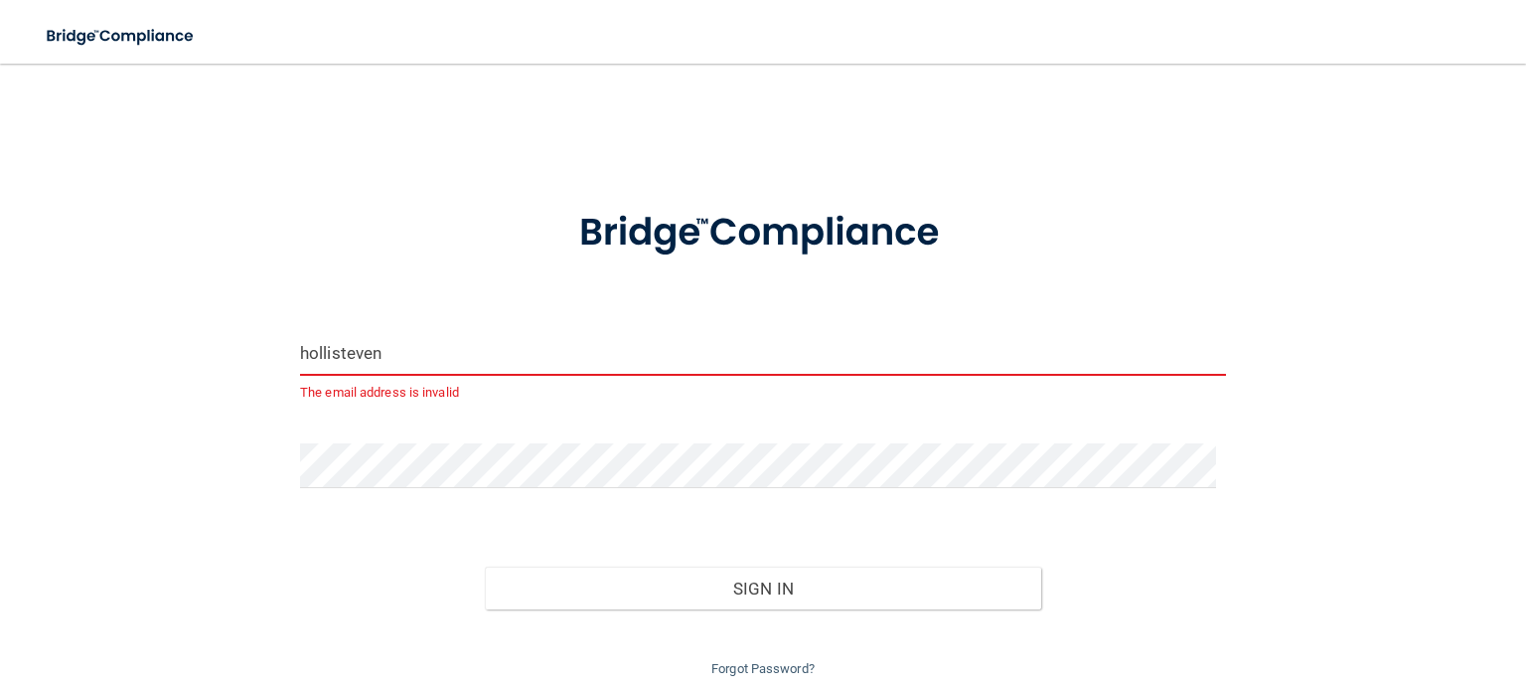
type input "[EMAIL_ADDRESS][DOMAIN_NAME]"
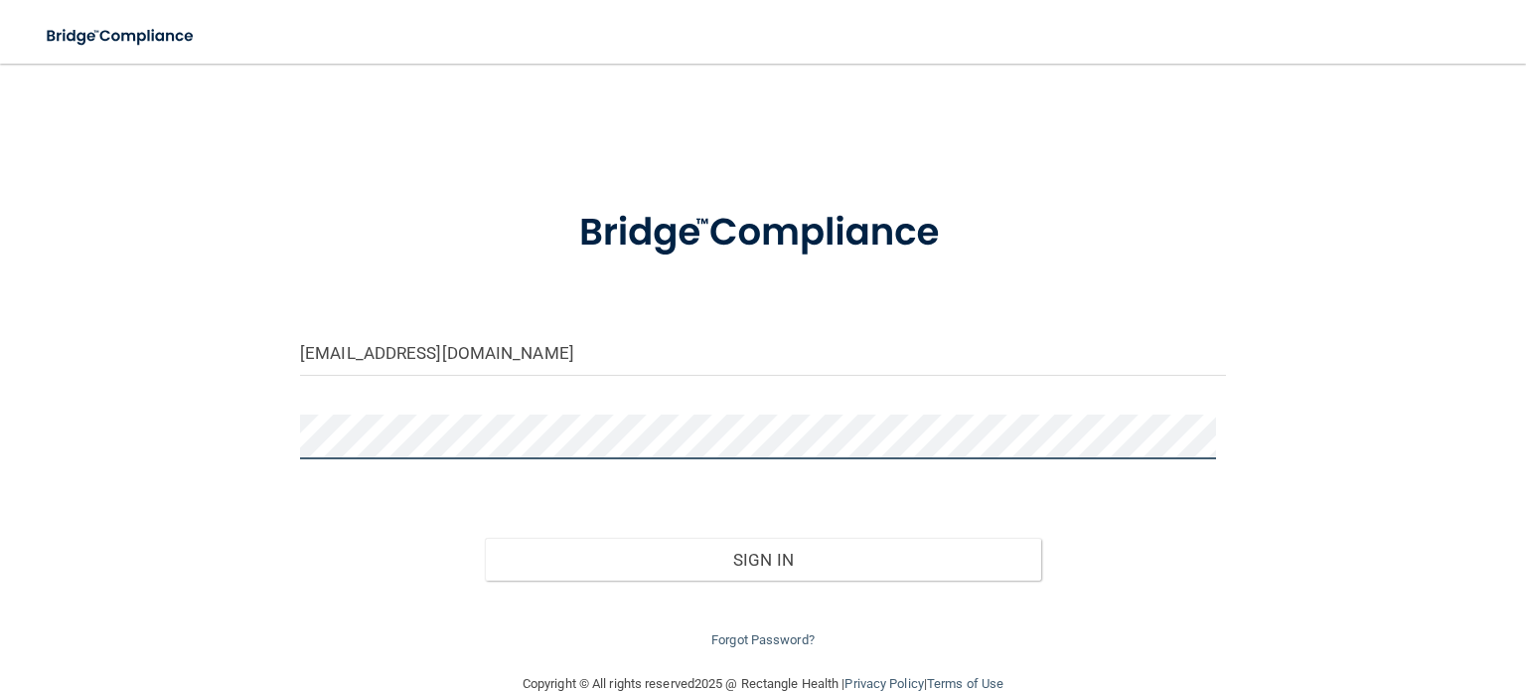
click at [164, 409] on div "[EMAIL_ADDRESS][DOMAIN_NAME] Invalid email/password. You don't have permission …" at bounding box center [763, 367] width 1447 height 568
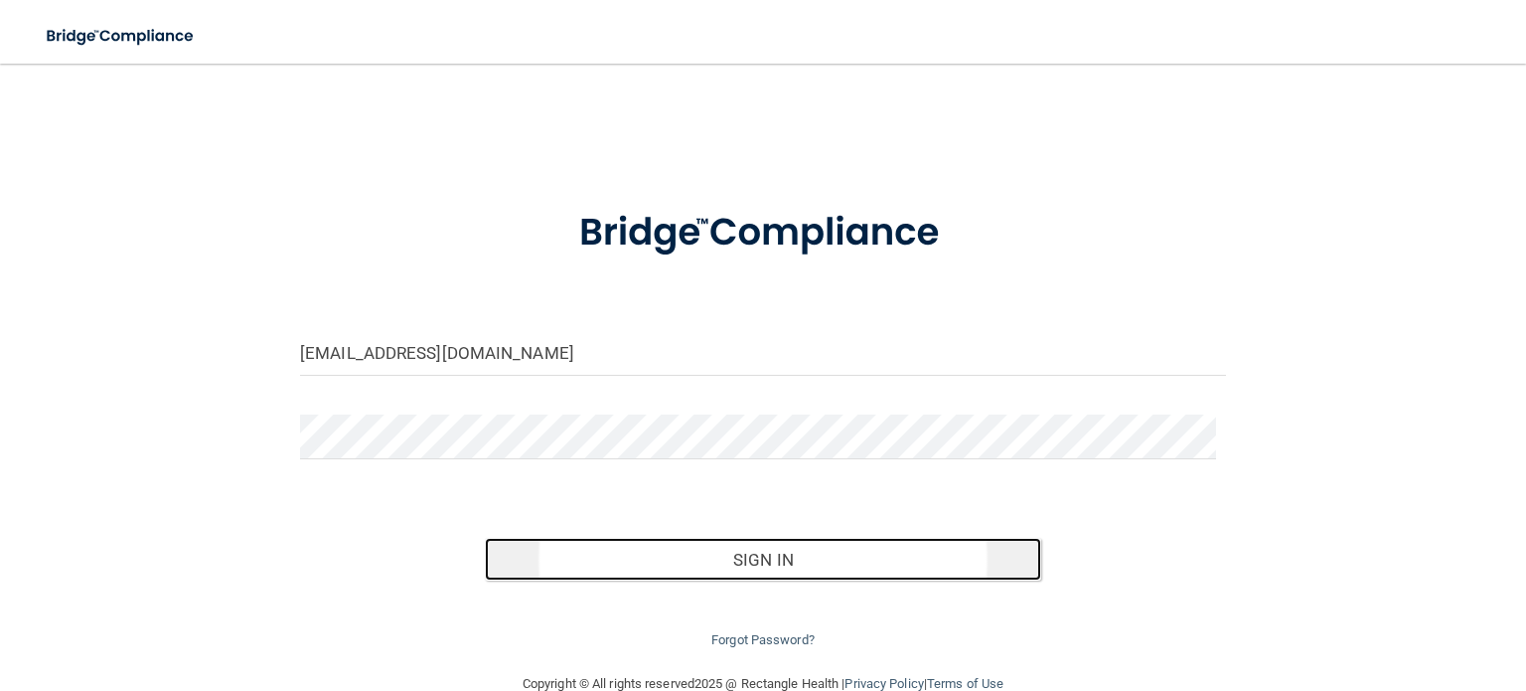
click at [670, 545] on button "Sign In" at bounding box center [763, 560] width 556 height 44
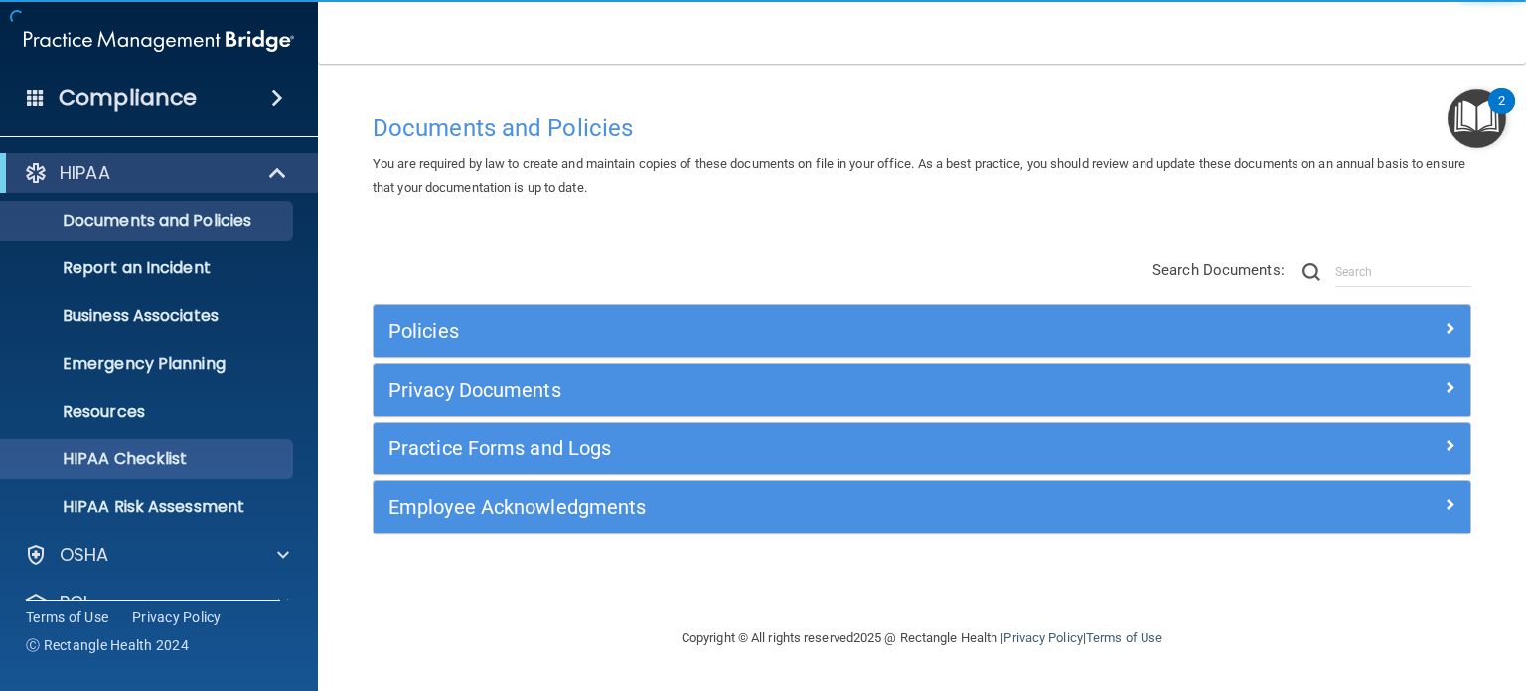
scroll to position [133, 0]
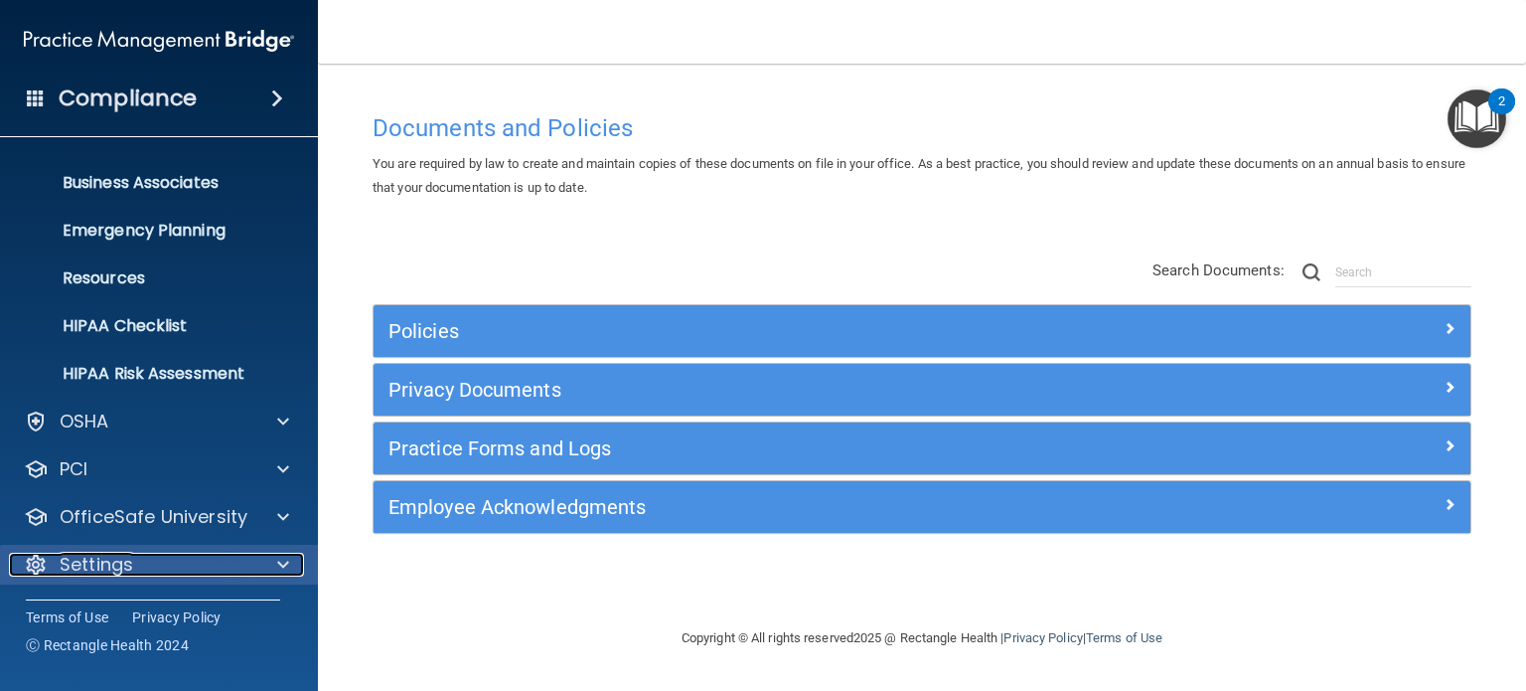
click at [166, 566] on div "Settings" at bounding box center [132, 565] width 246 height 24
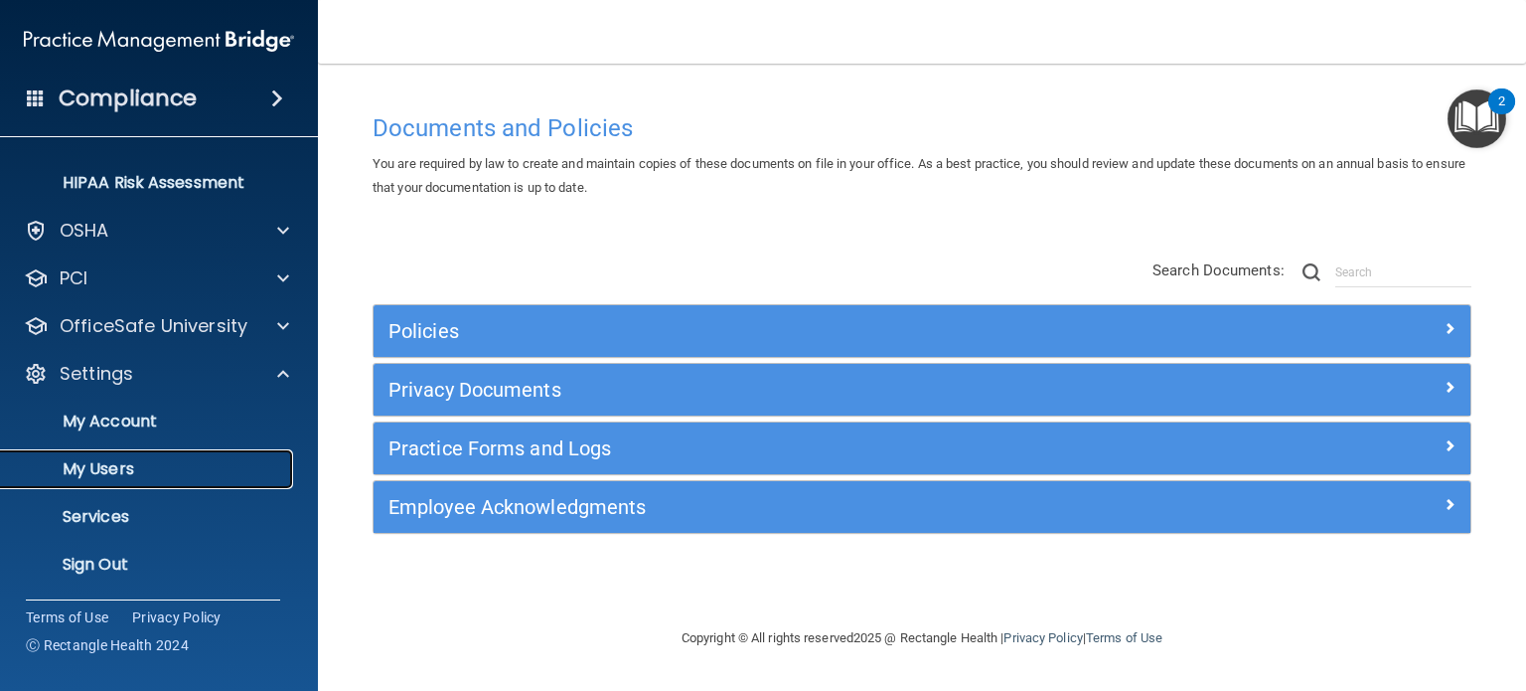
click at [115, 460] on p "My Users" at bounding box center [148, 469] width 271 height 20
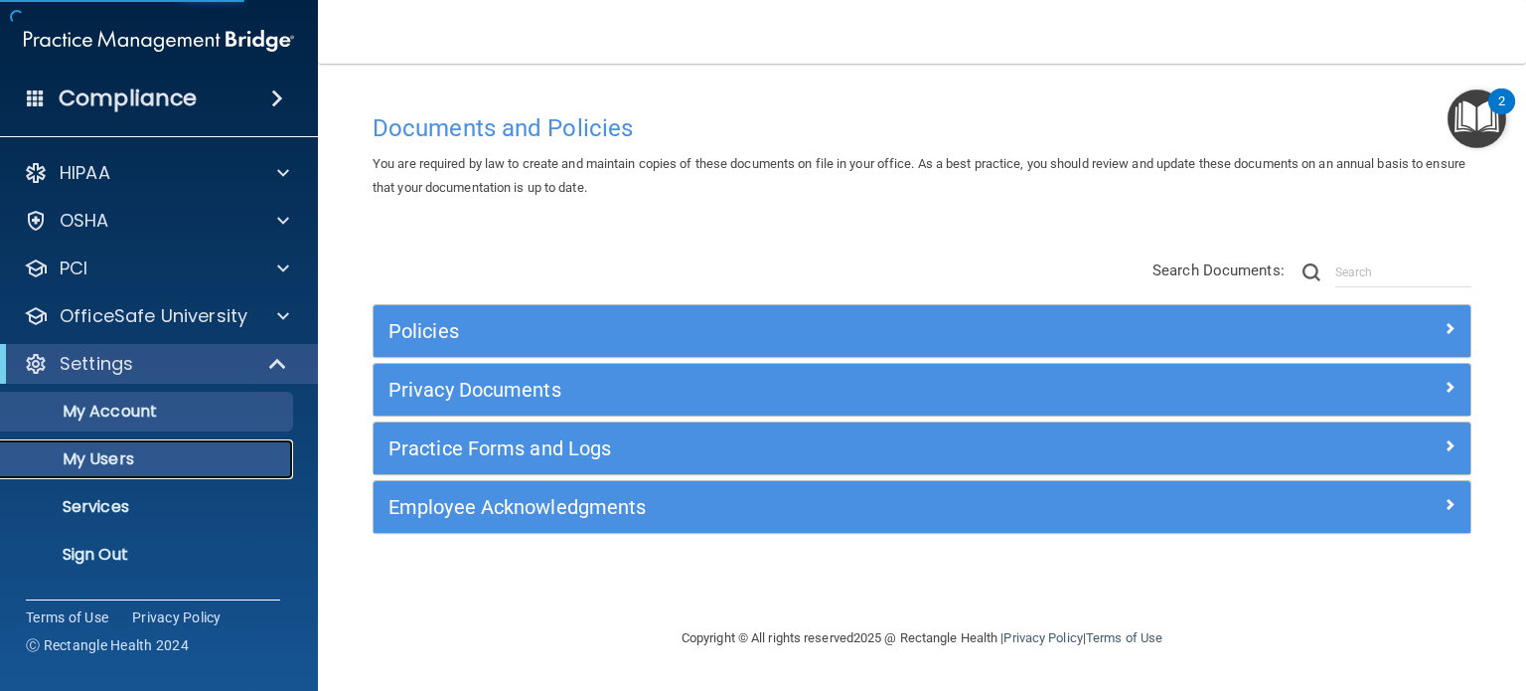
select select "20"
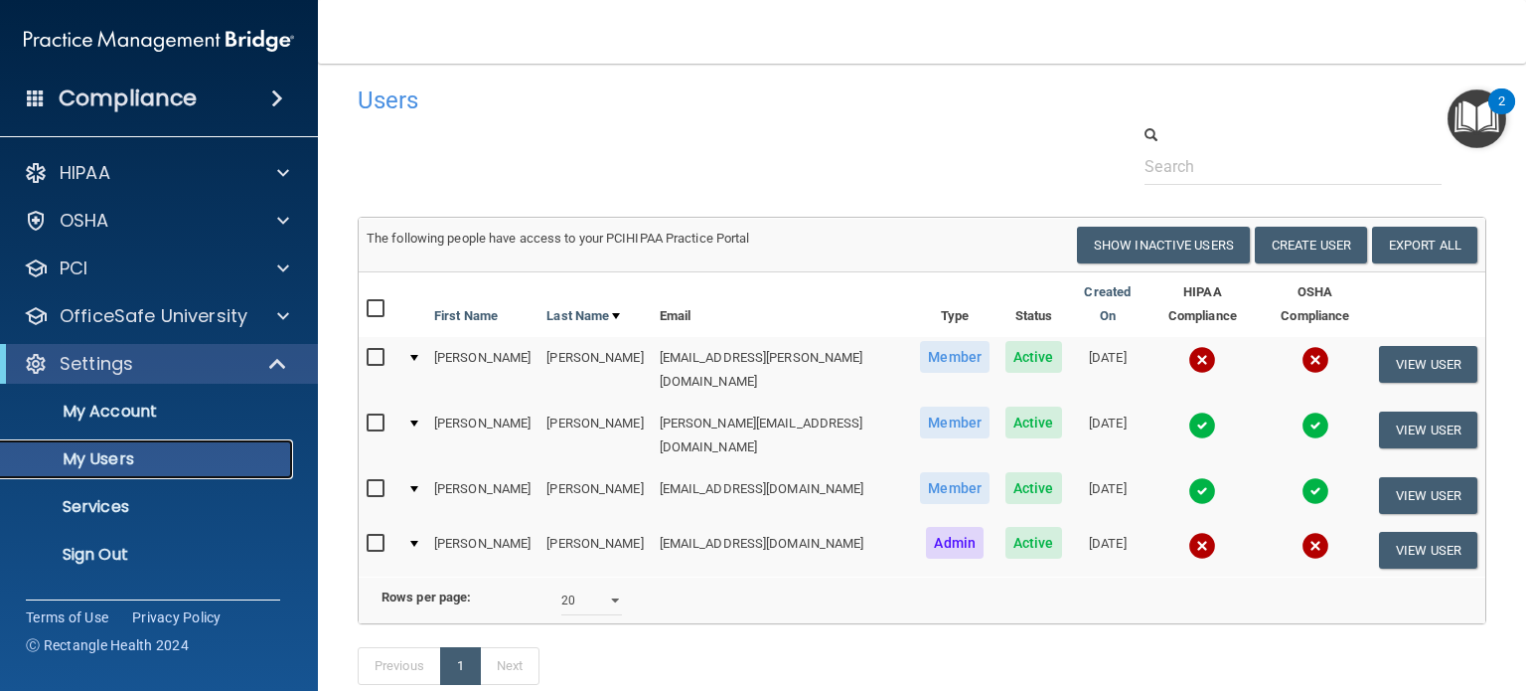
scroll to position [8, 0]
click at [111, 548] on p "Sign Out" at bounding box center [148, 555] width 271 height 20
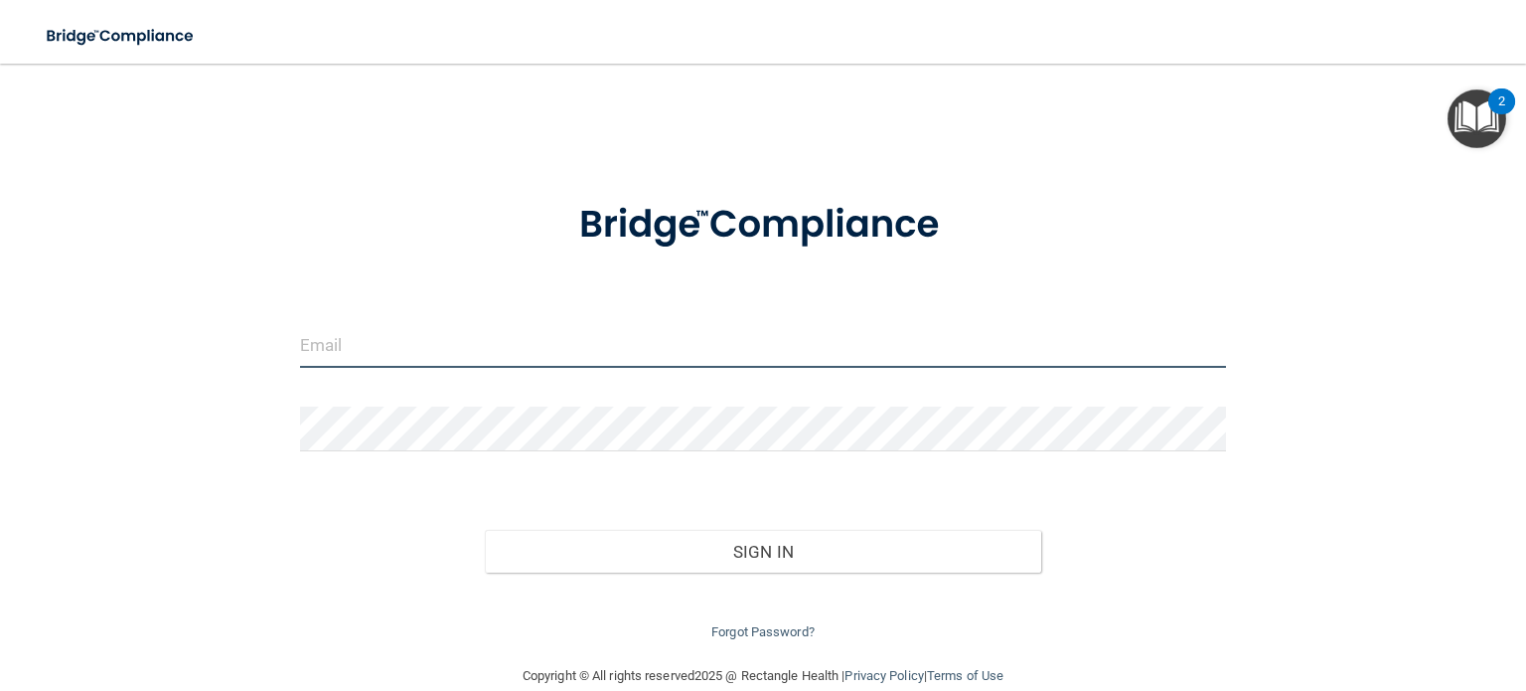
type input "[PERSON_NAME][EMAIL_ADDRESS][PERSON_NAME][DOMAIN_NAME]"
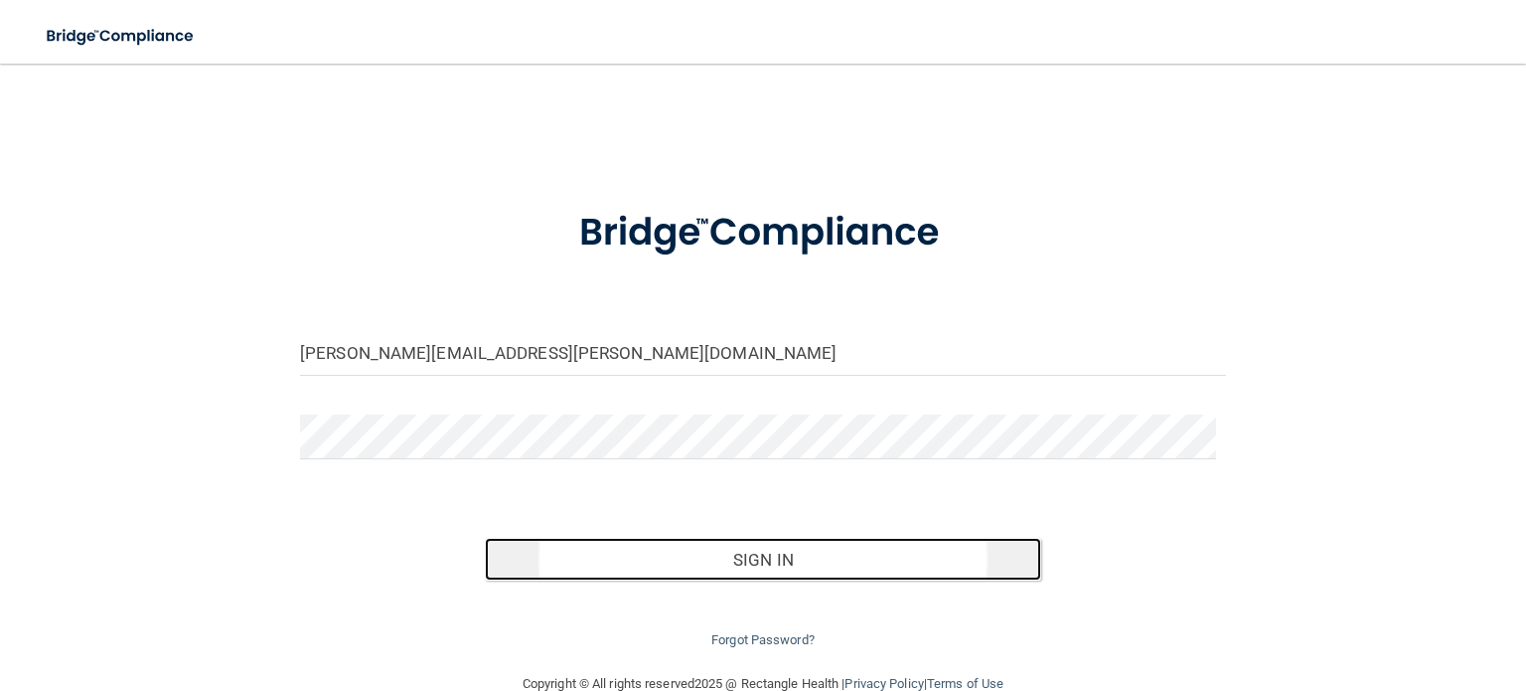
click at [756, 544] on button "Sign In" at bounding box center [763, 560] width 556 height 44
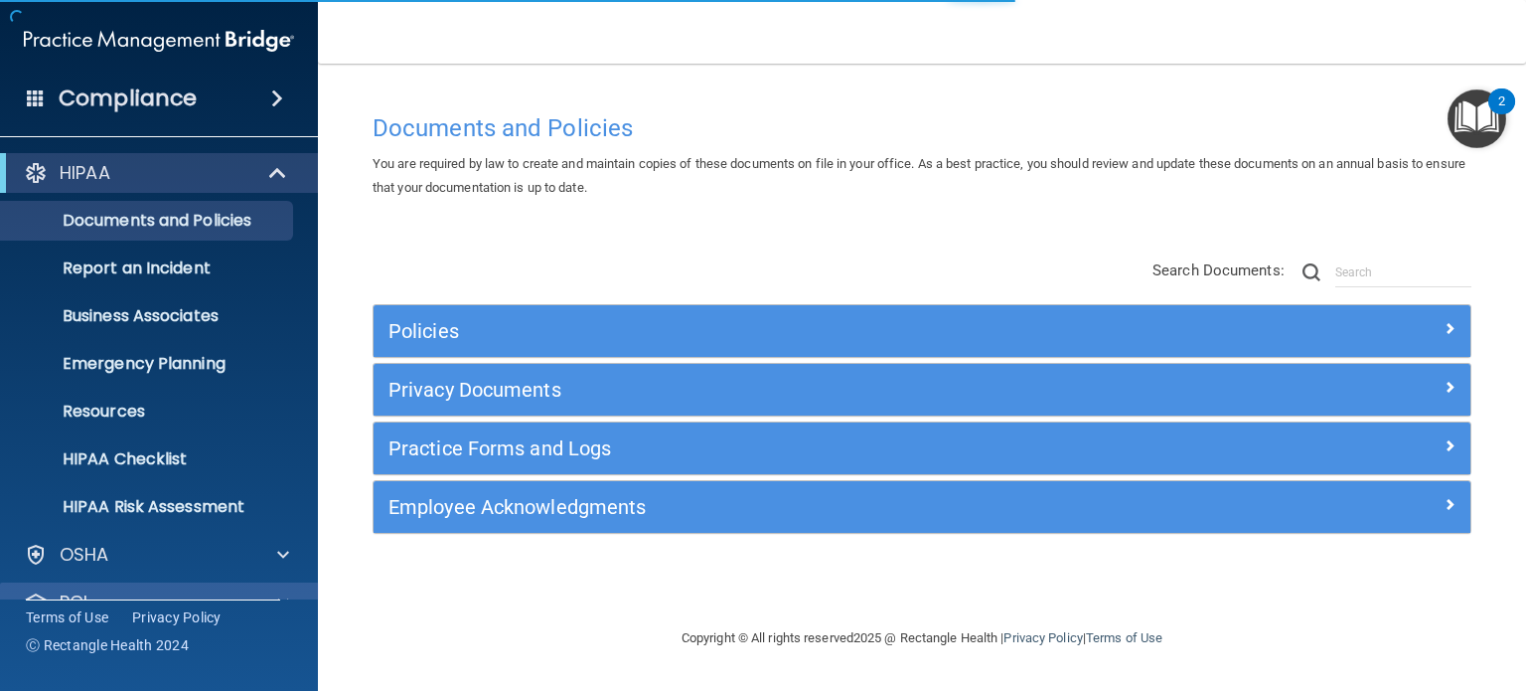
scroll to position [133, 0]
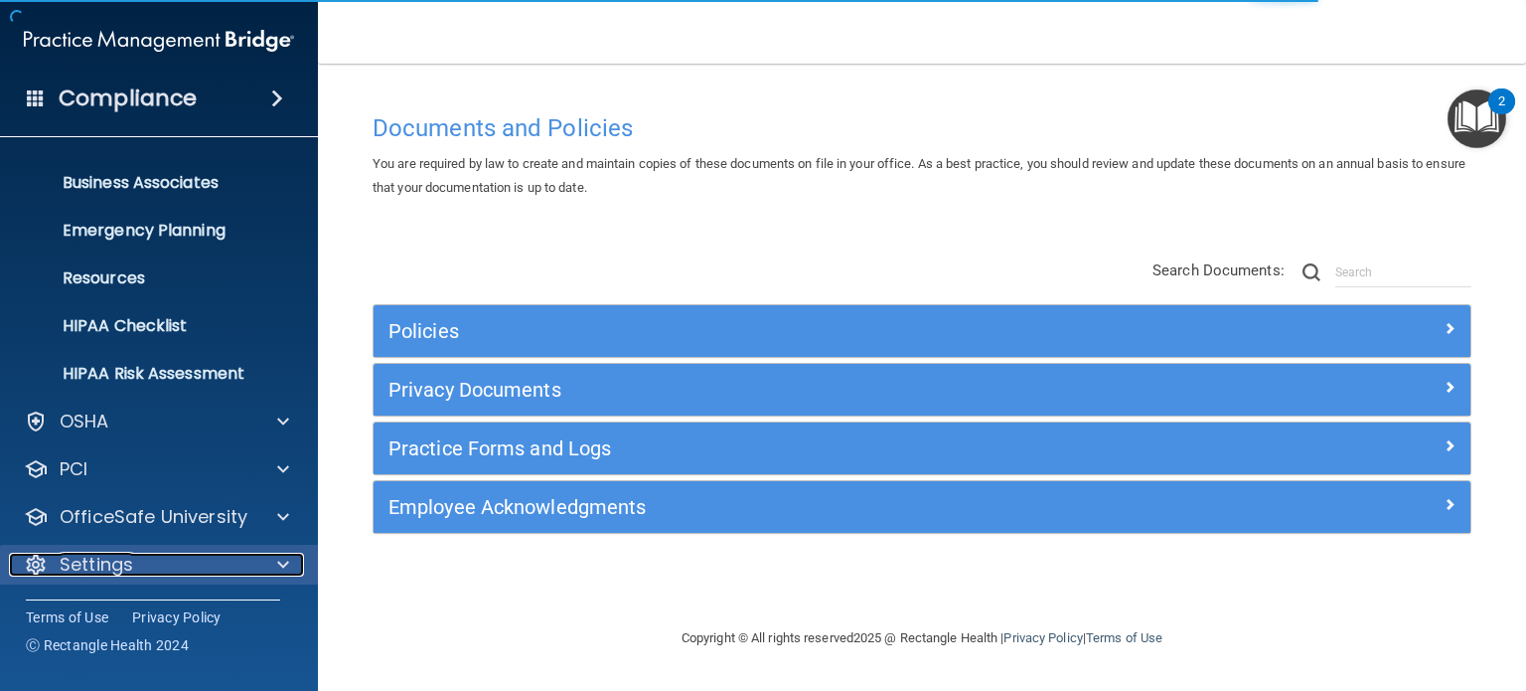
click at [226, 572] on div "Settings" at bounding box center [132, 565] width 246 height 24
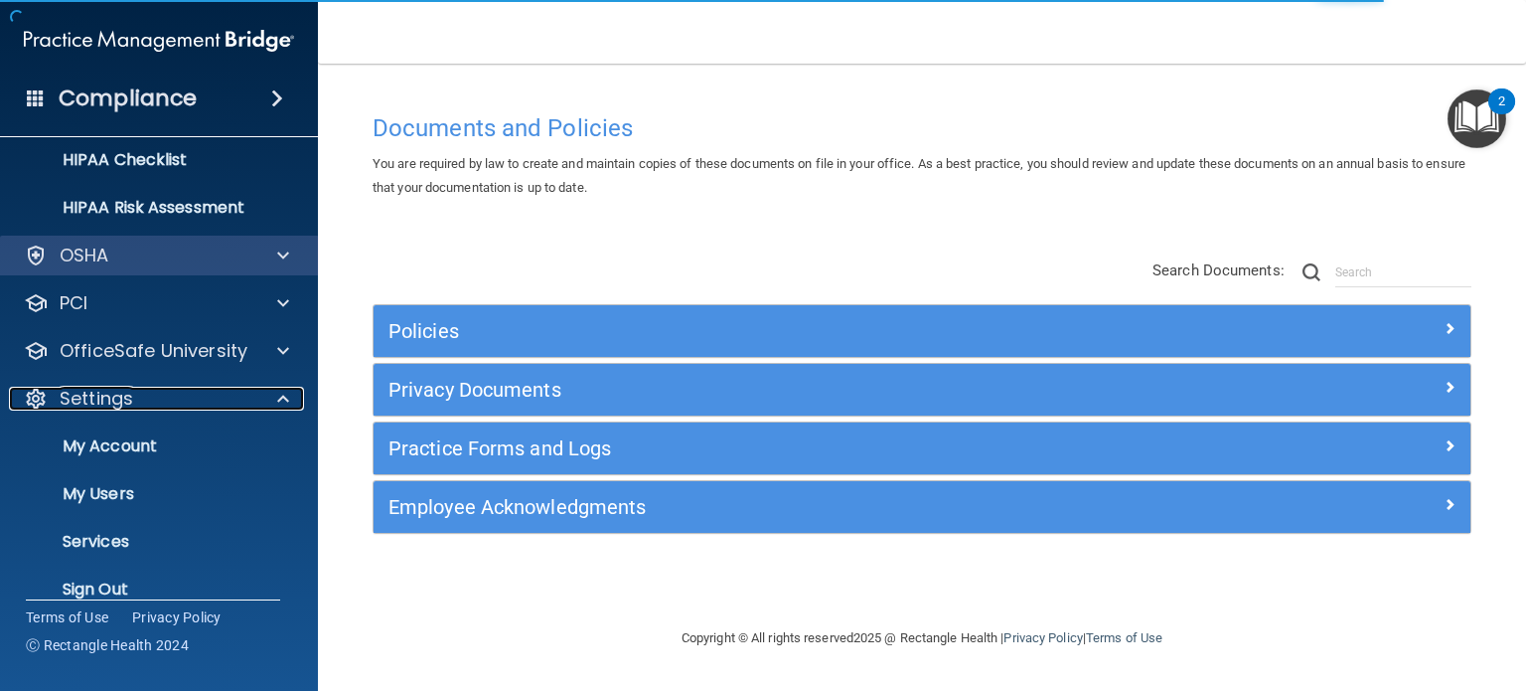
scroll to position [324, 0]
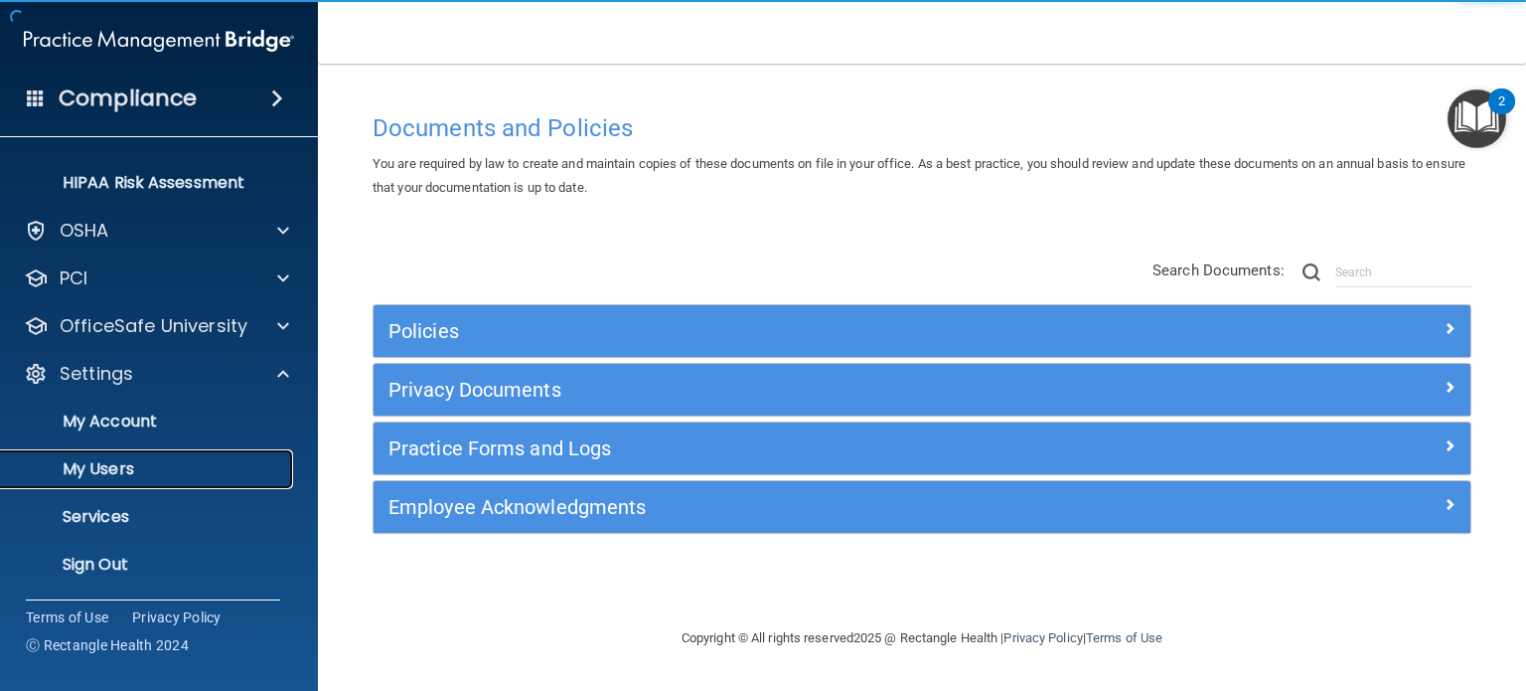
click at [143, 475] on p "My Users" at bounding box center [148, 469] width 271 height 20
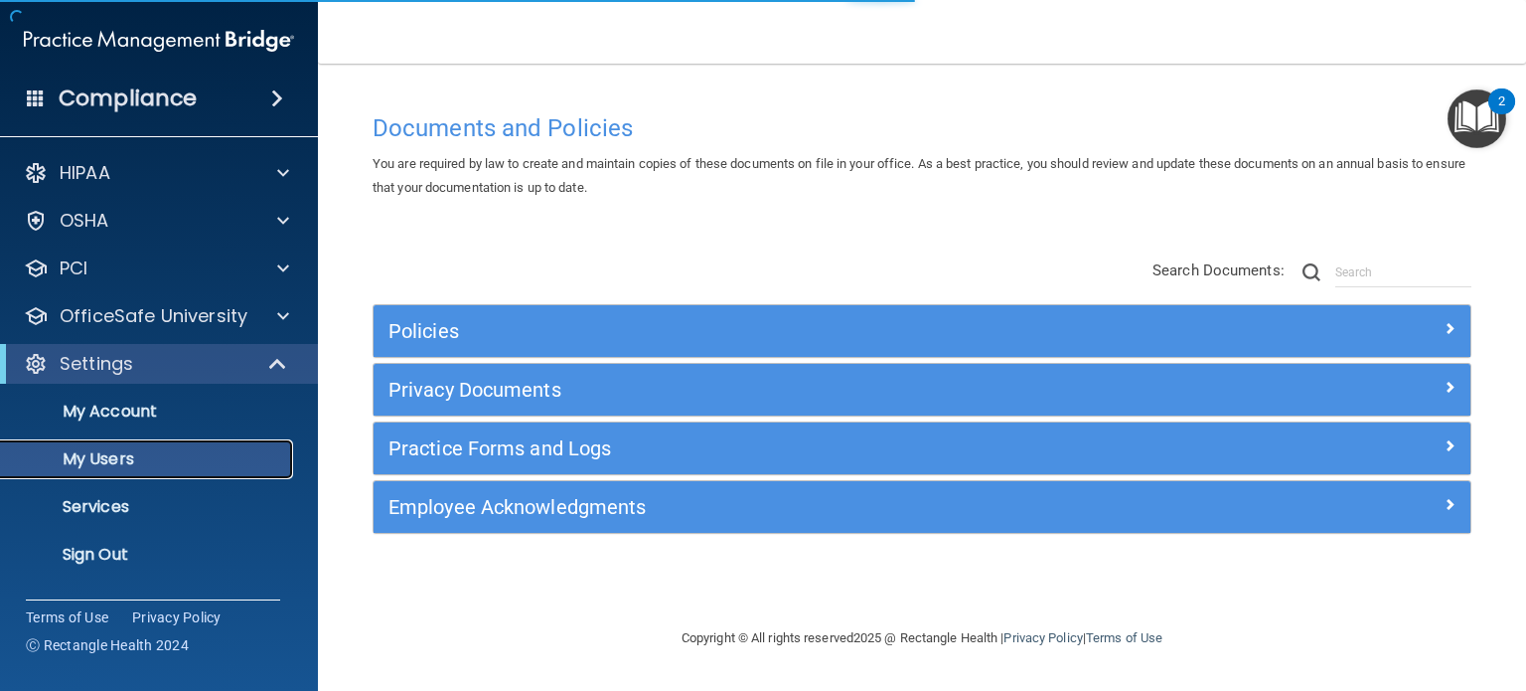
select select "20"
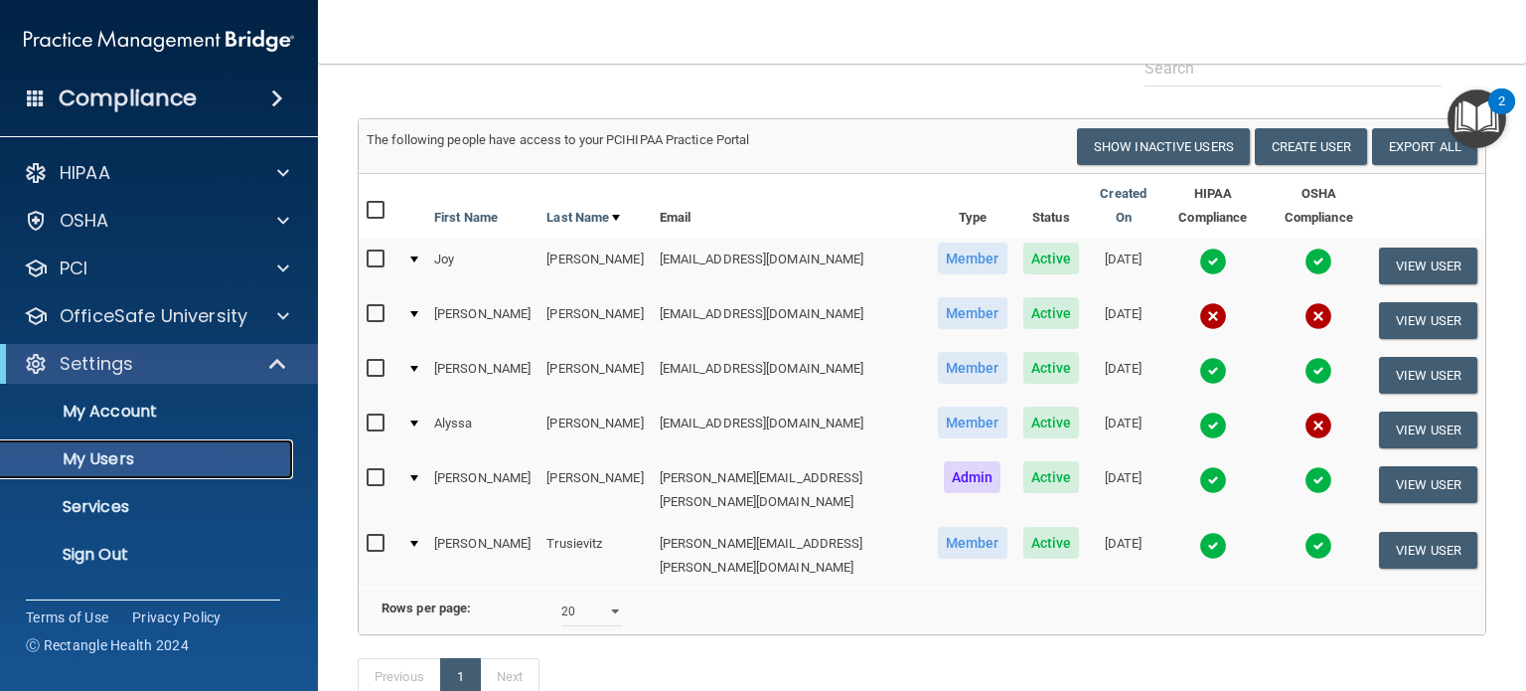
scroll to position [107, 0]
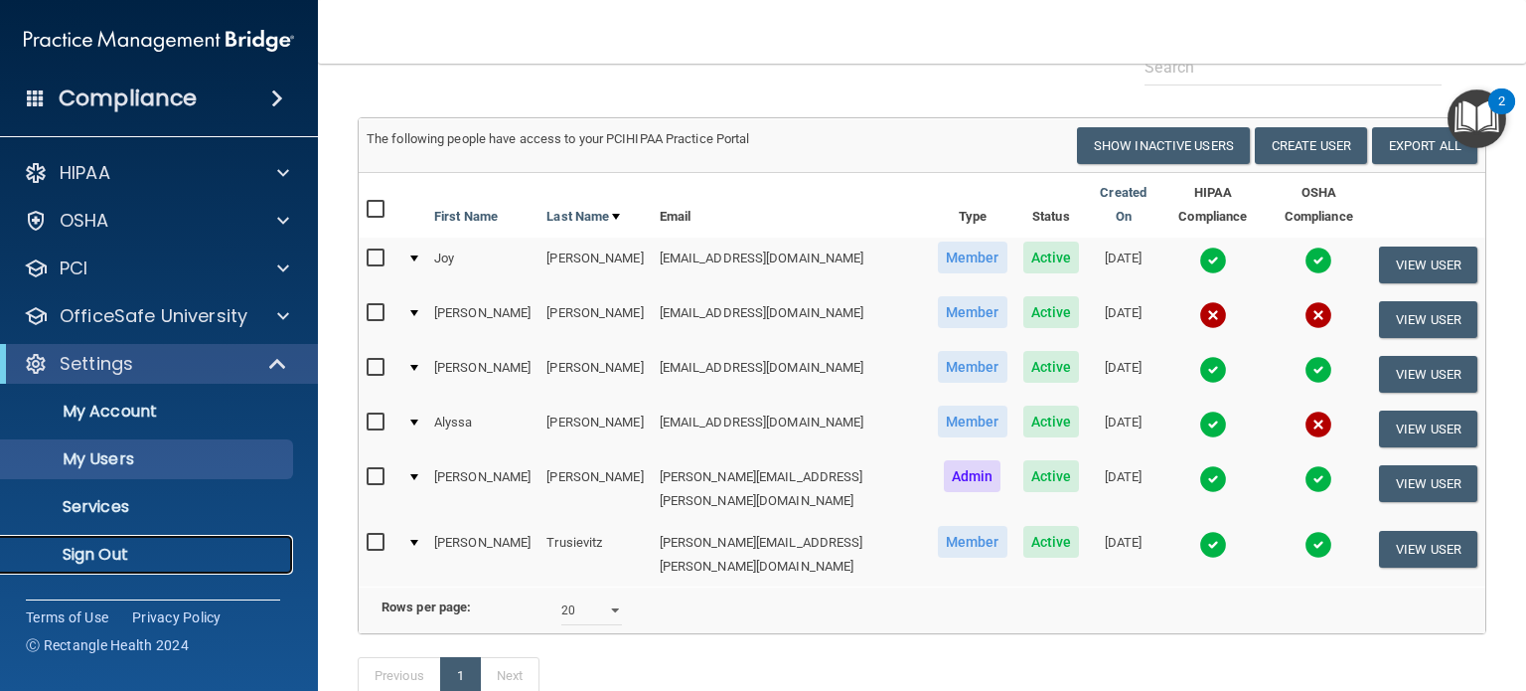
click at [116, 552] on p "Sign Out" at bounding box center [148, 555] width 271 height 20
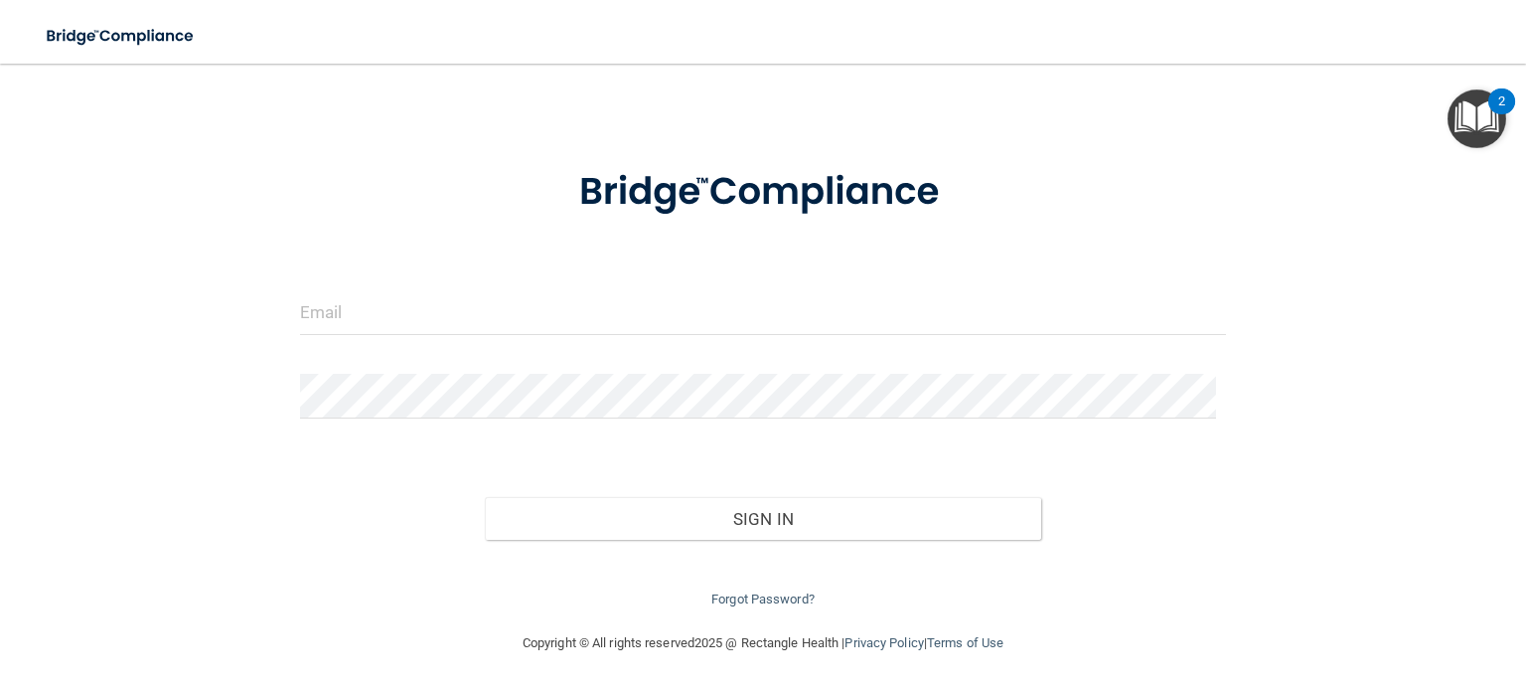
scroll to position [40, 0]
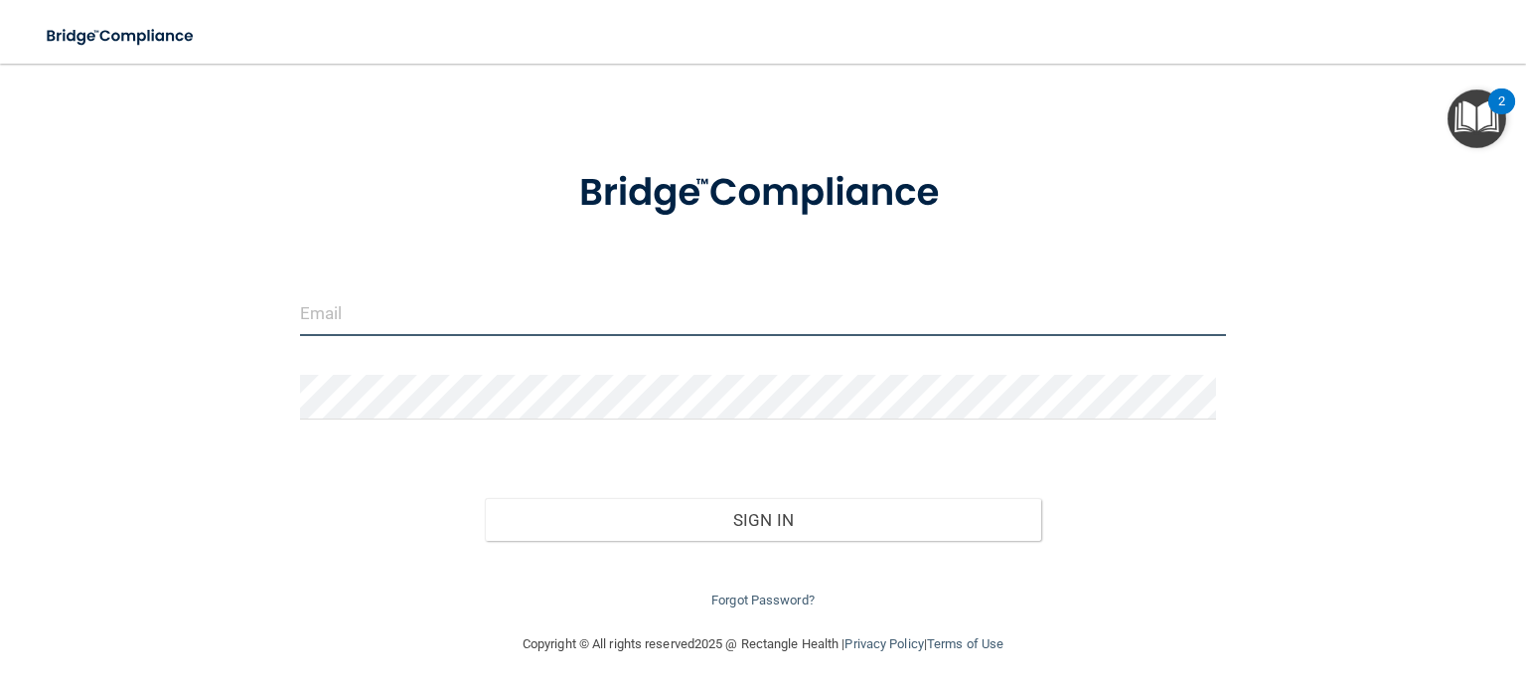
type input "[PERSON_NAME][EMAIL_ADDRESS][PERSON_NAME][DOMAIN_NAME]"
